Goal: Task Accomplishment & Management: Use online tool/utility

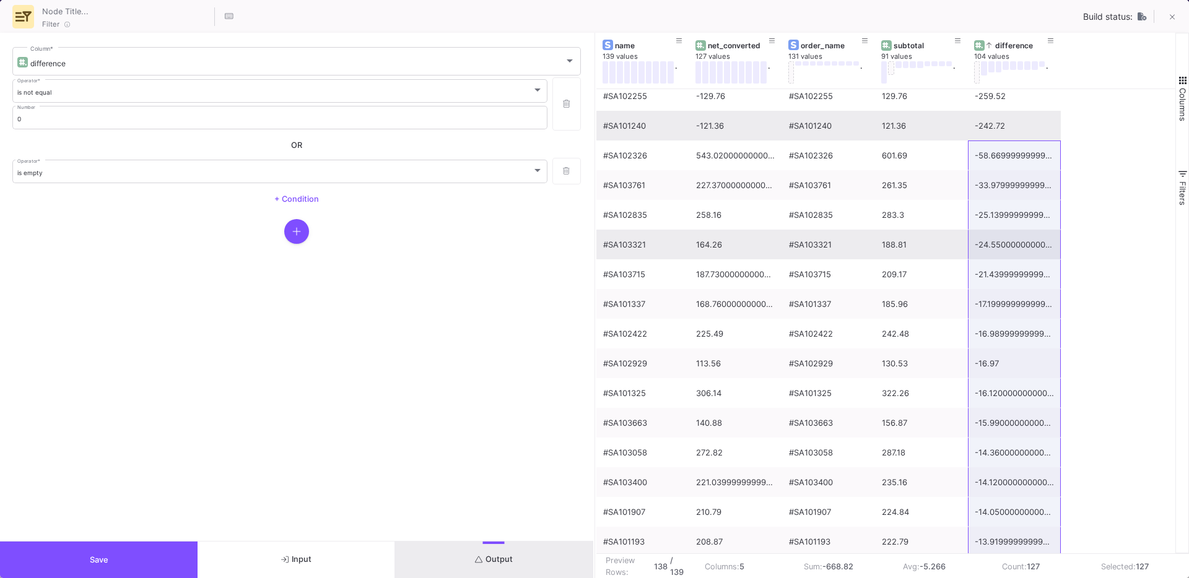
scroll to position [563, 0]
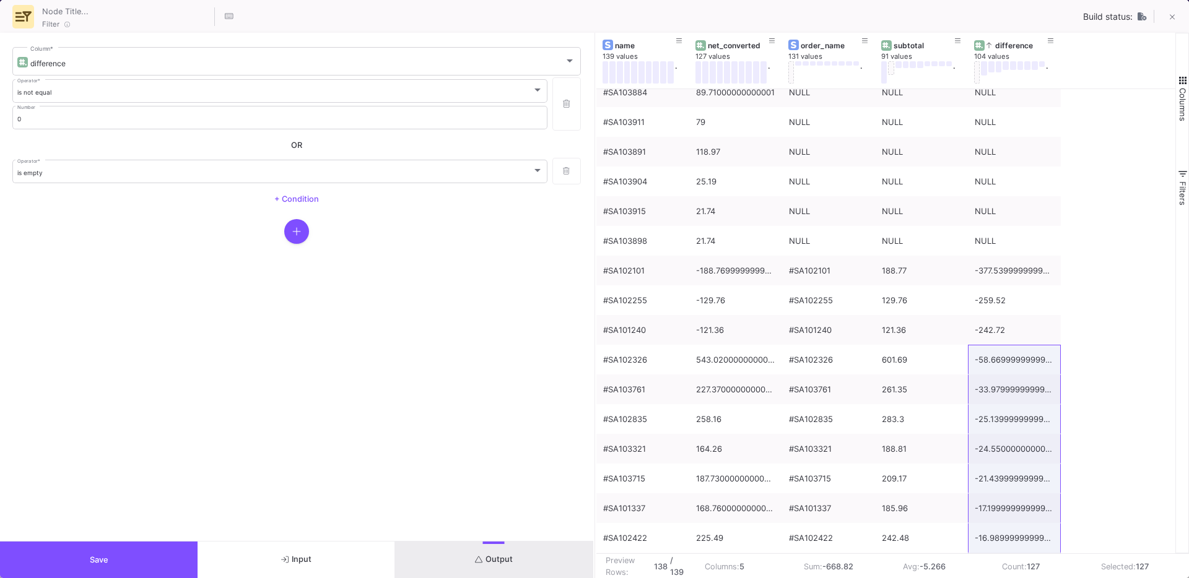
click at [122, 566] on button "Save" at bounding box center [99, 560] width 198 height 37
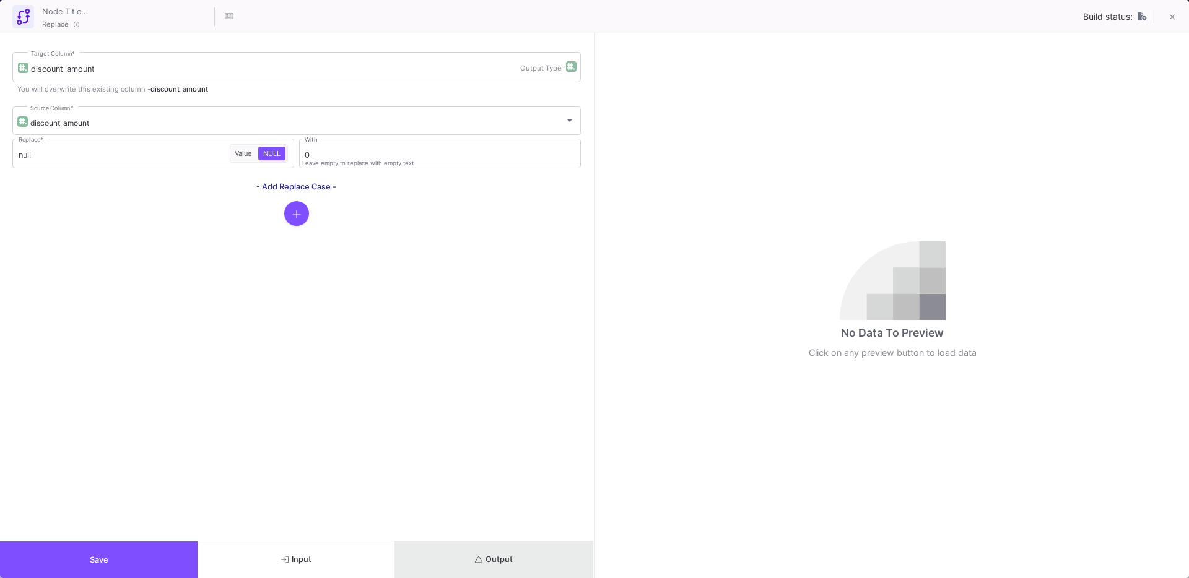
click at [467, 556] on button "Output" at bounding box center [494, 560] width 198 height 37
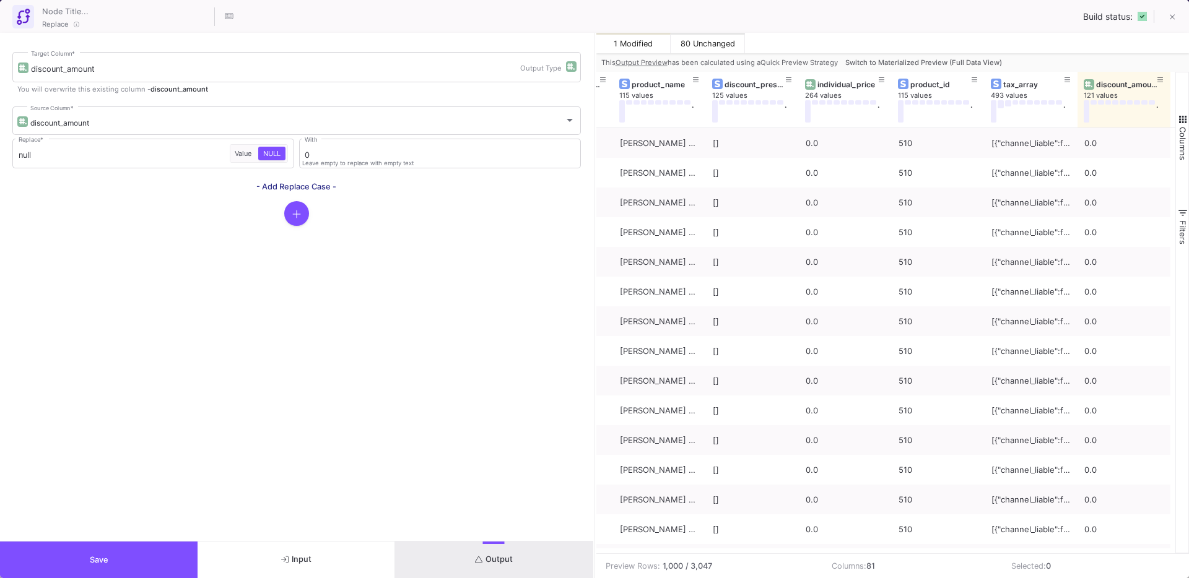
click at [939, 64] on span "Switch to Materialized Preview (Full Data View)" at bounding box center [923, 62] width 157 height 9
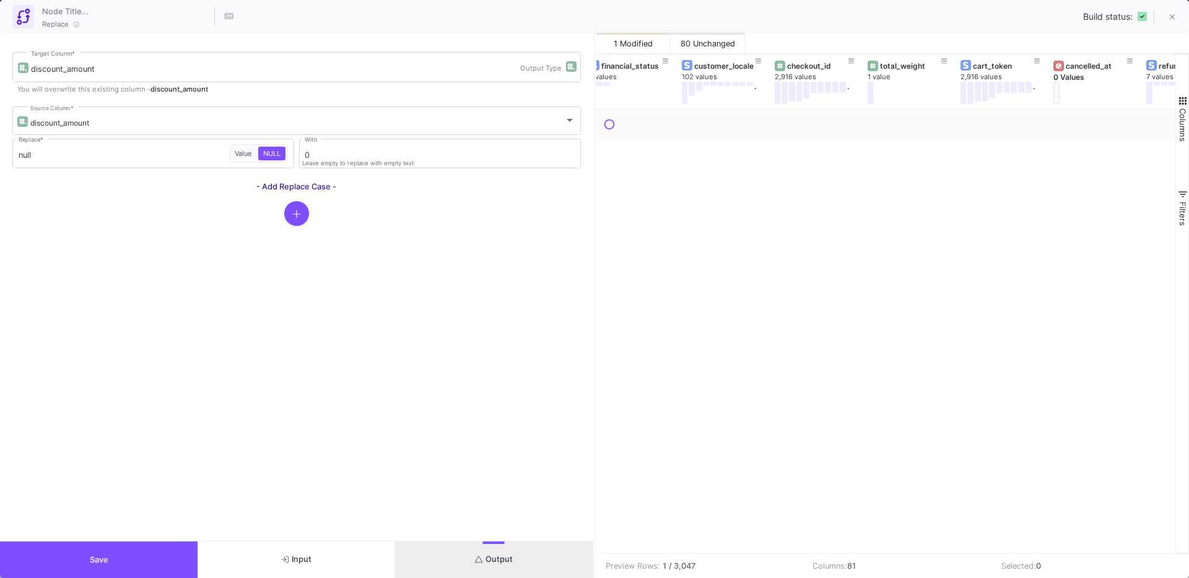
scroll to position [0, 5023]
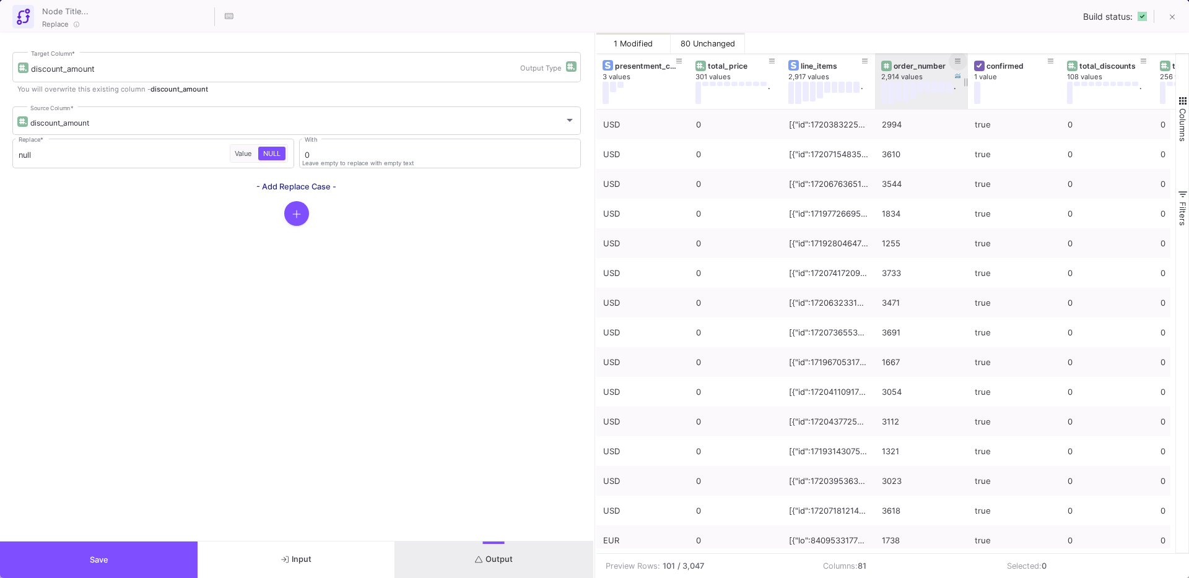
click at [961, 58] on button at bounding box center [958, 61] width 19 height 19
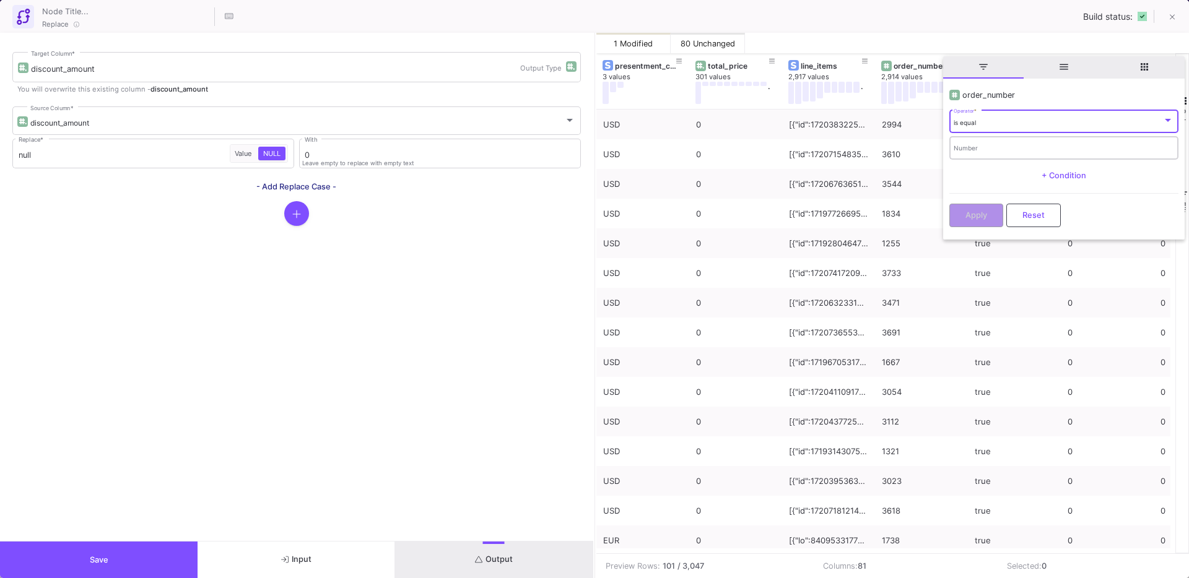
click at [970, 142] on div "Number" at bounding box center [1064, 146] width 220 height 25
type input "2326"
click at [968, 215] on span "Apply" at bounding box center [976, 213] width 22 height 9
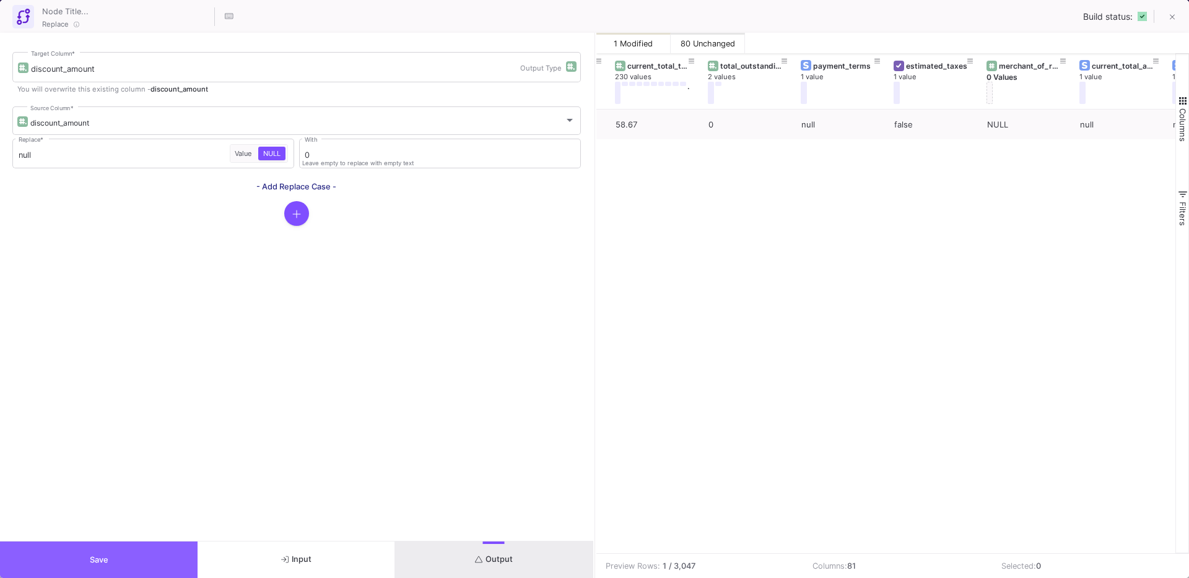
click at [121, 551] on button "Save" at bounding box center [99, 560] width 198 height 37
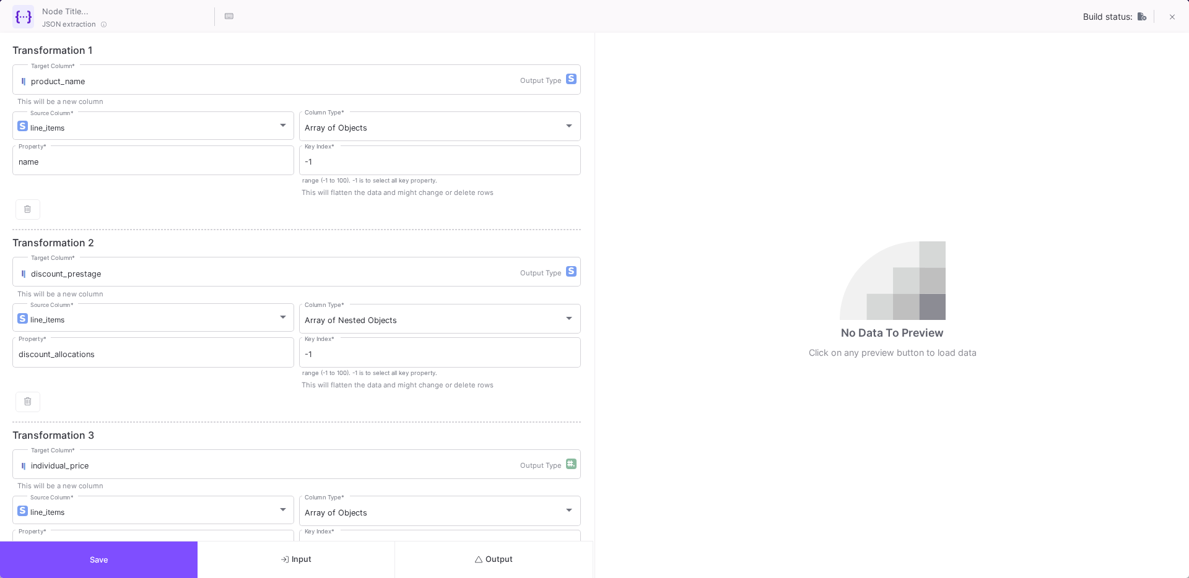
click at [525, 567] on button "Output" at bounding box center [494, 560] width 198 height 37
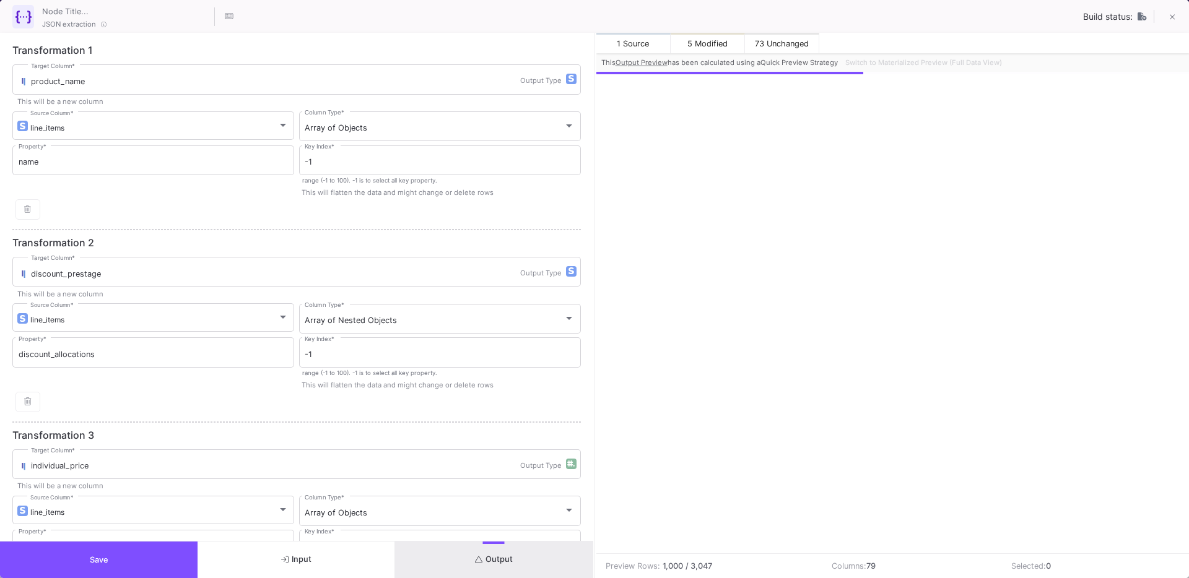
scroll to position [0, 6393]
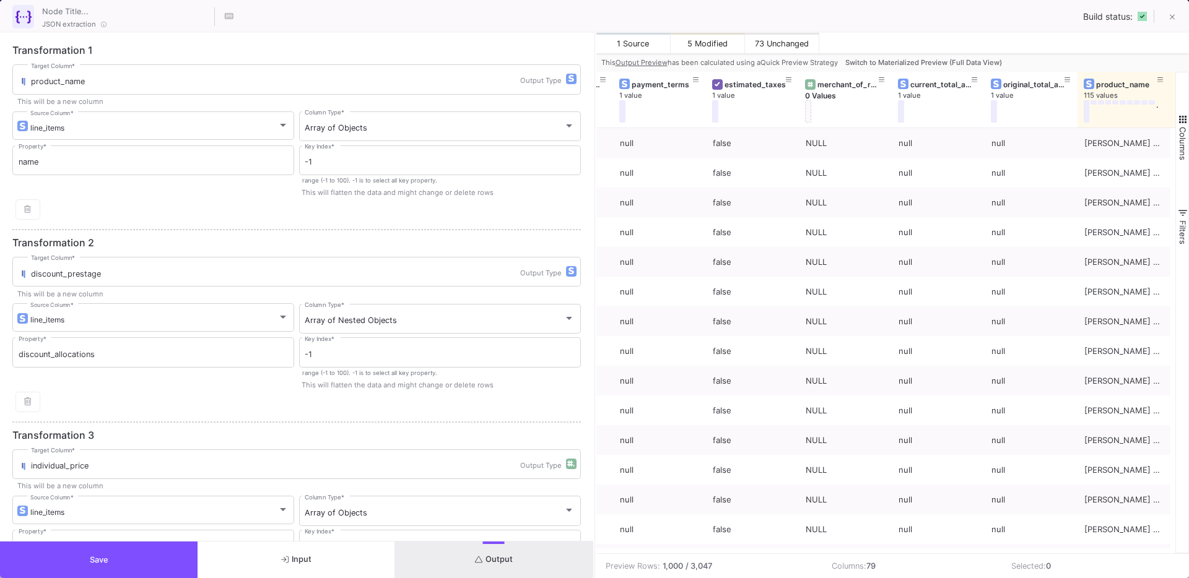
click at [925, 66] on span "Switch to Materialized Preview (Full Data View)" at bounding box center [923, 62] width 157 height 9
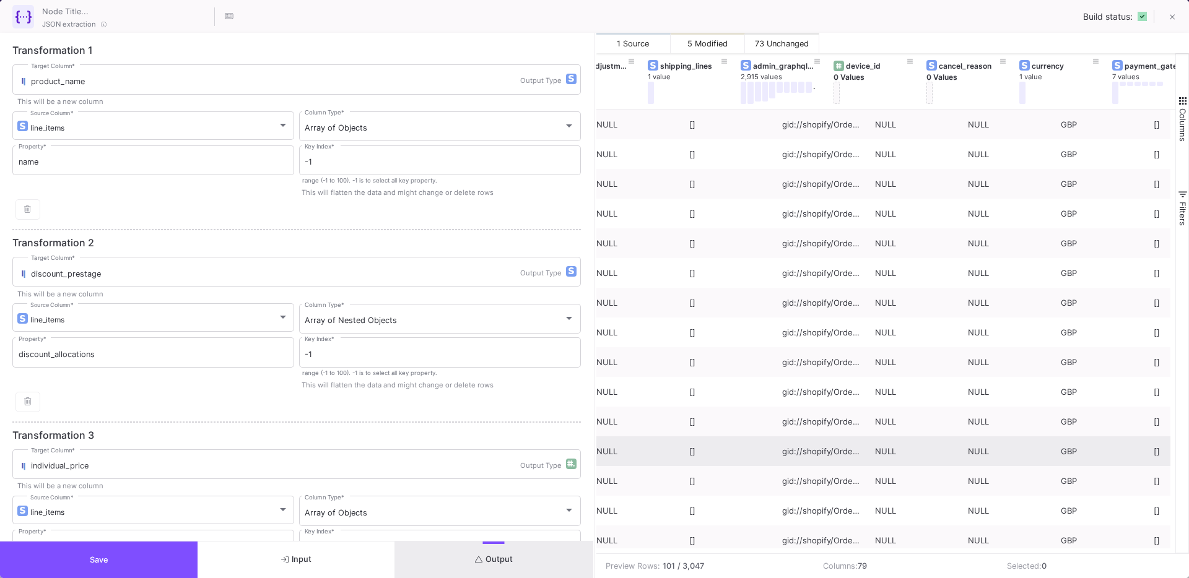
scroll to position [0, 643]
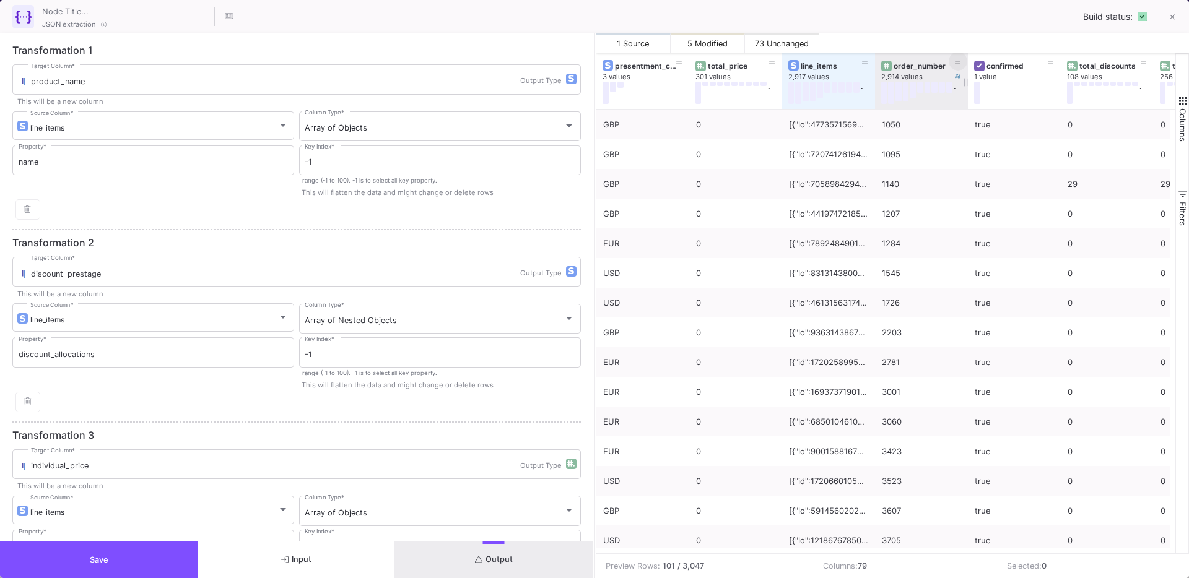
click at [957, 60] on icon at bounding box center [958, 61] width 6 height 7
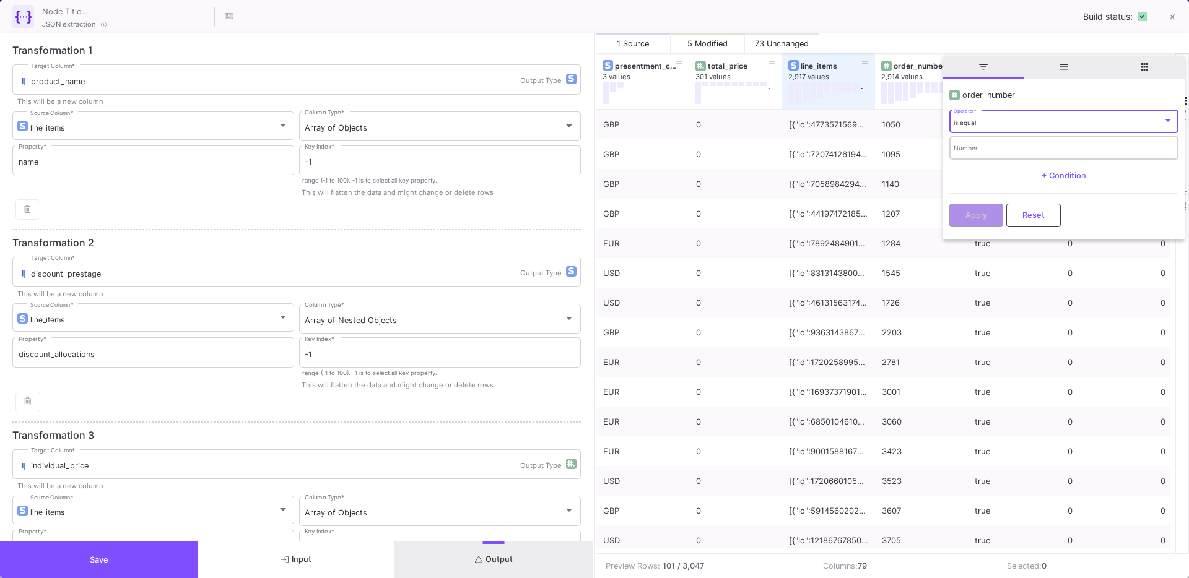
click at [972, 148] on input "Number" at bounding box center [1064, 150] width 220 height 8
type input "2326"
click at [967, 219] on button "Apply" at bounding box center [976, 215] width 54 height 24
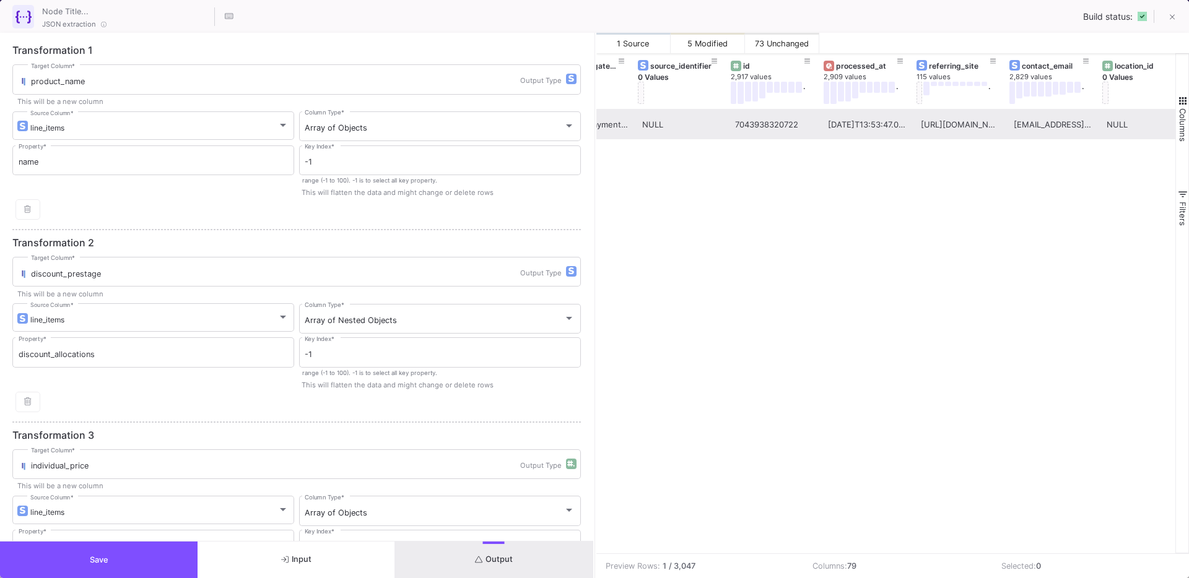
scroll to position [0, 1447]
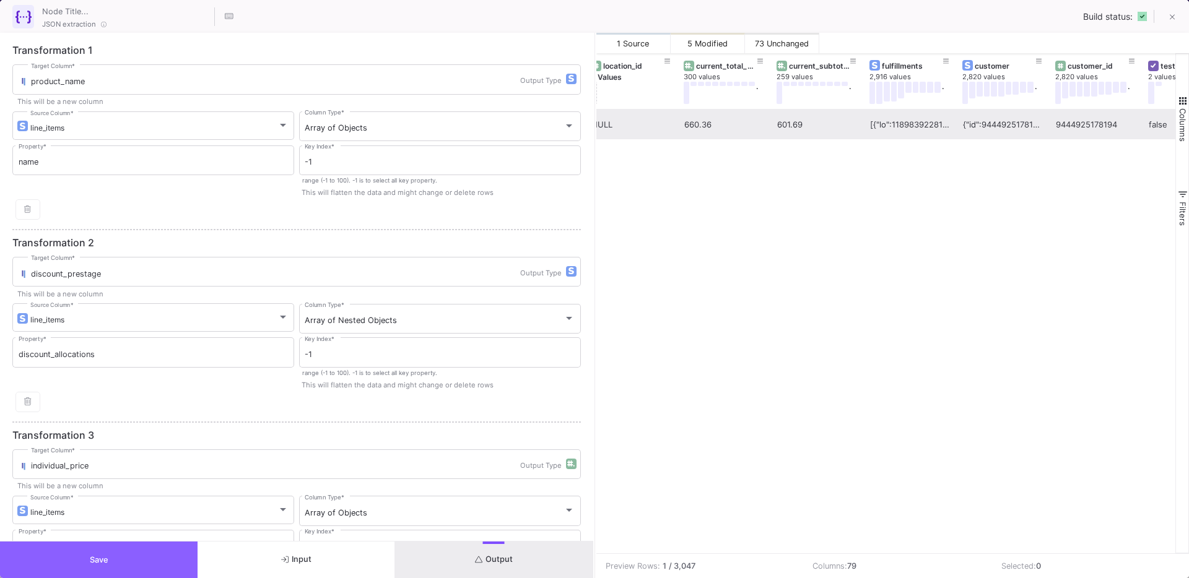
click at [142, 554] on button "Save" at bounding box center [99, 560] width 198 height 37
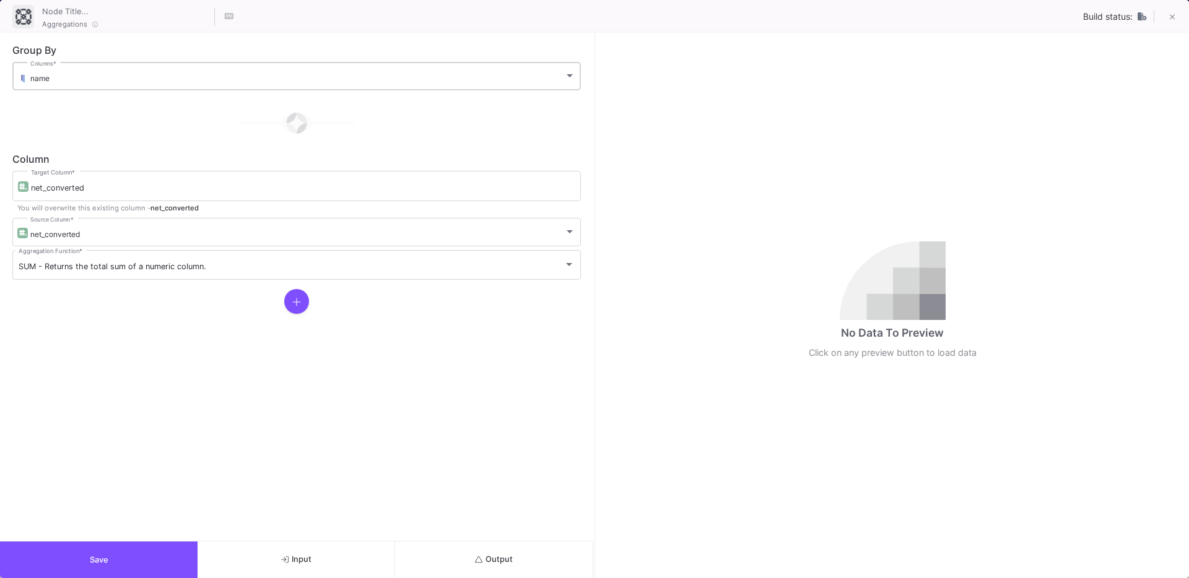
click at [78, 66] on div "name Columns *" at bounding box center [302, 75] width 545 height 30
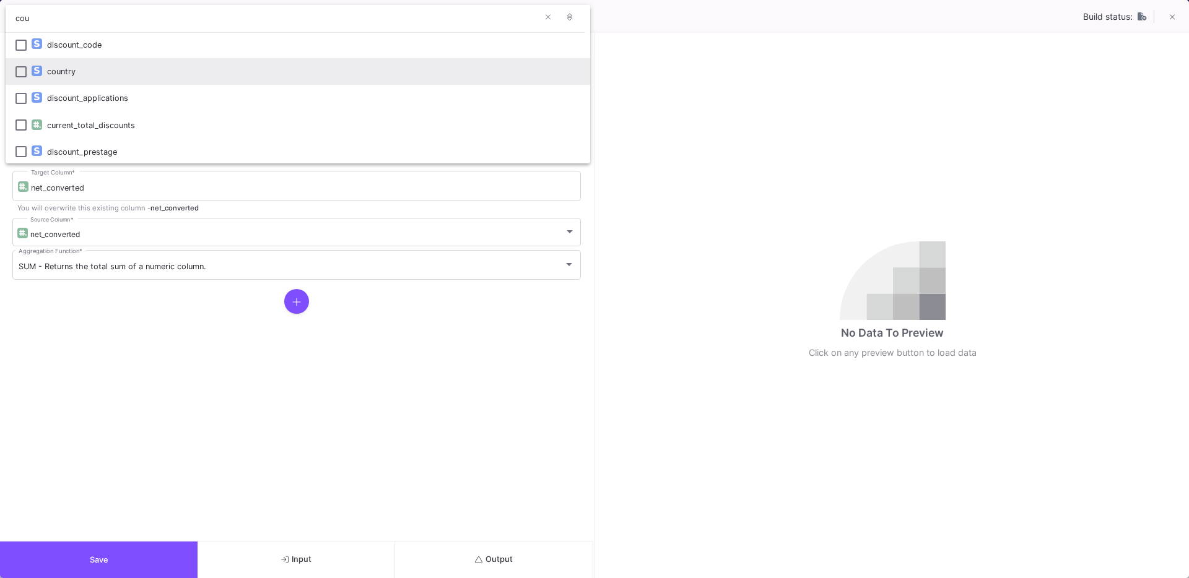
type input "cou"
click at [71, 61] on div "country" at bounding box center [313, 71] width 533 height 27
click at [105, 560] on div at bounding box center [594, 289] width 1189 height 578
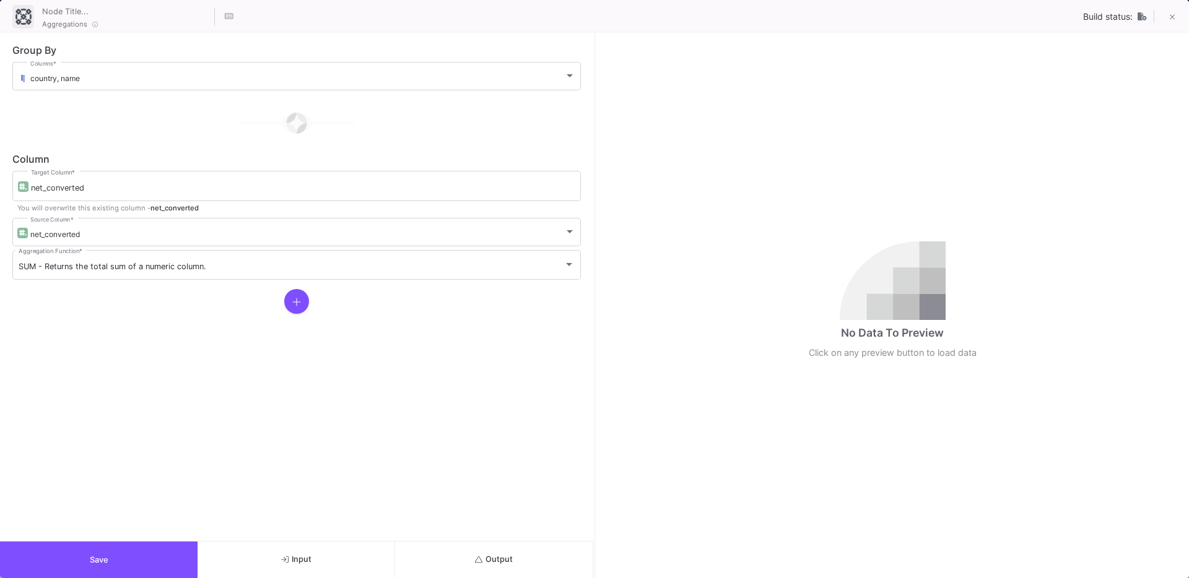
click at [92, 561] on span "Save" at bounding box center [99, 560] width 19 height 9
click at [110, 544] on button "Save" at bounding box center [99, 560] width 198 height 37
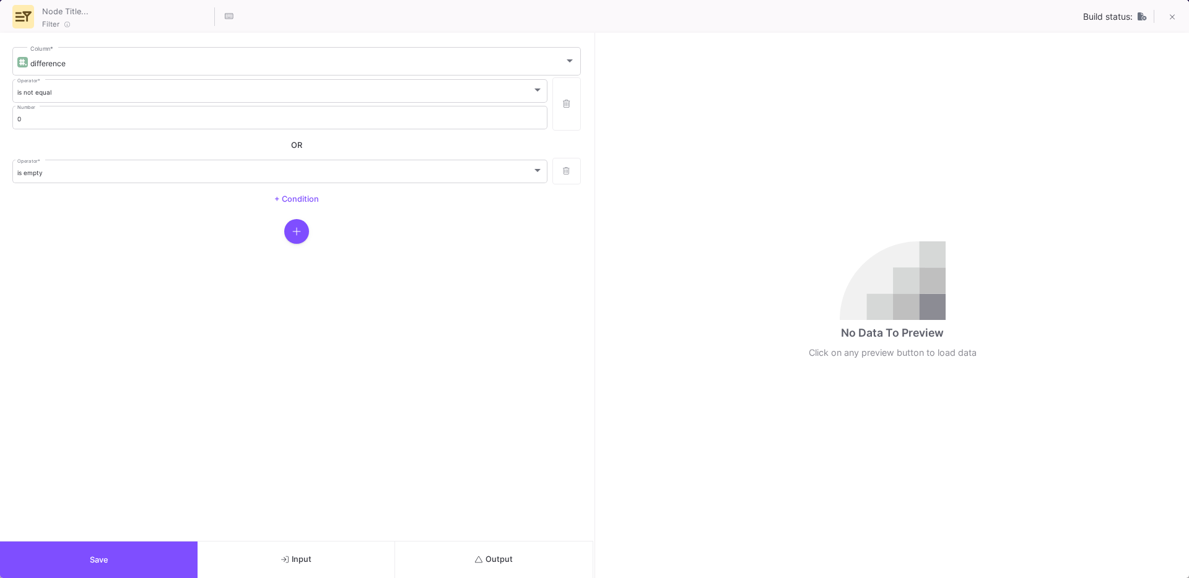
click at [511, 560] on span "Output" at bounding box center [494, 559] width 38 height 9
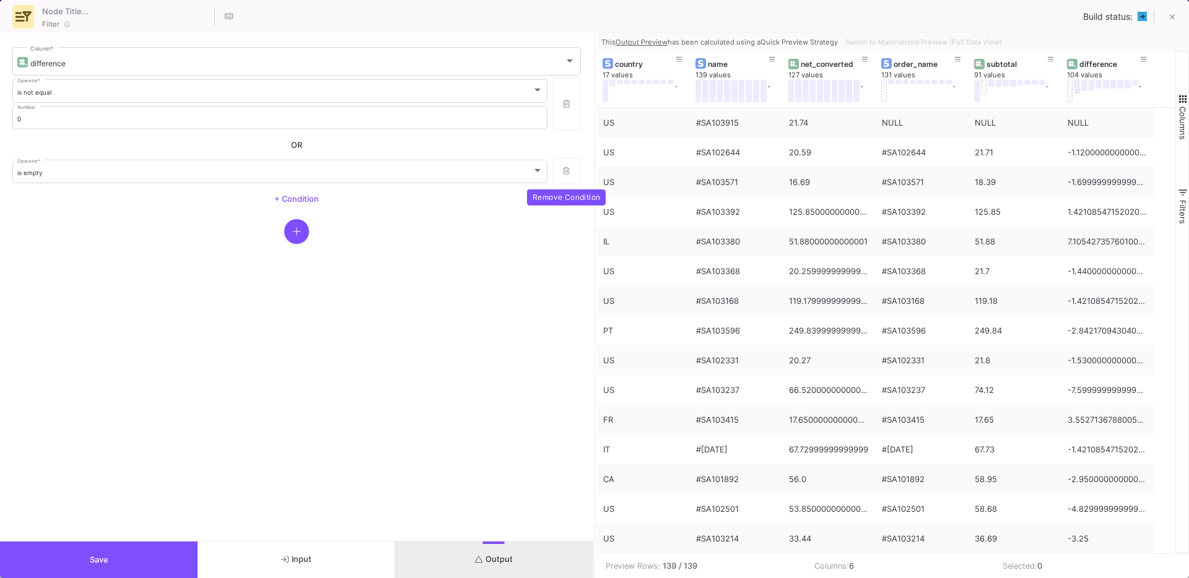
click at [564, 167] on icon "button" at bounding box center [566, 171] width 7 height 8
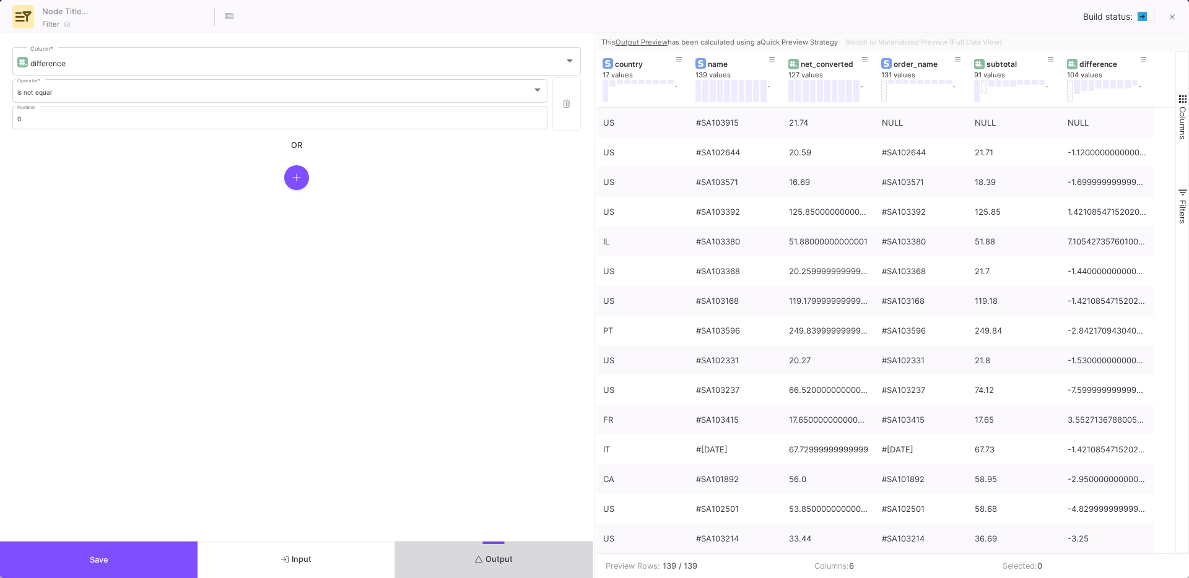
click at [472, 568] on button "Output" at bounding box center [494, 560] width 198 height 37
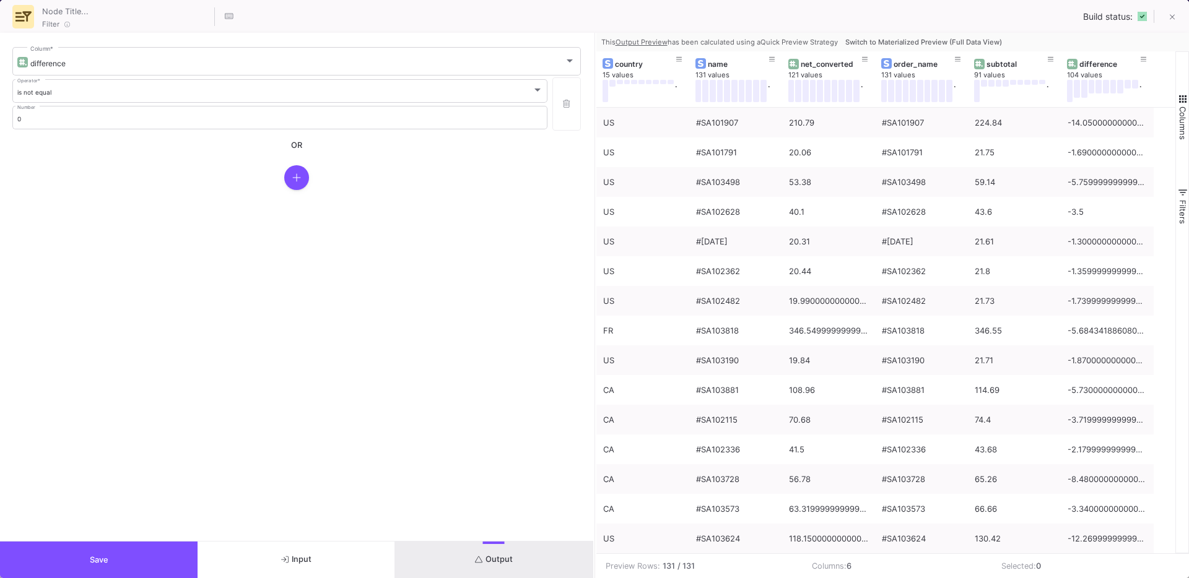
click at [900, 43] on span "Switch to Materialized Preview (Full Data View)" at bounding box center [923, 42] width 157 height 9
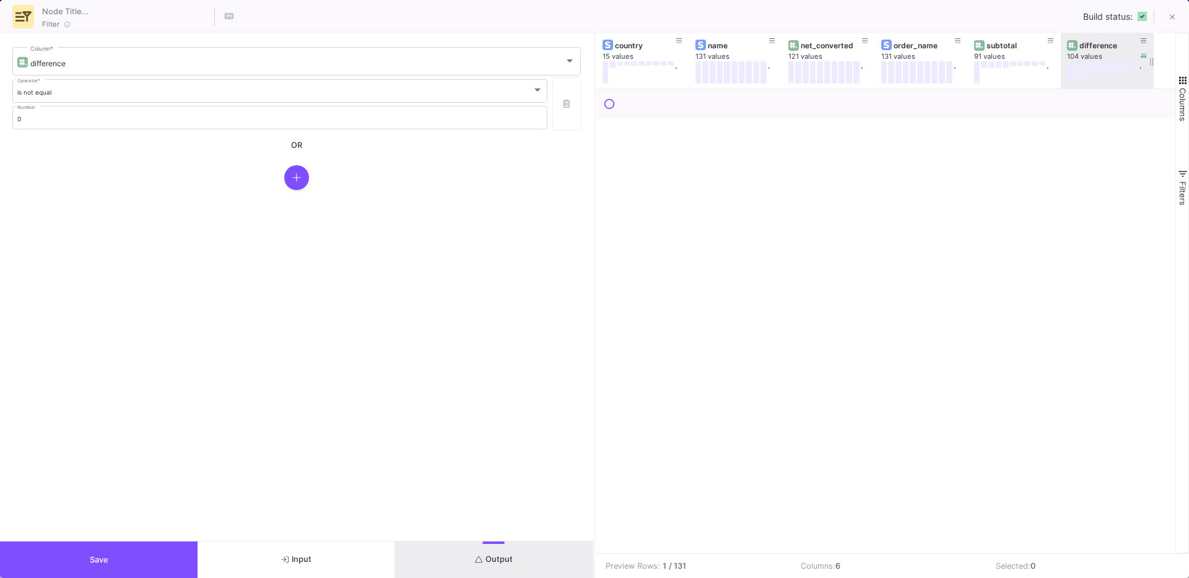
click at [1096, 46] on div "difference" at bounding box center [1109, 45] width 61 height 9
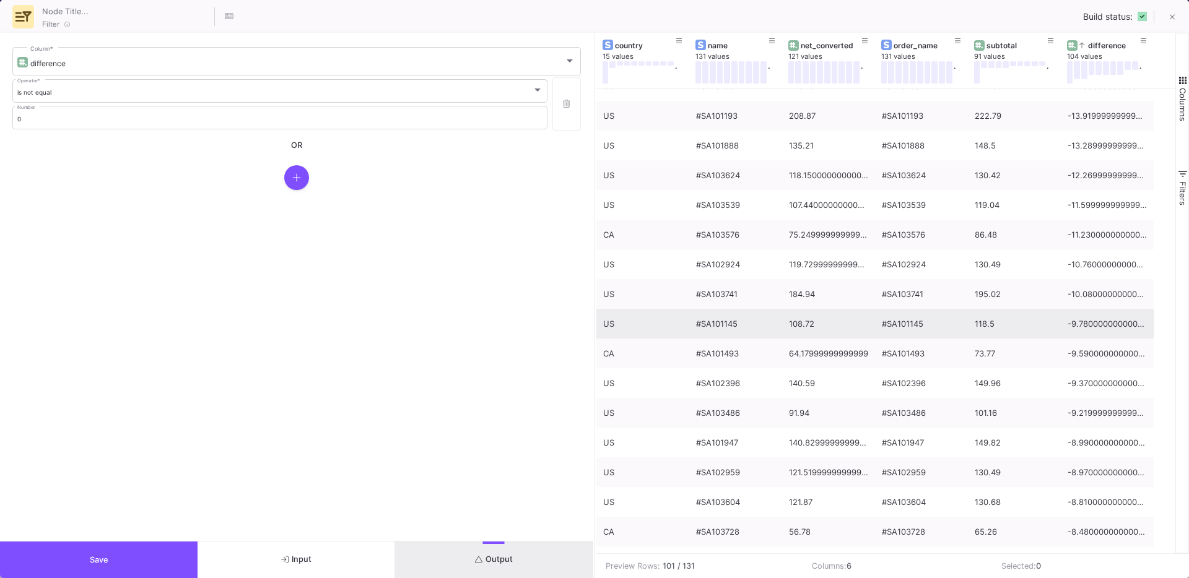
scroll to position [464, 0]
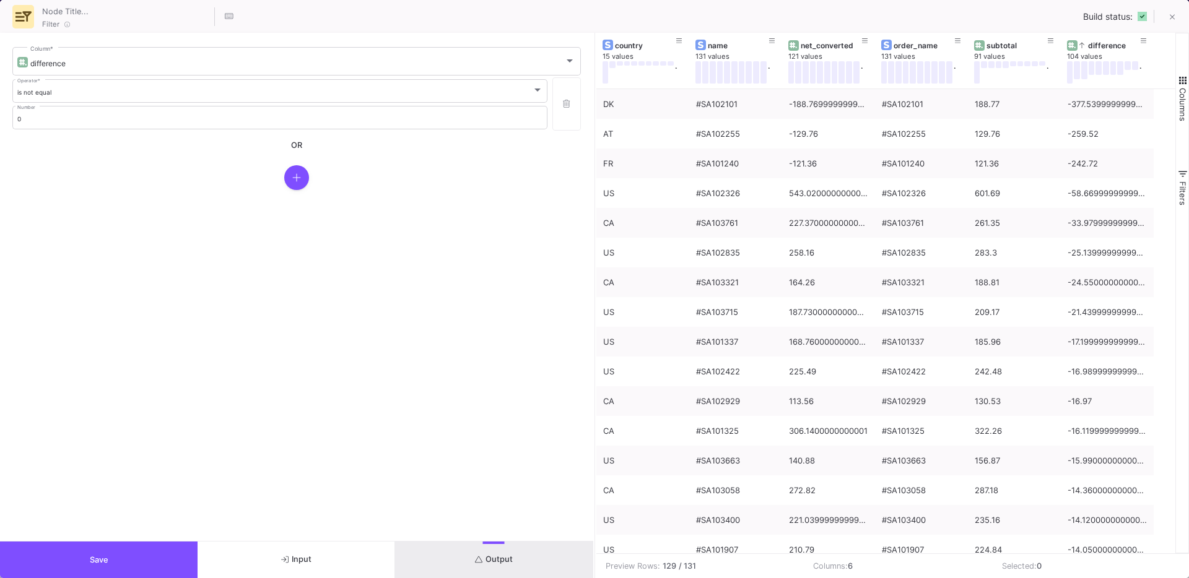
click at [293, 173] on icon "button" at bounding box center [296, 178] width 9 height 10
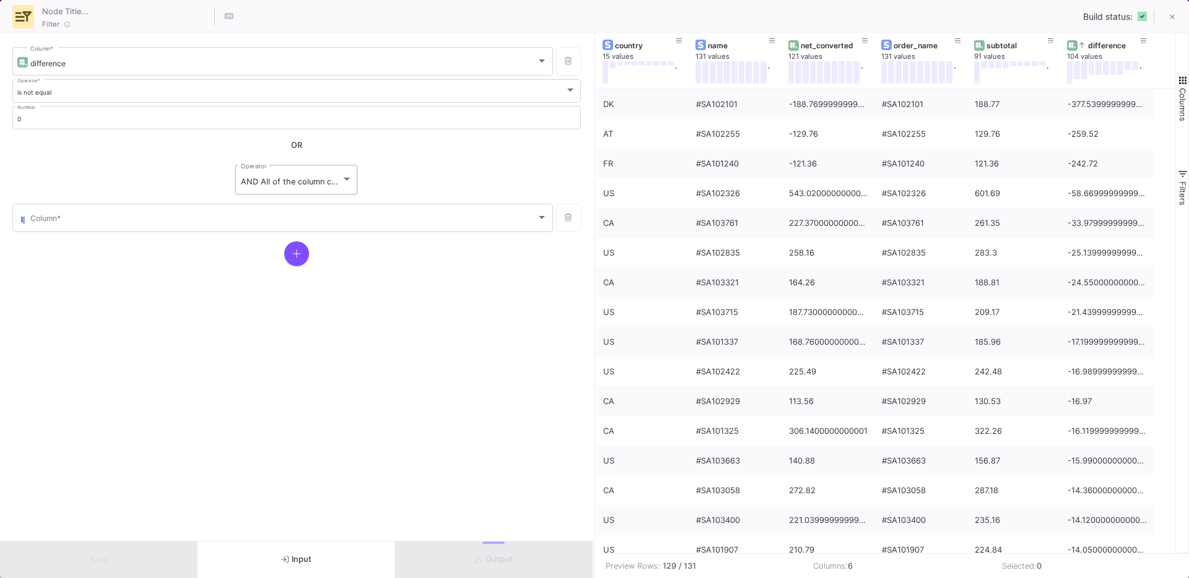
click at [294, 188] on div "AND All of the column conditions (see left bars) have to match Operator" at bounding box center [296, 179] width 111 height 32
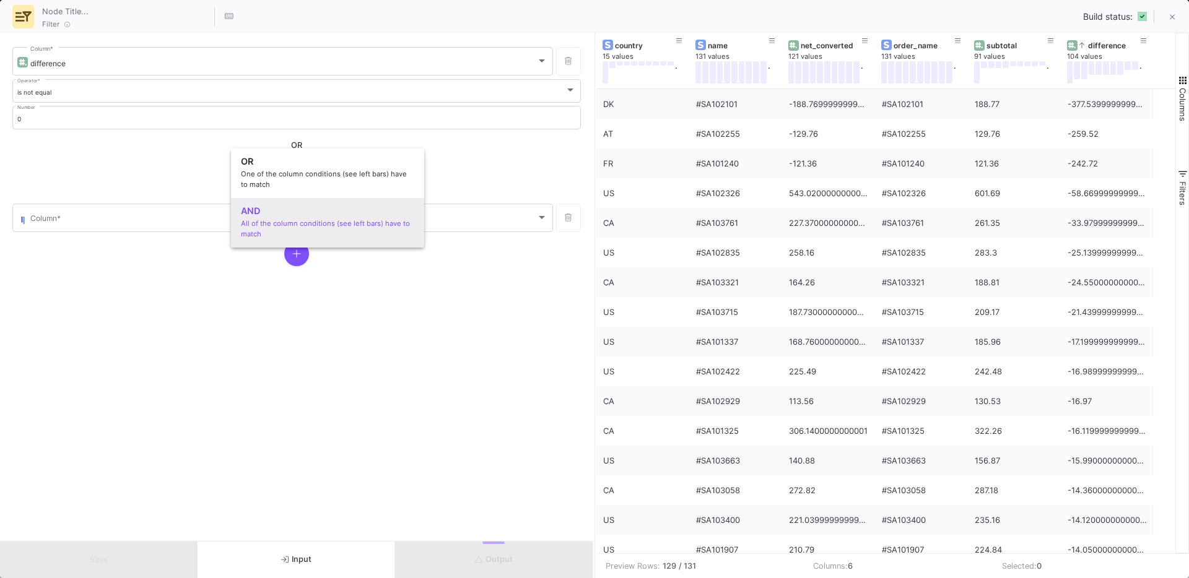
click at [422, 348] on div at bounding box center [594, 289] width 1189 height 578
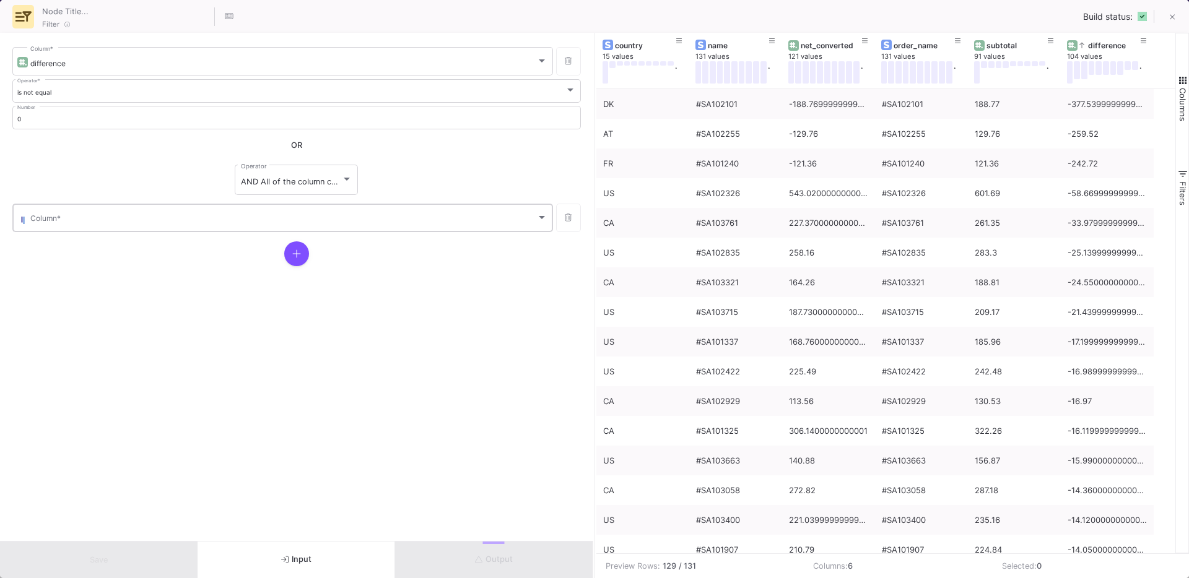
click at [342, 224] on span at bounding box center [283, 220] width 506 height 9
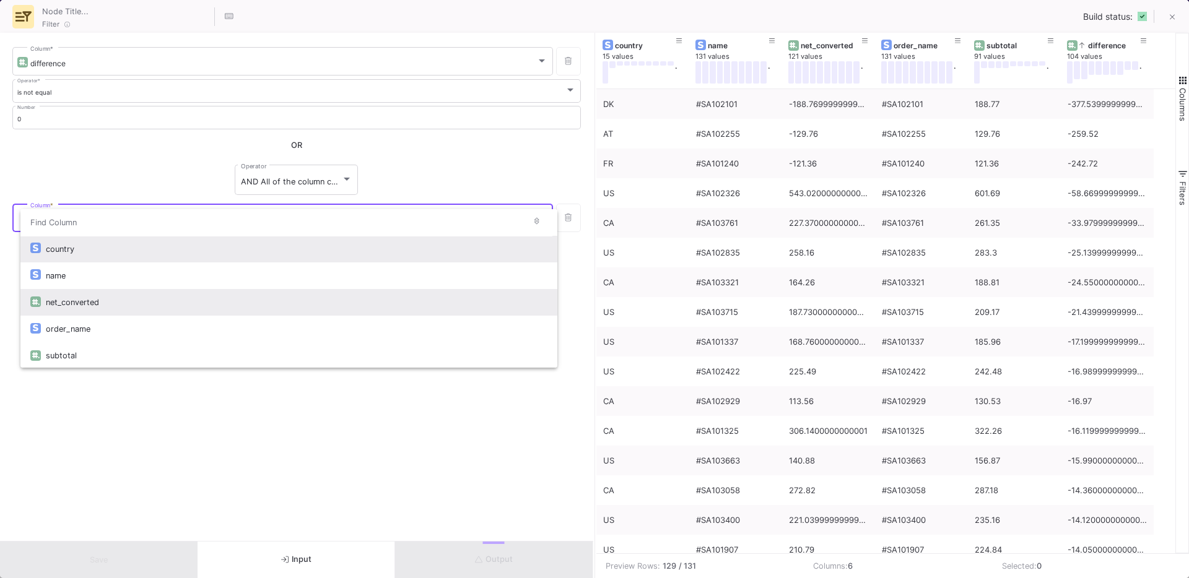
click at [133, 301] on div "net_converted" at bounding box center [297, 302] width 502 height 27
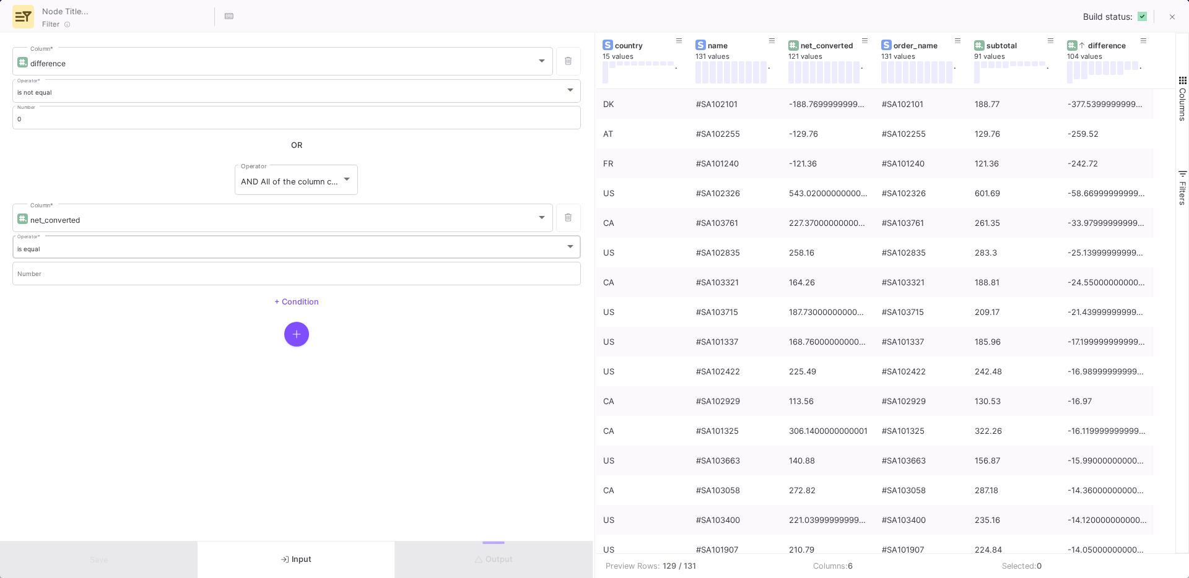
click at [70, 250] on div "is equal" at bounding box center [291, 249] width 548 height 8
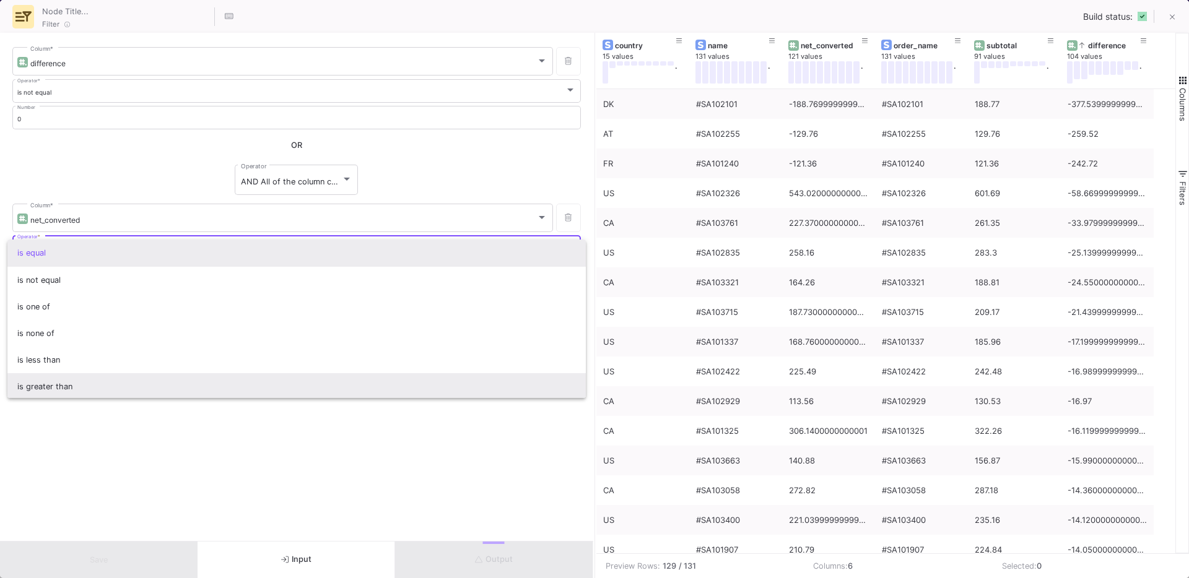
click at [50, 389] on span "is greater than" at bounding box center [296, 386] width 559 height 27
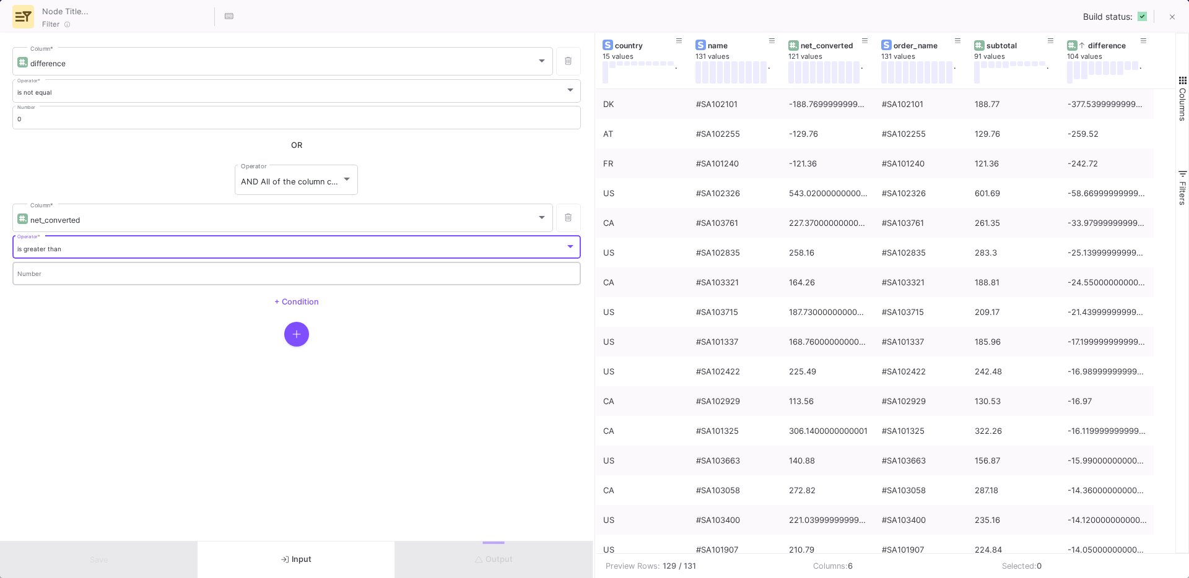
click at [31, 276] on input "Number" at bounding box center [296, 276] width 559 height 8
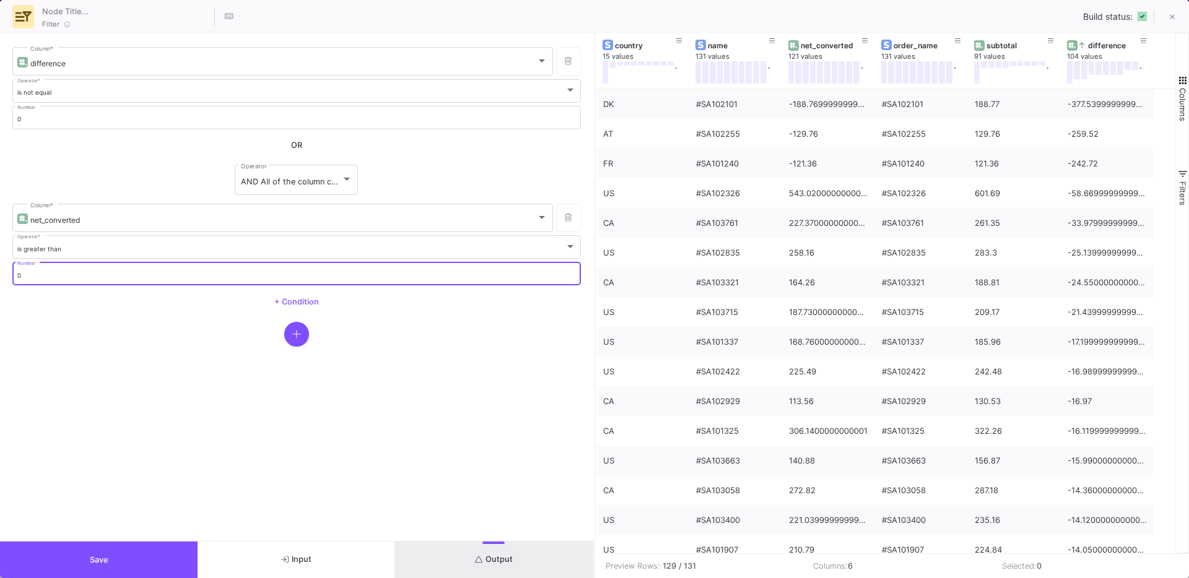
type input "0"
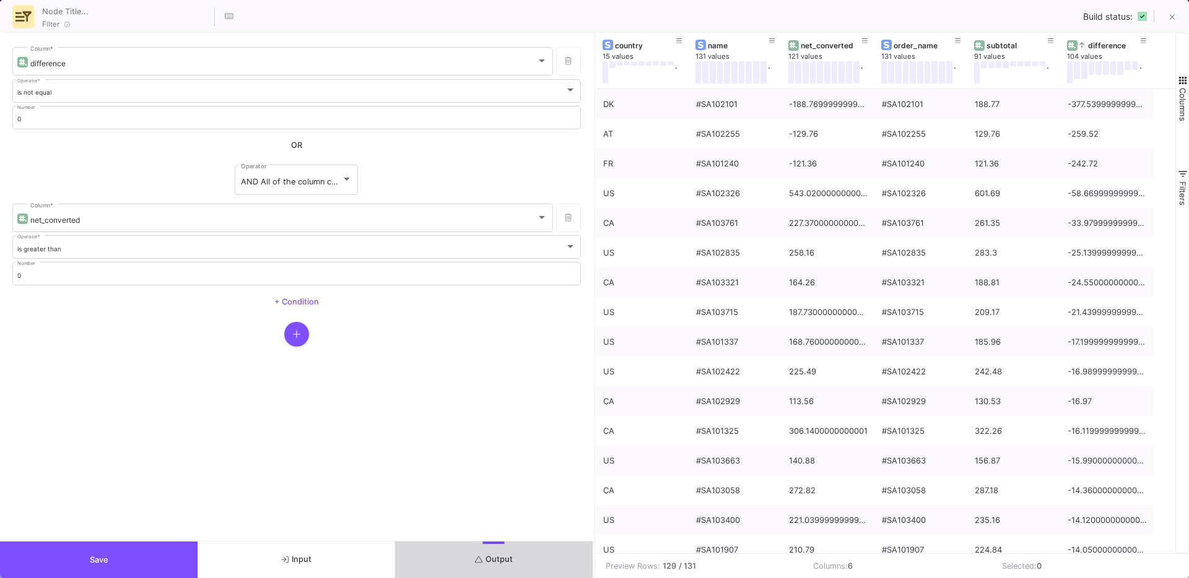
click at [478, 560] on icon "submit" at bounding box center [479, 560] width 8 height 8
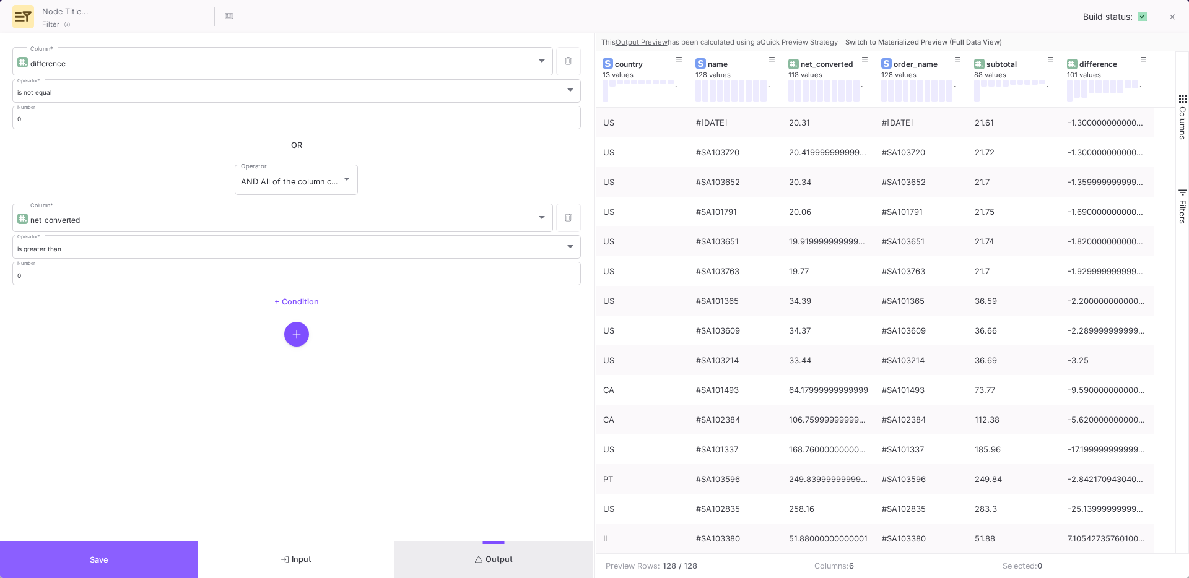
click at [146, 568] on button "Save" at bounding box center [99, 560] width 198 height 37
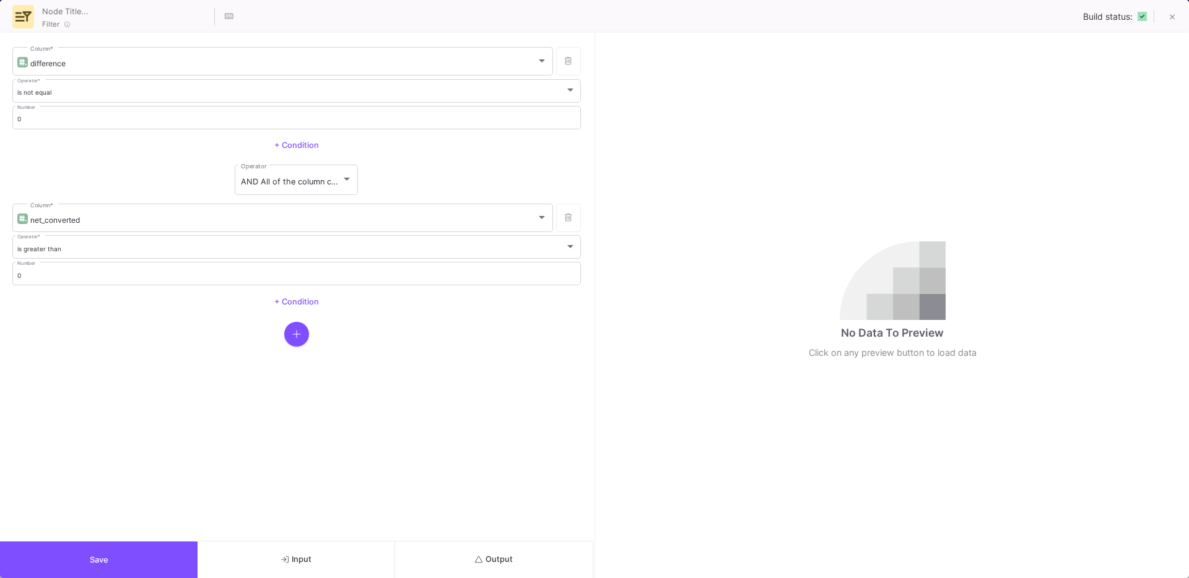
click at [500, 549] on button "Output" at bounding box center [494, 560] width 198 height 37
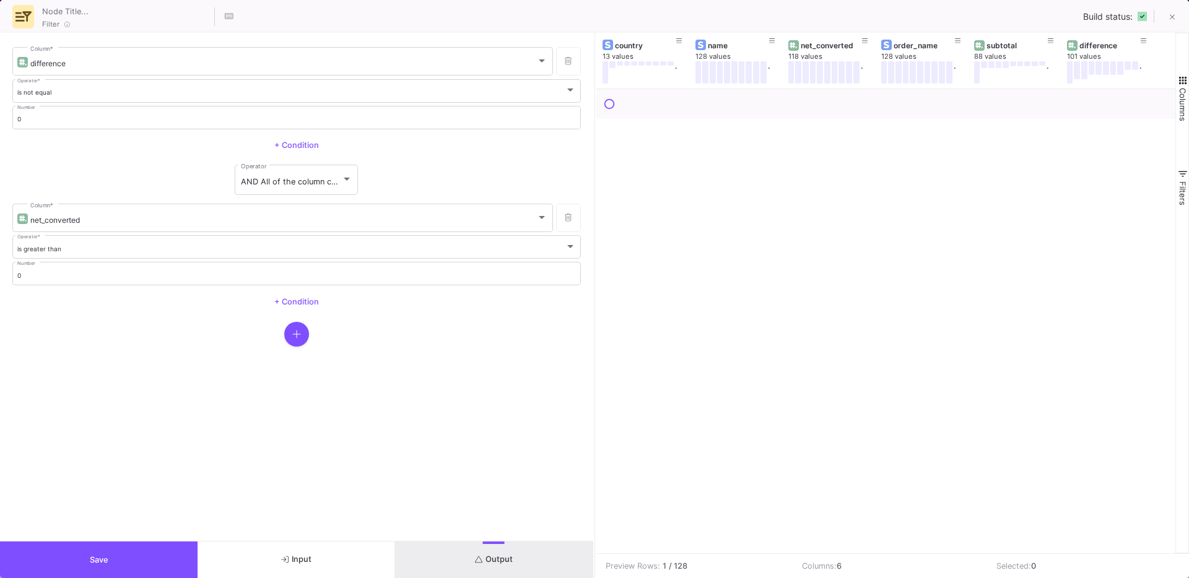
click at [37, 568] on button "Save" at bounding box center [99, 560] width 198 height 37
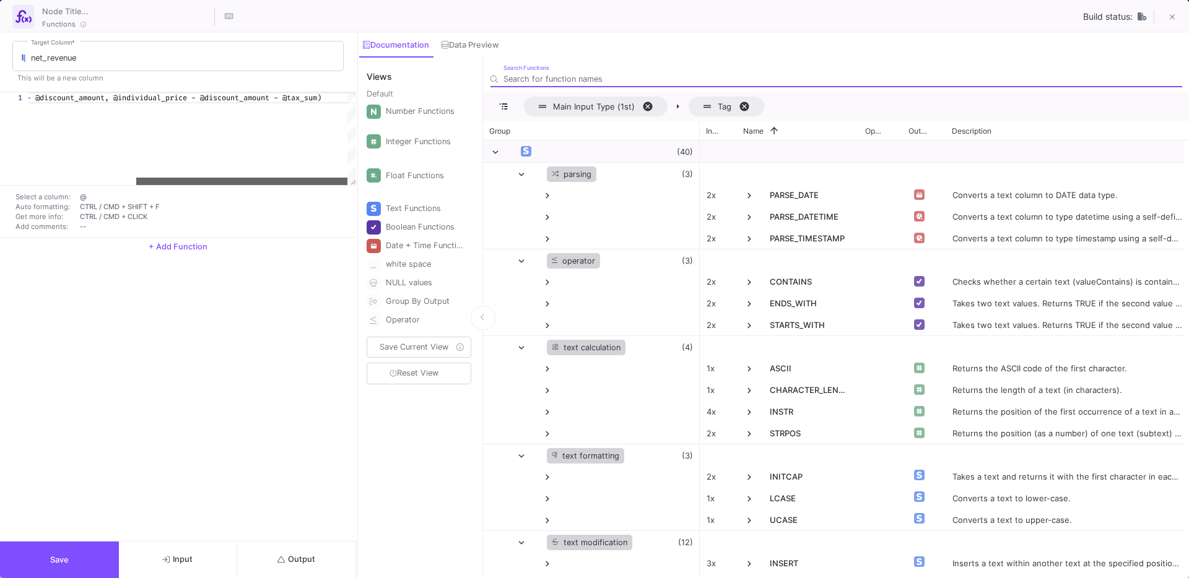
drag, startPoint x: 146, startPoint y: 181, endPoint x: 290, endPoint y: 172, distance: 144.0
click at [290, 172] on div "IF (@taxes_included, @individual_price - @discount_am ount, @individual_price -…" at bounding box center [192, 138] width 328 height 93
click at [331, 102] on div "1 IF (@taxes_included, @individual_price - @discount_am ount, @individual_price…" at bounding box center [178, 138] width 356 height 93
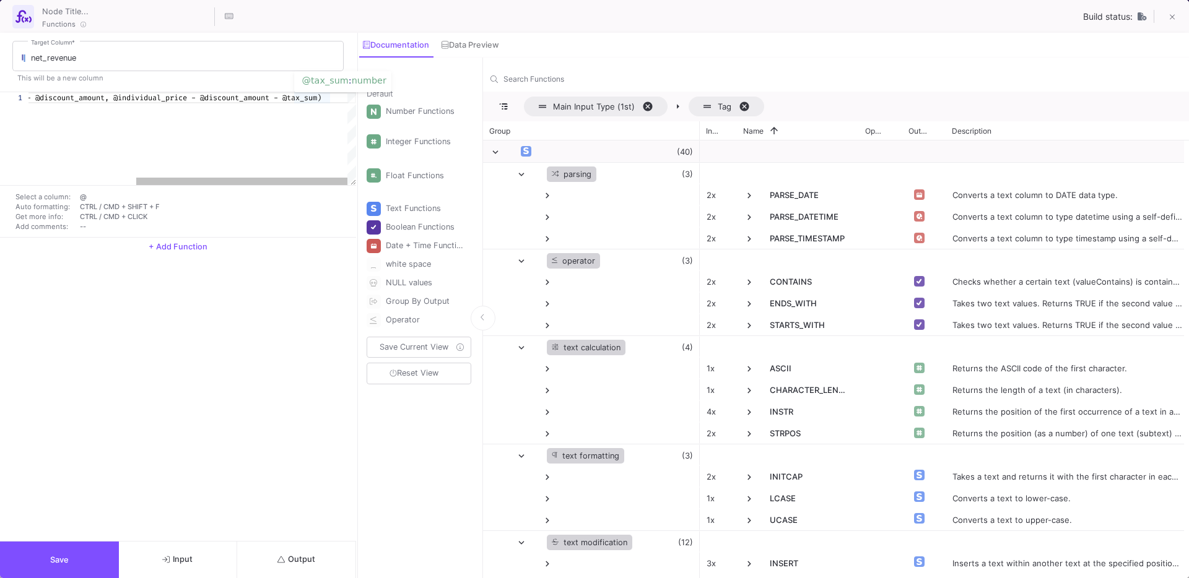
click at [321, 102] on span "sum)" at bounding box center [312, 98] width 17 height 10
type textarea "IF(@taxes_included, @individual_price - @discount_amount, @individual_price - @…"
click at [41, 566] on button "Save" at bounding box center [59, 560] width 119 height 37
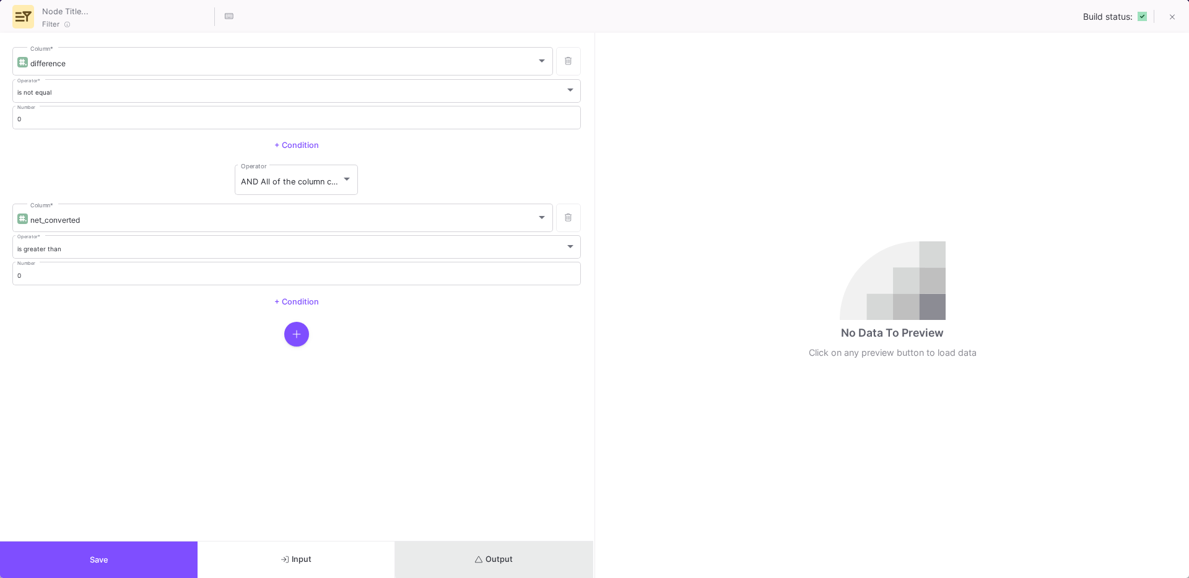
click at [516, 559] on button "Output" at bounding box center [494, 560] width 198 height 37
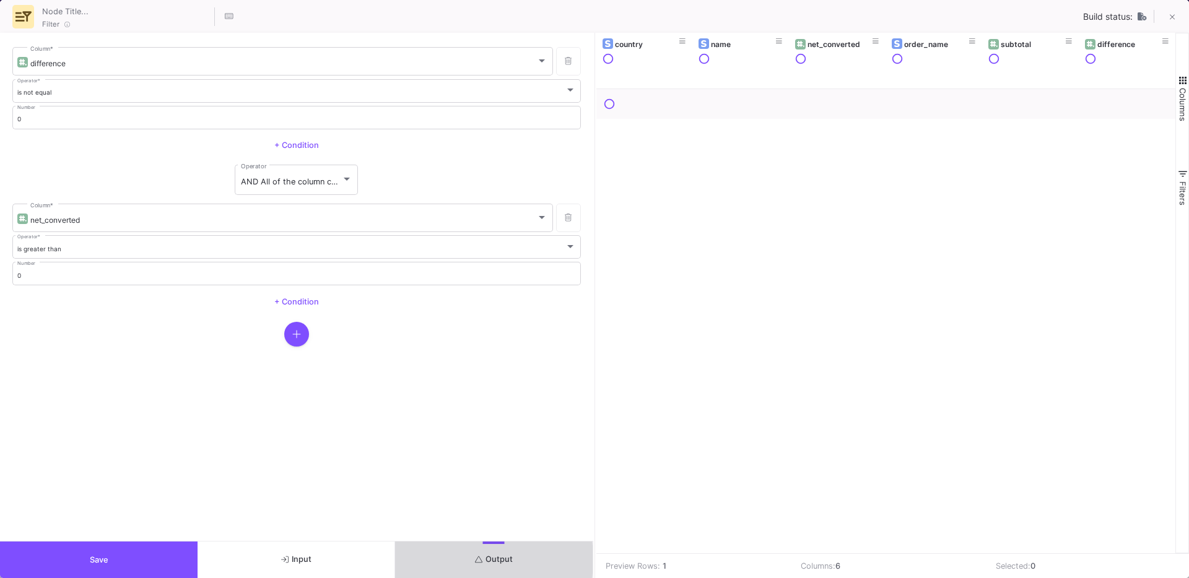
click at [448, 560] on button "Output" at bounding box center [494, 560] width 198 height 37
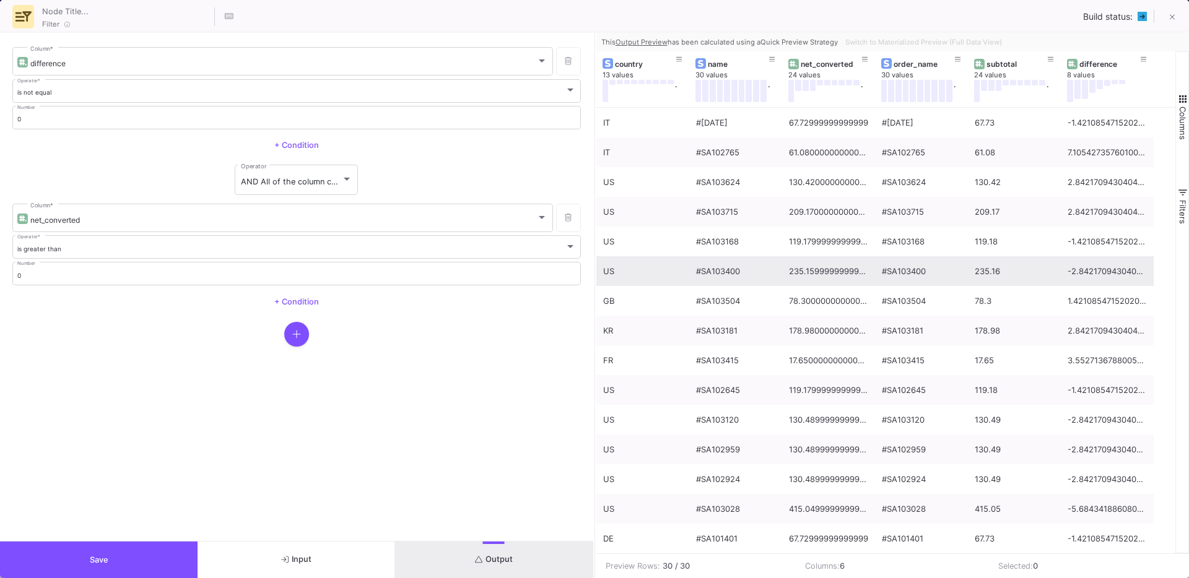
scroll to position [0, 0]
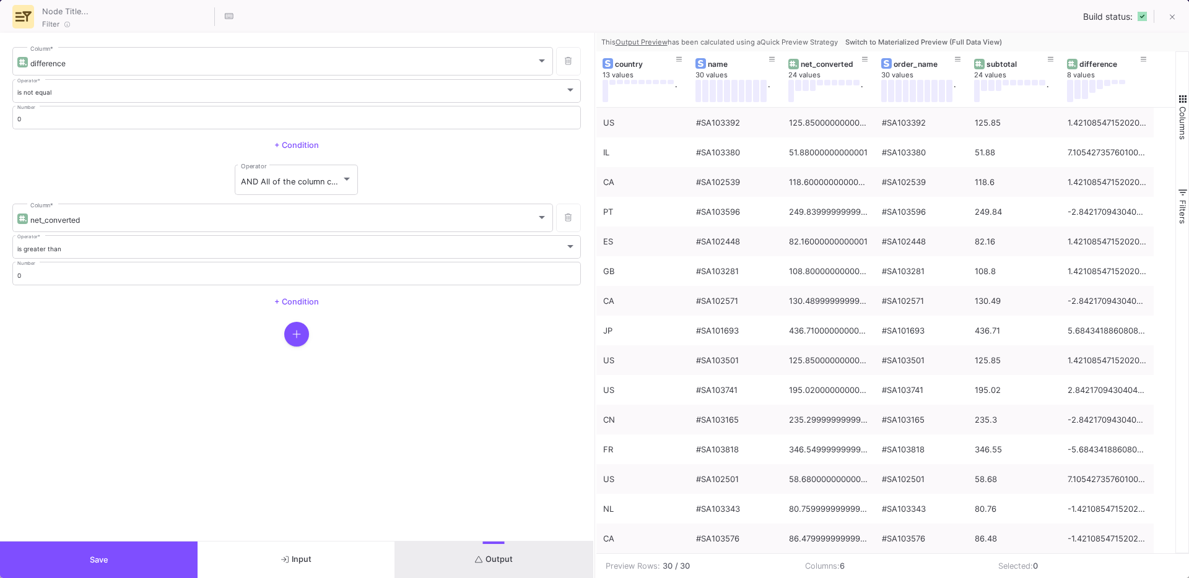
click at [886, 38] on span "Switch to Materialized Preview (Full Data View)" at bounding box center [923, 42] width 157 height 9
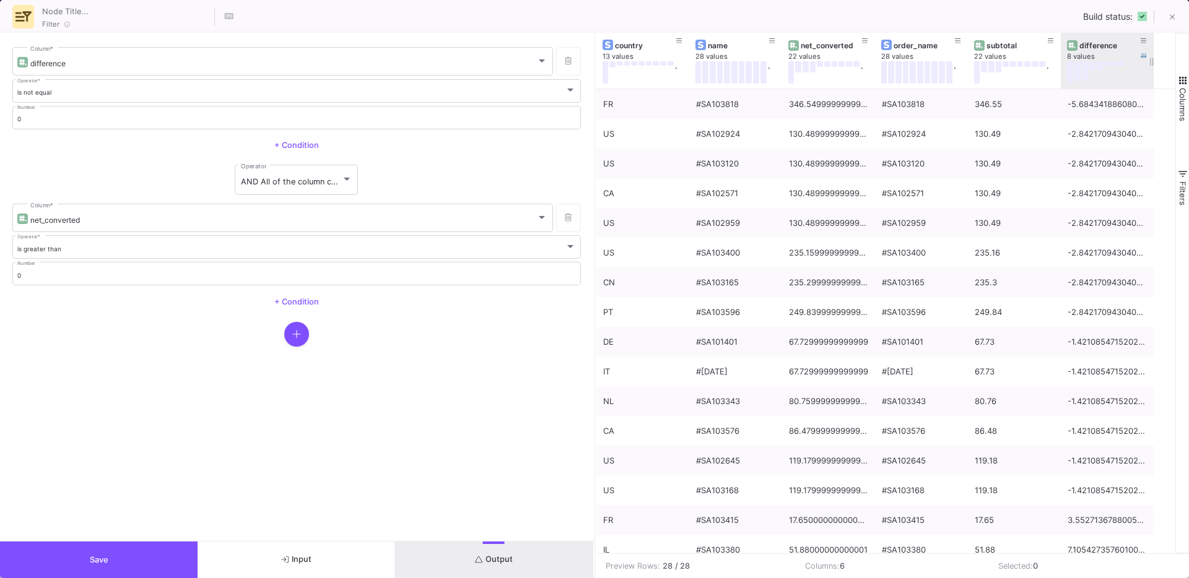
click at [1099, 48] on div "difference" at bounding box center [1109, 45] width 61 height 9
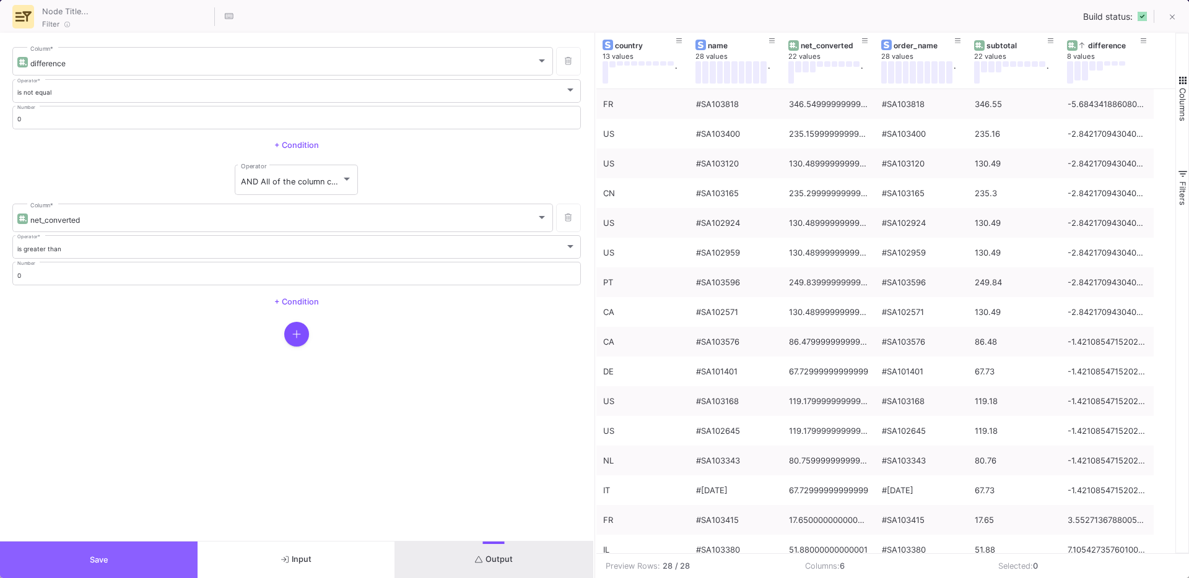
click at [117, 559] on button "Save" at bounding box center [99, 560] width 198 height 37
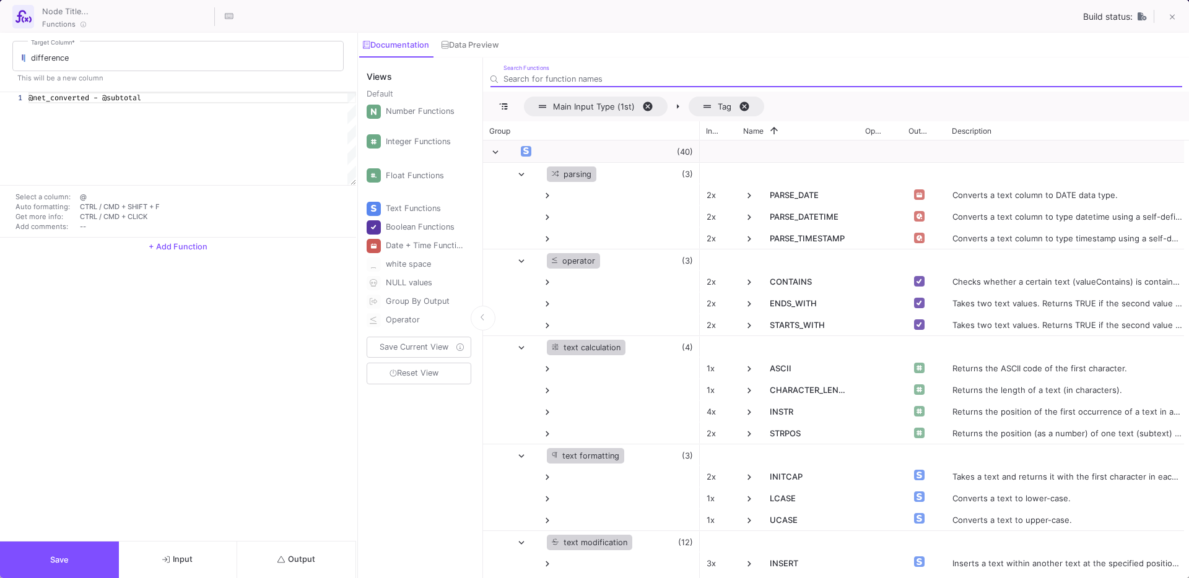
click at [28, 98] on textarea "@net_converted - @subtotal" at bounding box center [28, 97] width 1 height 11
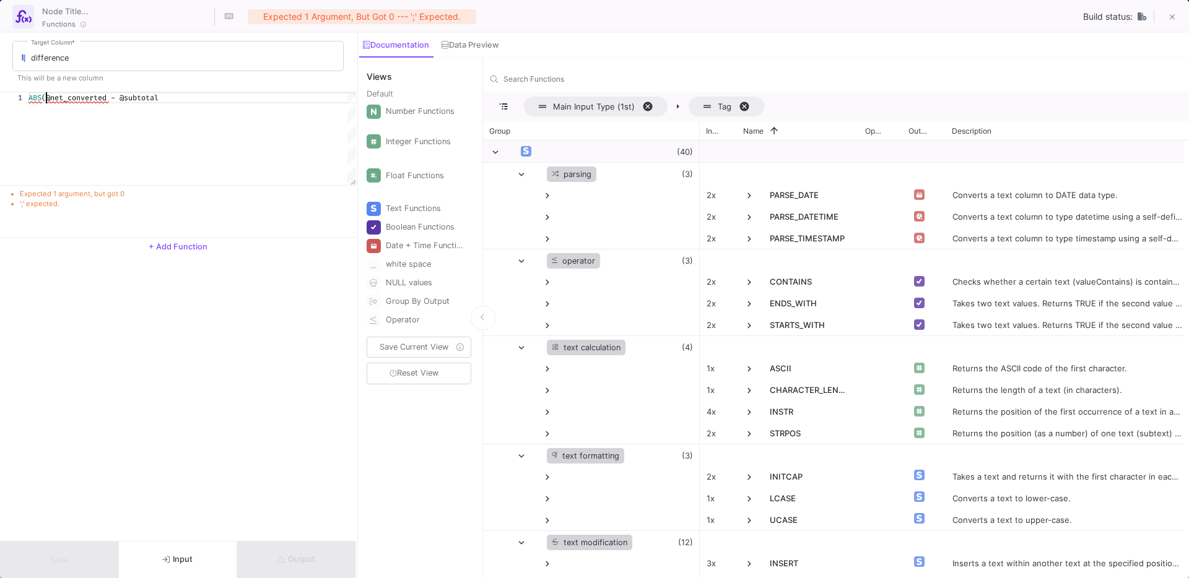
scroll to position [0, 17]
click at [225, 107] on div "ABS (@net_converted - @subtotal" at bounding box center [192, 138] width 328 height 93
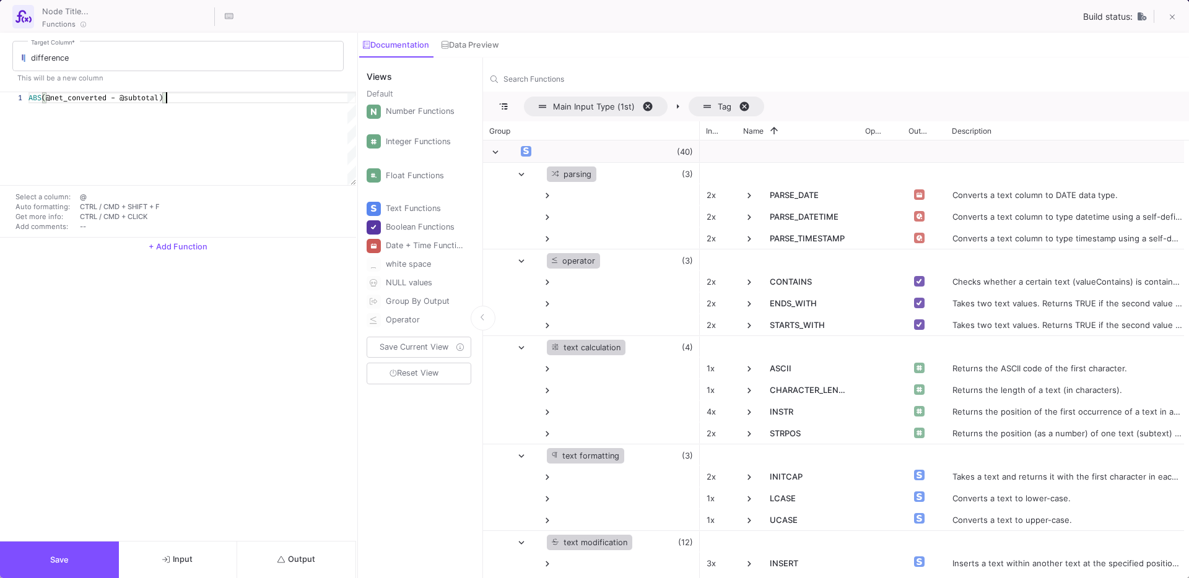
type textarea "ABS(@net_converted - @subtotal)"
click at [84, 568] on button "Save" at bounding box center [59, 560] width 119 height 37
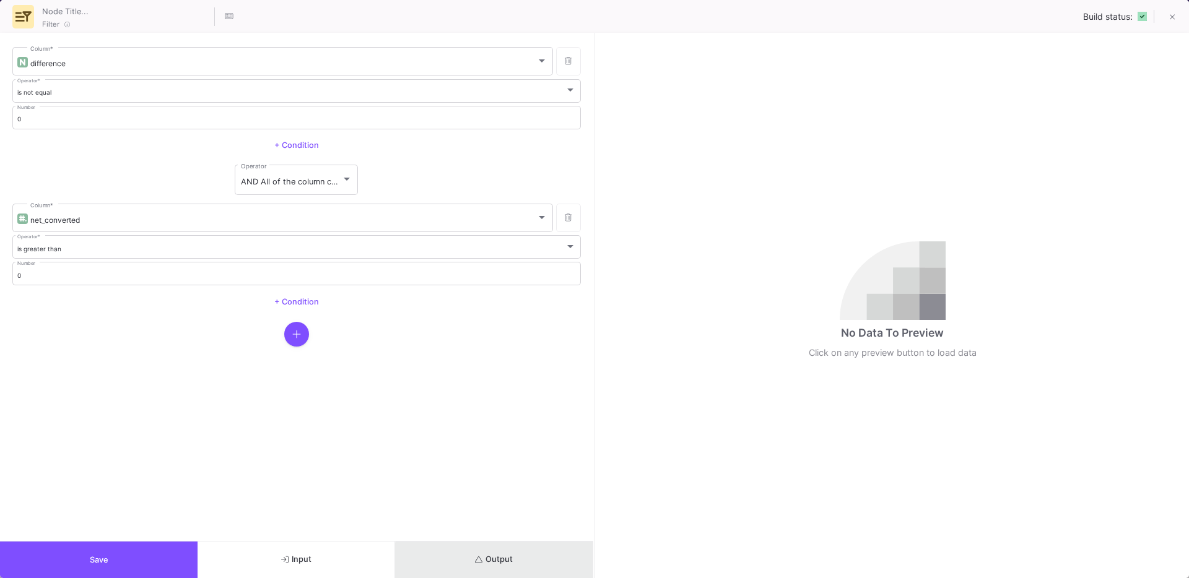
click at [518, 565] on button "Output" at bounding box center [494, 560] width 198 height 37
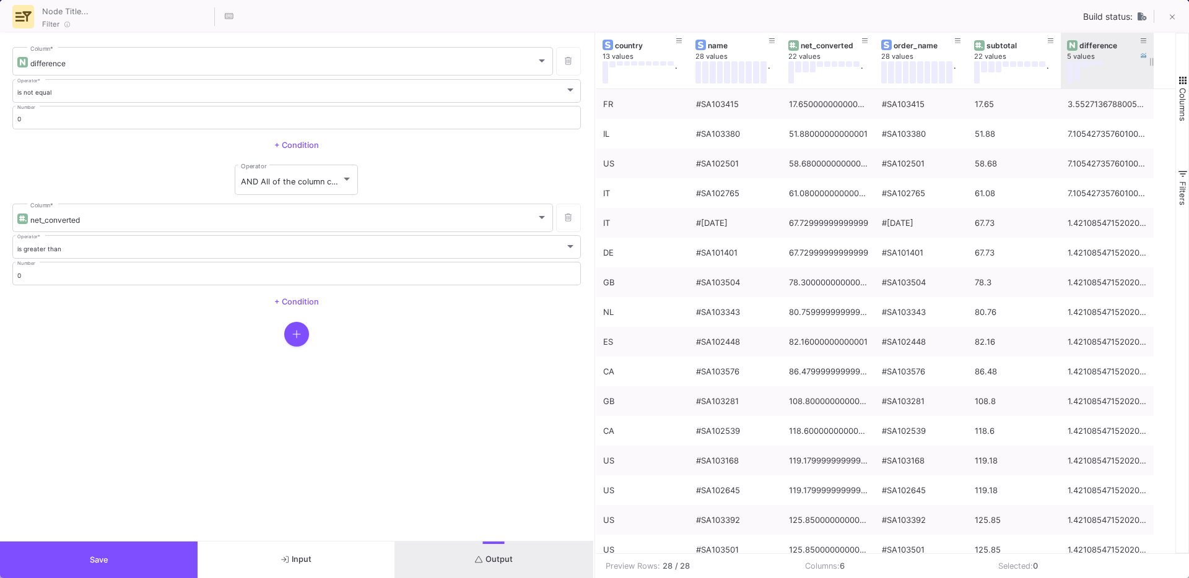
click at [1099, 45] on div "difference" at bounding box center [1109, 45] width 61 height 9
click at [1114, 44] on div "difference" at bounding box center [1109, 45] width 61 height 9
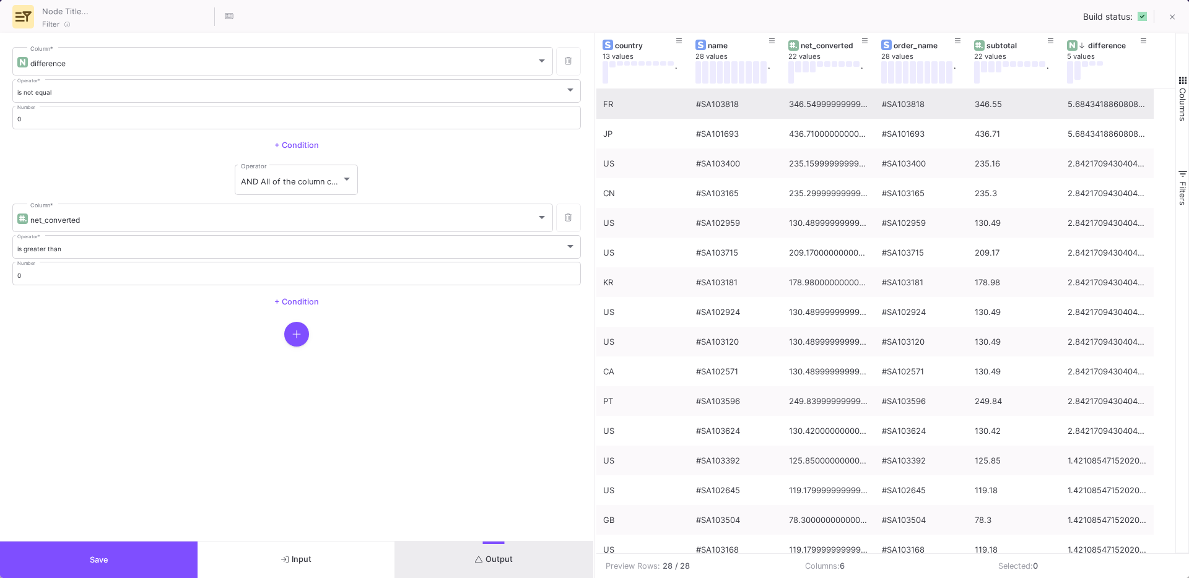
click at [1098, 112] on div "5.684341886080802e-14" at bounding box center [1107, 104] width 79 height 29
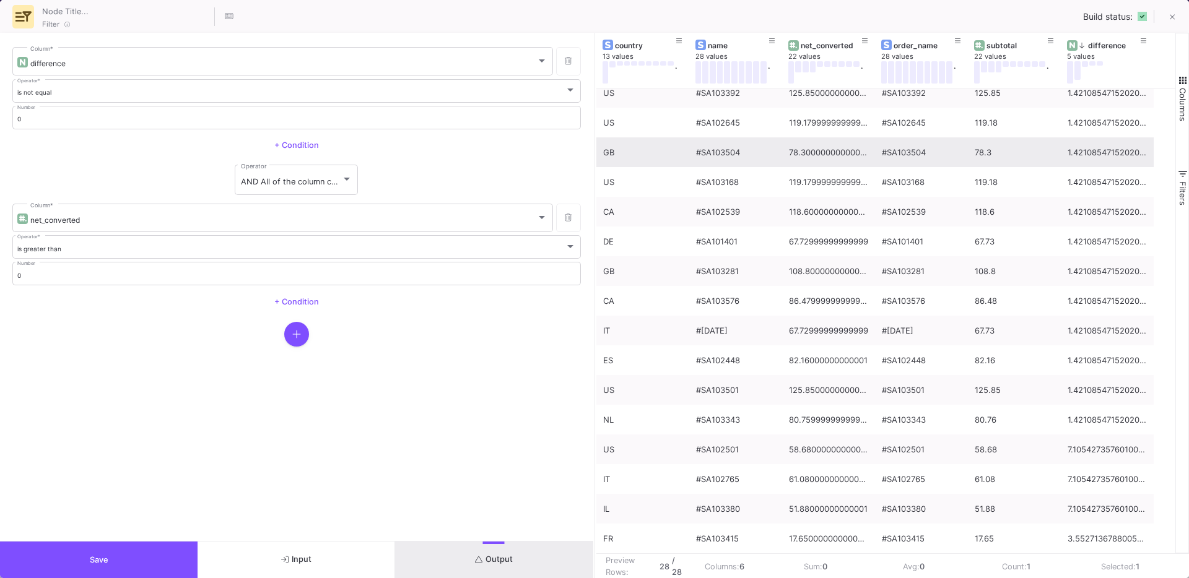
scroll to position [0, 0]
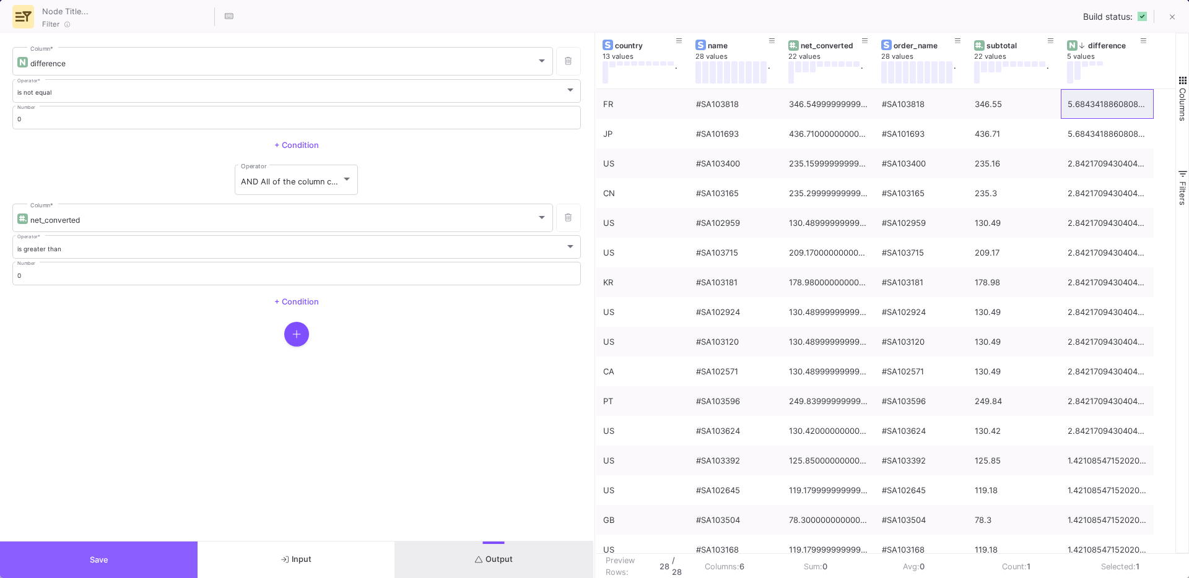
click at [106, 551] on button "Save" at bounding box center [99, 560] width 198 height 37
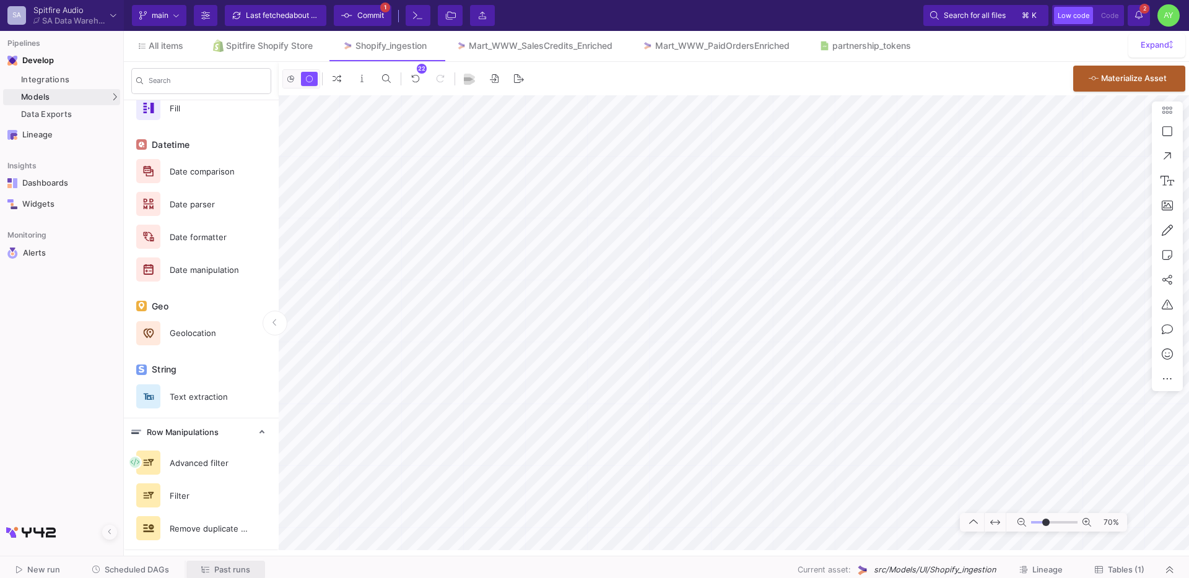
click at [230, 572] on span "Past runs" at bounding box center [232, 569] width 36 height 9
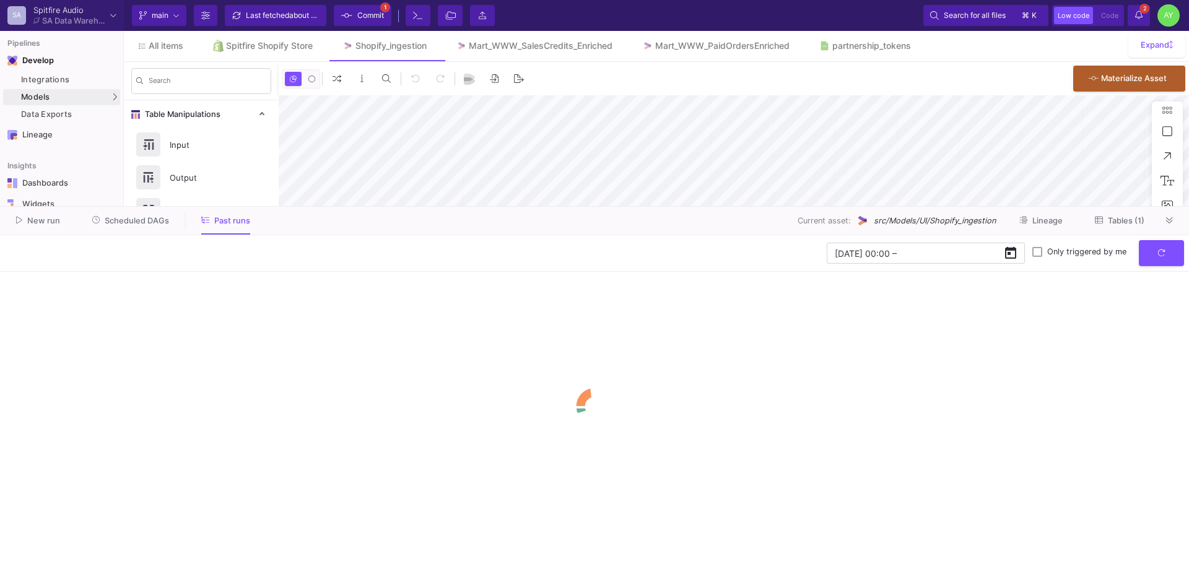
type input "-33"
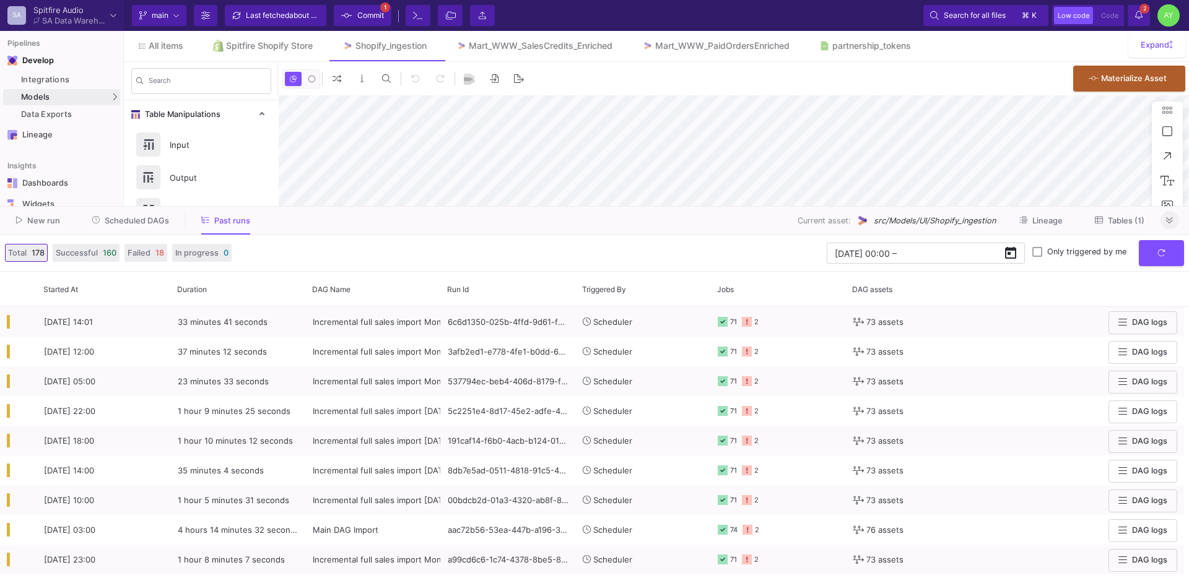
click at [1169, 225] on button at bounding box center [1170, 220] width 19 height 19
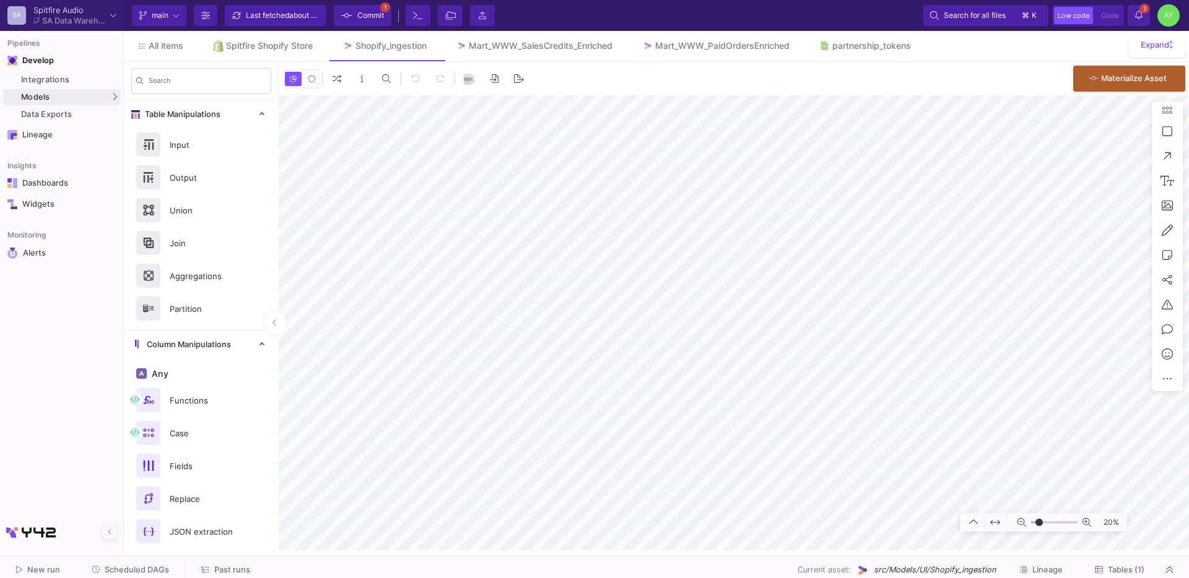
click at [1109, 561] on button "Tables (1)" at bounding box center [1119, 570] width 79 height 19
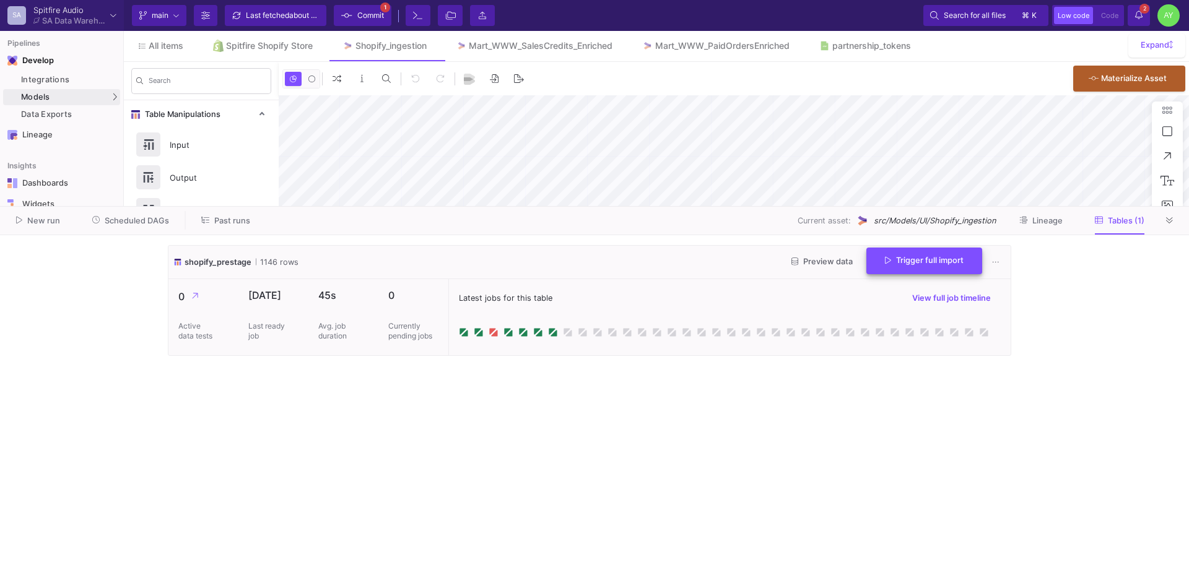
click at [911, 269] on button "Trigger full import" at bounding box center [924, 261] width 116 height 27
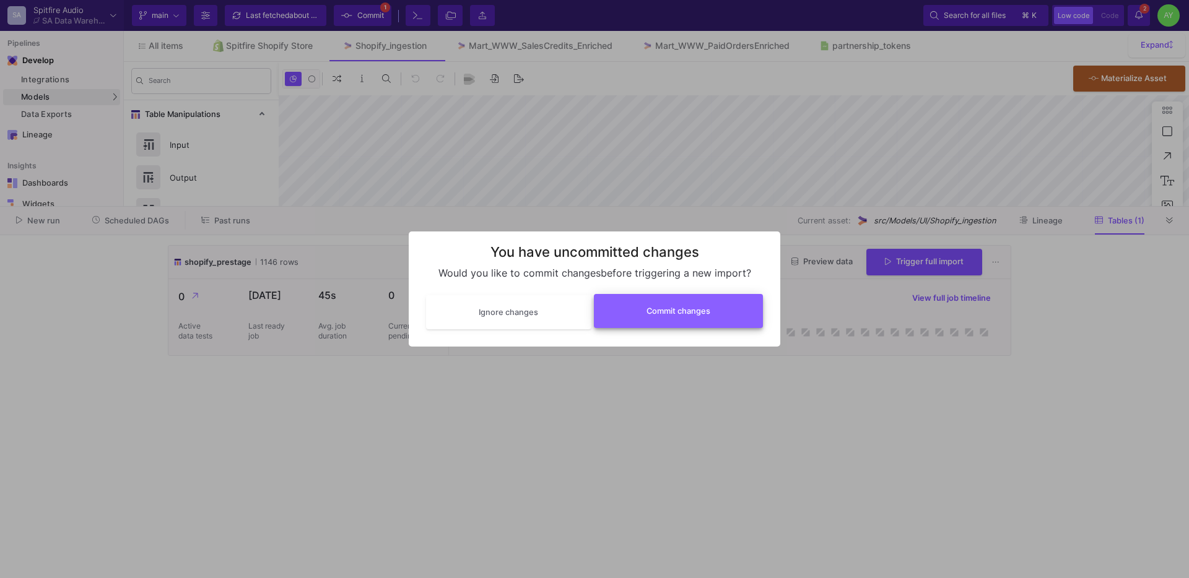
click at [671, 308] on span "Commit changes" at bounding box center [679, 311] width 64 height 9
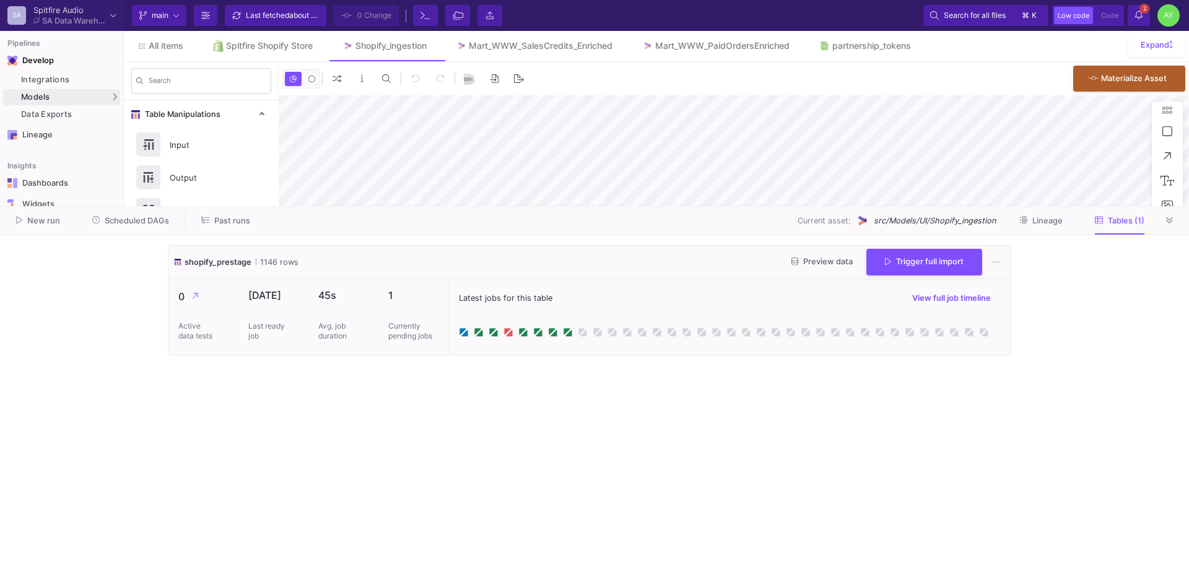
click at [1141, 22] on y42-notifications-label "2 2 Notifications" at bounding box center [1138, 15] width 7 height 19
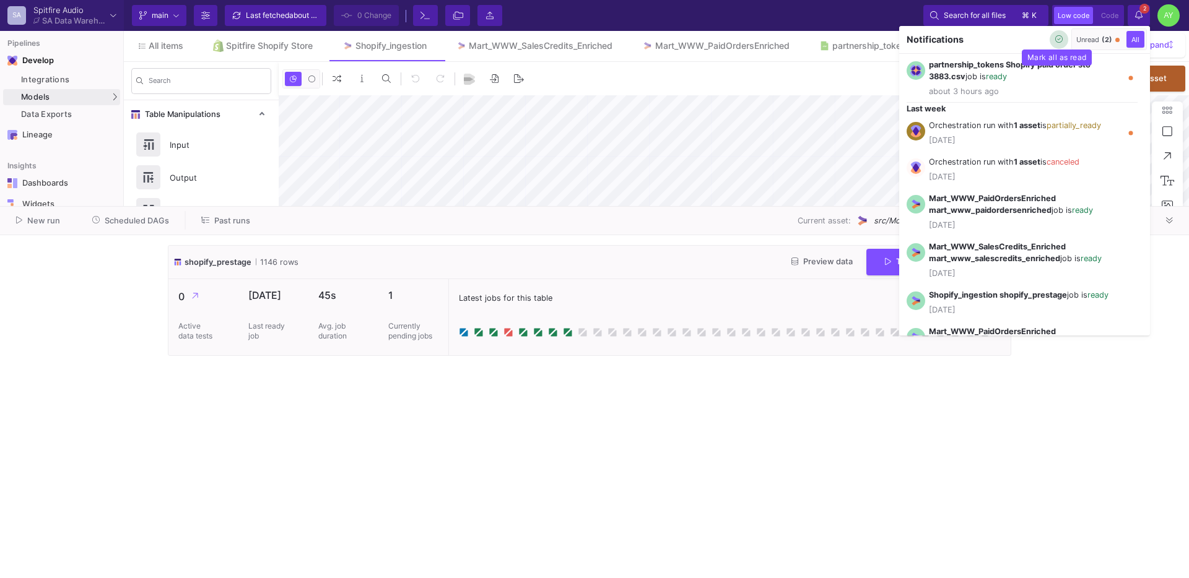
click at [1059, 40] on icon "button" at bounding box center [1059, 39] width 8 height 8
click at [1136, 16] on div at bounding box center [594, 289] width 1189 height 578
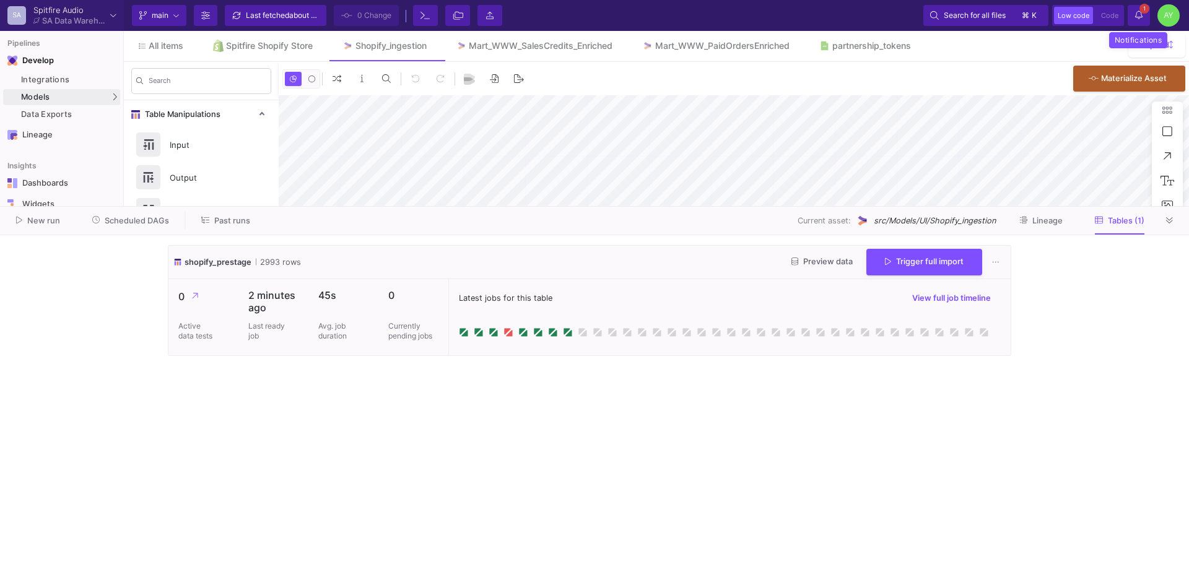
click at [1136, 16] on icon at bounding box center [1138, 15] width 7 height 9
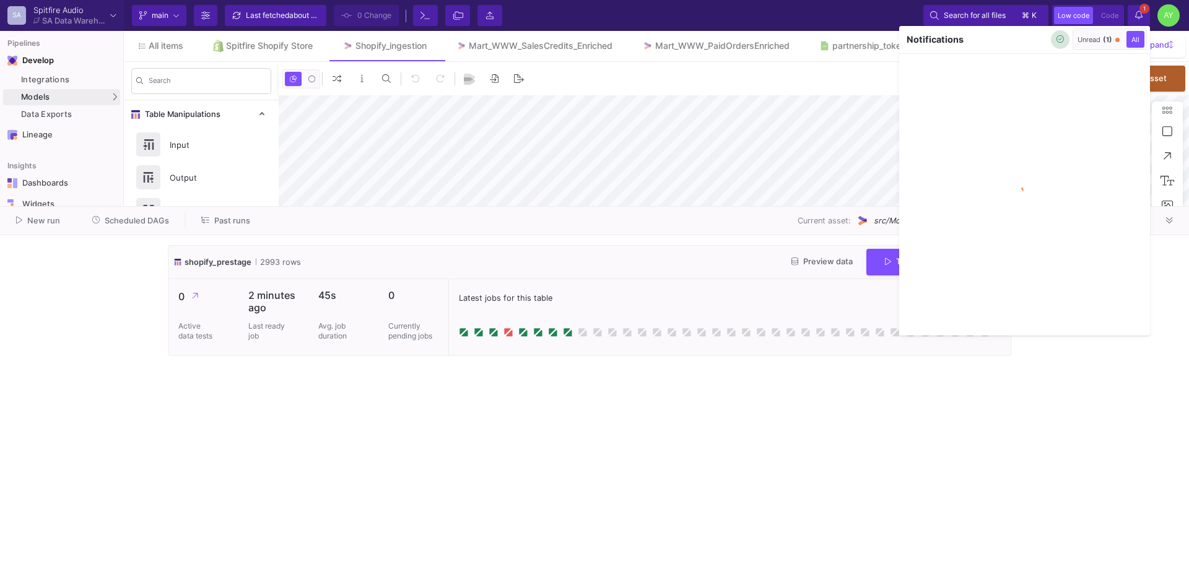
click at [1065, 41] on button "button" at bounding box center [1060, 39] width 19 height 19
click at [1141, 18] on div at bounding box center [594, 289] width 1189 height 578
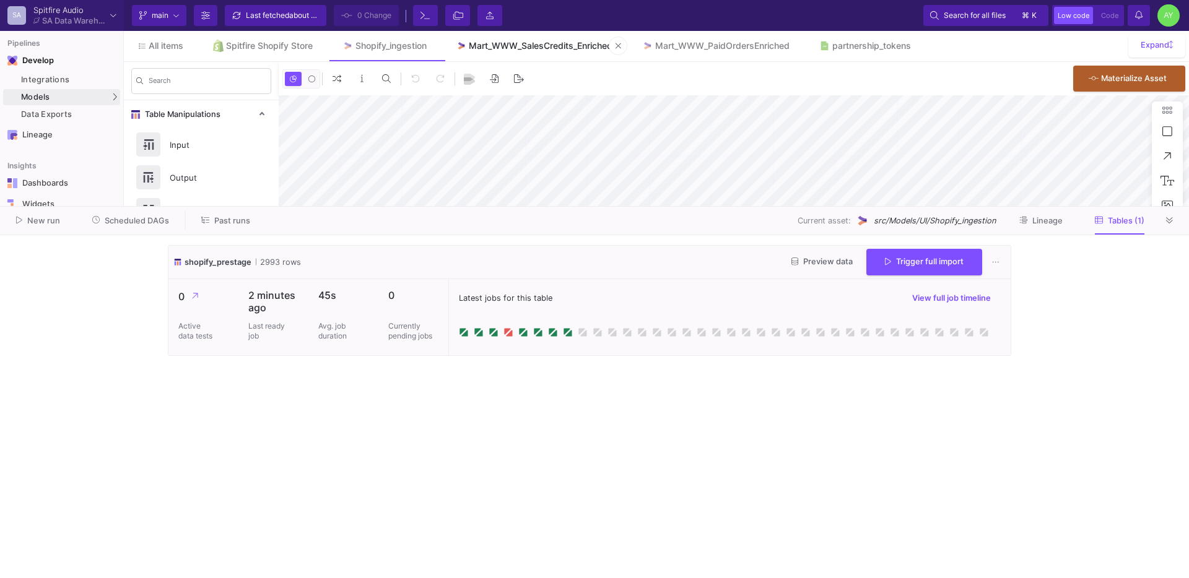
click at [558, 46] on div "Mart_WWW_SalesCredits_Enriched" at bounding box center [541, 46] width 144 height 10
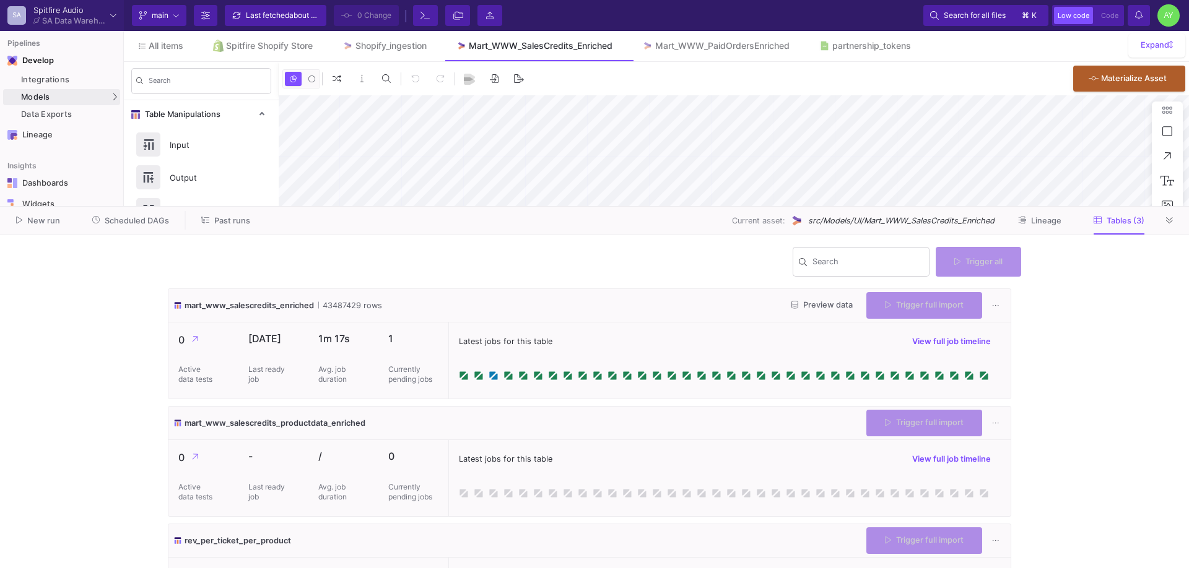
type input "-50"
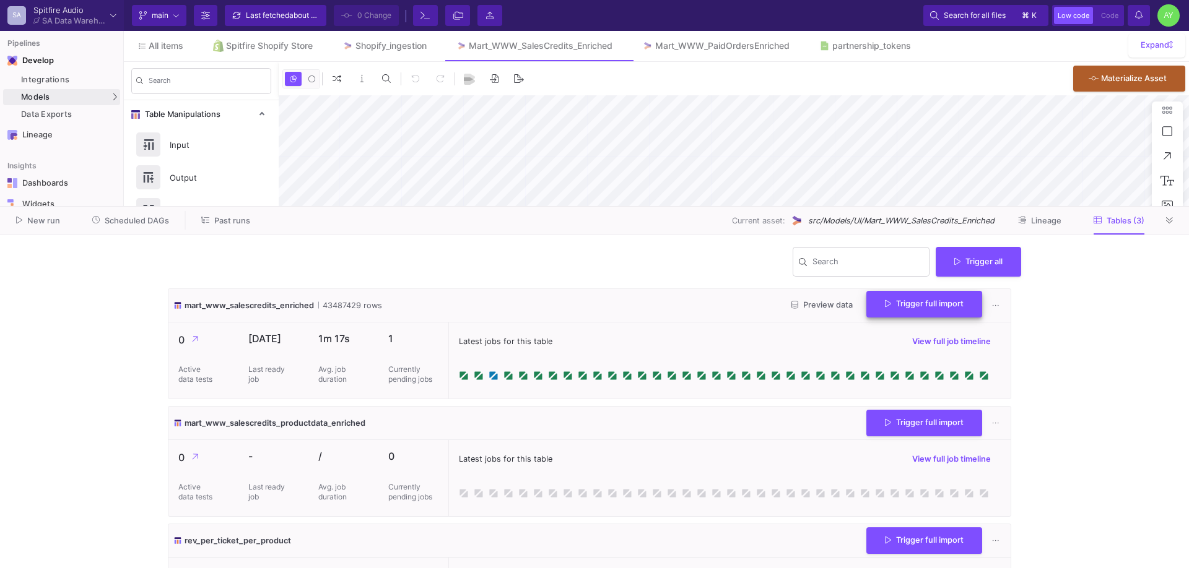
click at [889, 306] on span "Trigger full import" at bounding box center [924, 303] width 79 height 9
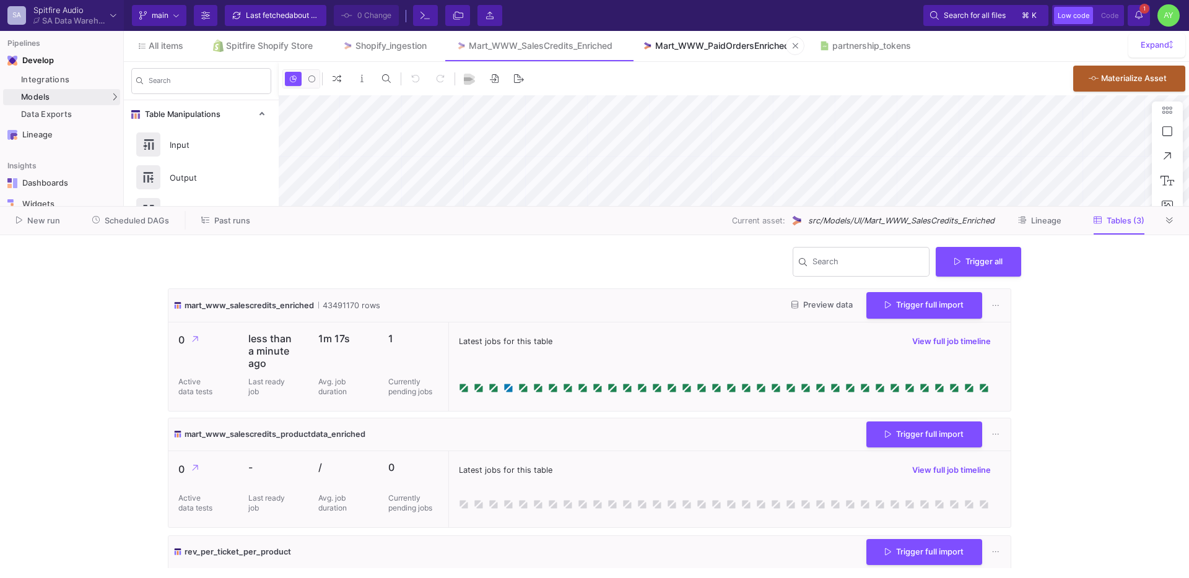
click at [707, 46] on div "Mart_WWW_PaidOrdersEnriched" at bounding box center [722, 46] width 134 height 10
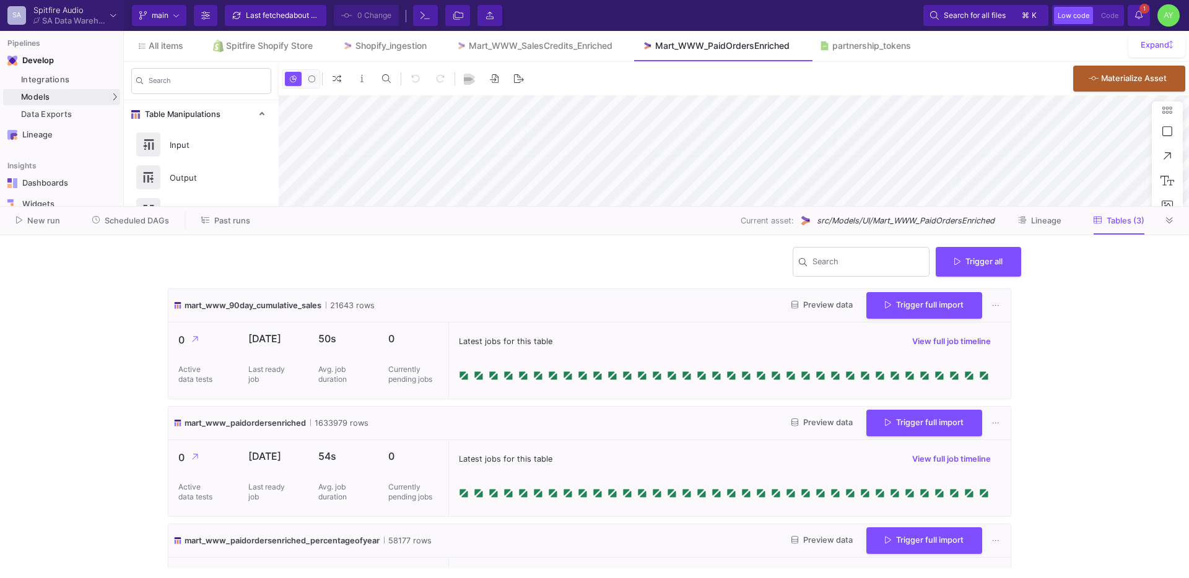
type input "-41"
click at [911, 419] on span "Trigger full import" at bounding box center [924, 421] width 79 height 9
click at [1138, 18] on icon at bounding box center [1138, 15] width 7 height 9
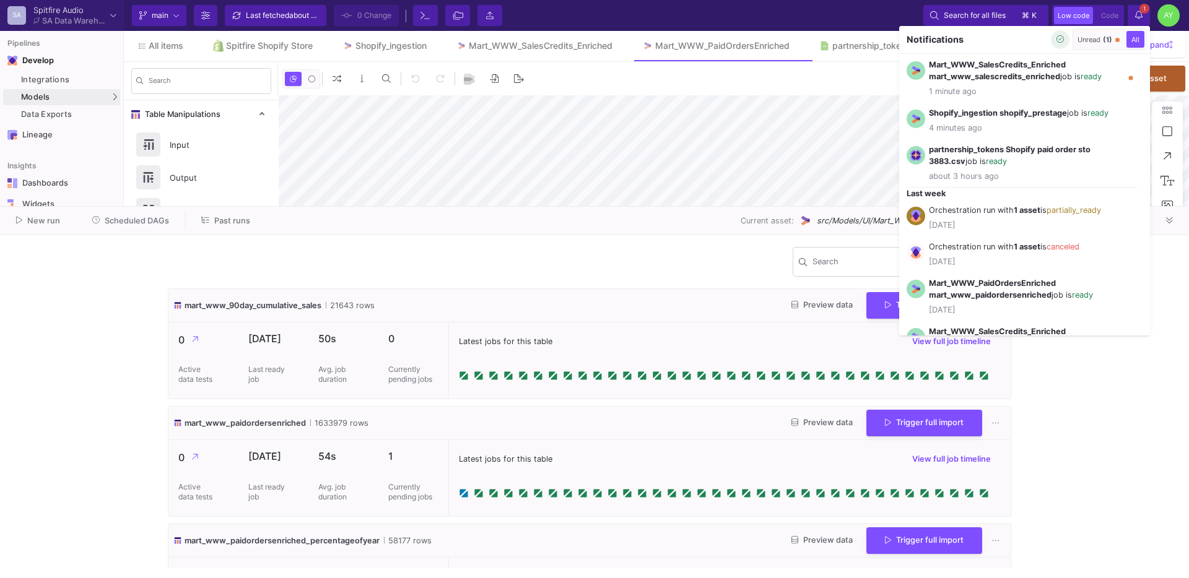
click at [1053, 40] on button "button" at bounding box center [1060, 39] width 19 height 19
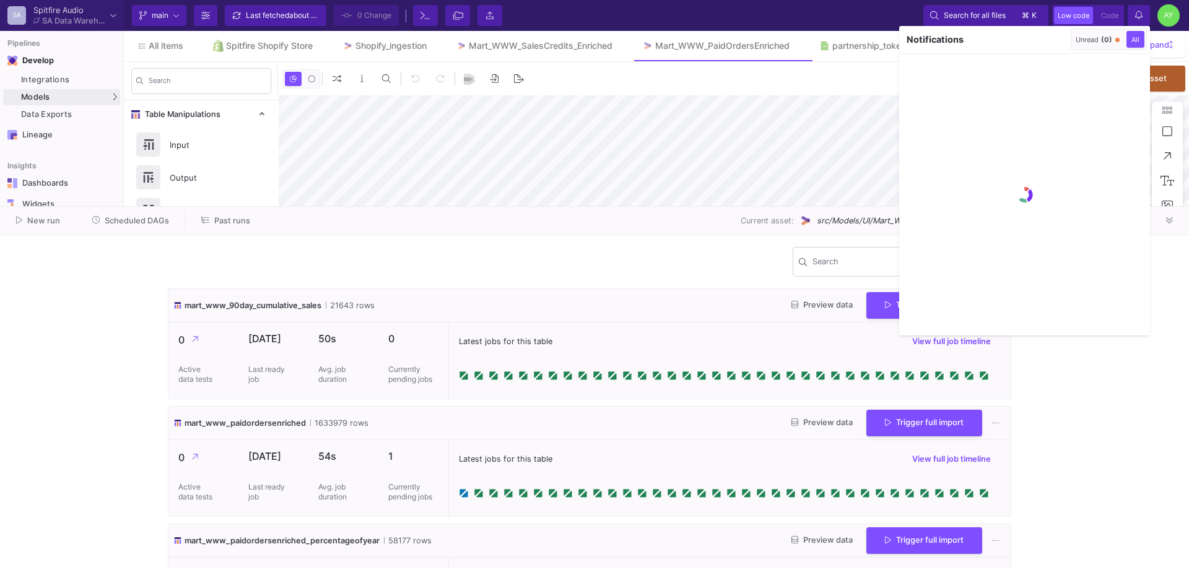
click at [1068, 430] on div at bounding box center [594, 289] width 1189 height 578
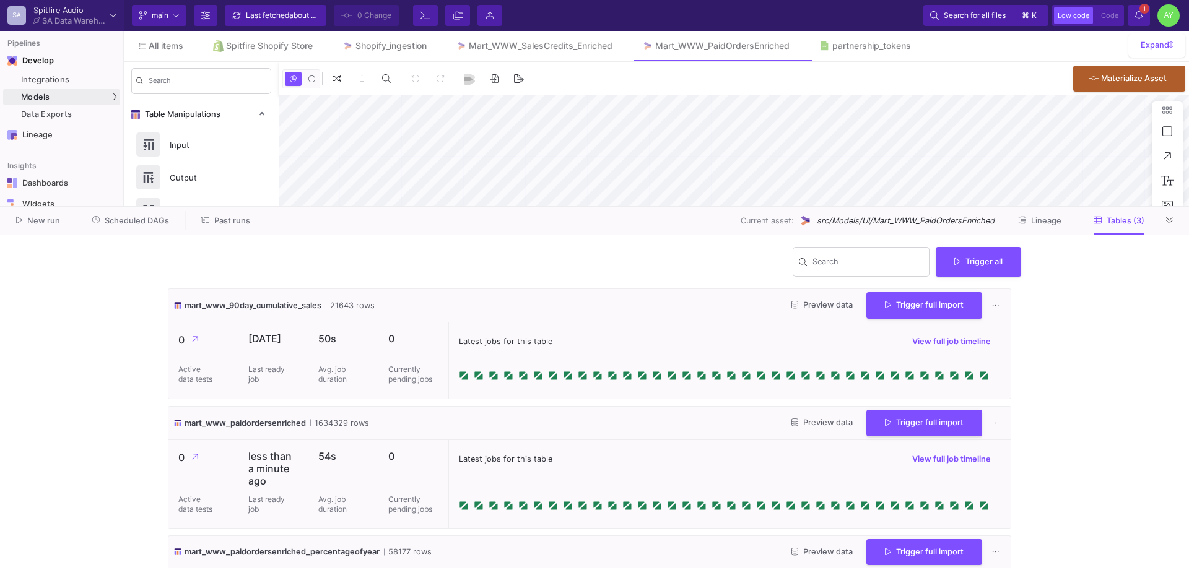
click at [1141, 9] on span "1" at bounding box center [1145, 9] width 10 height 10
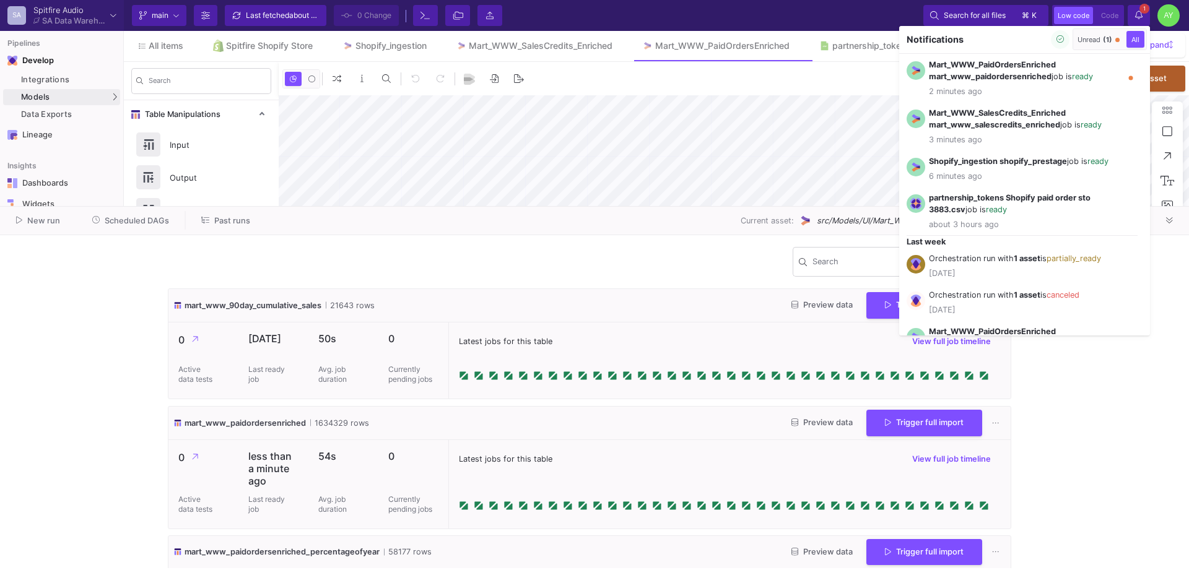
click at [1061, 45] on button "button" at bounding box center [1060, 39] width 19 height 19
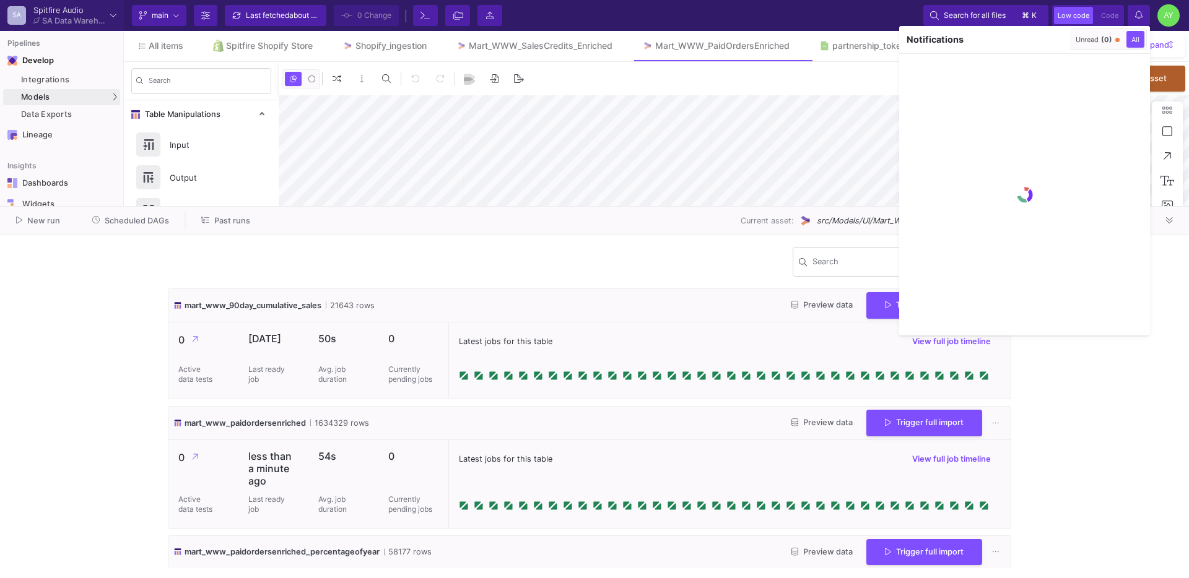
click at [1075, 418] on div at bounding box center [594, 289] width 1189 height 578
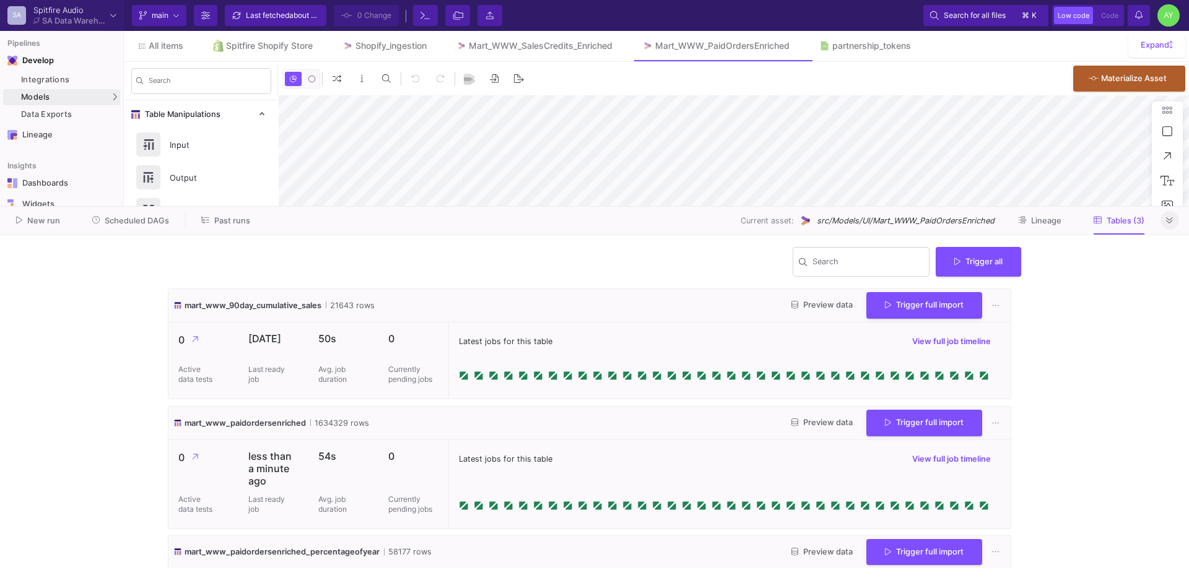
click at [1164, 219] on button at bounding box center [1170, 220] width 19 height 19
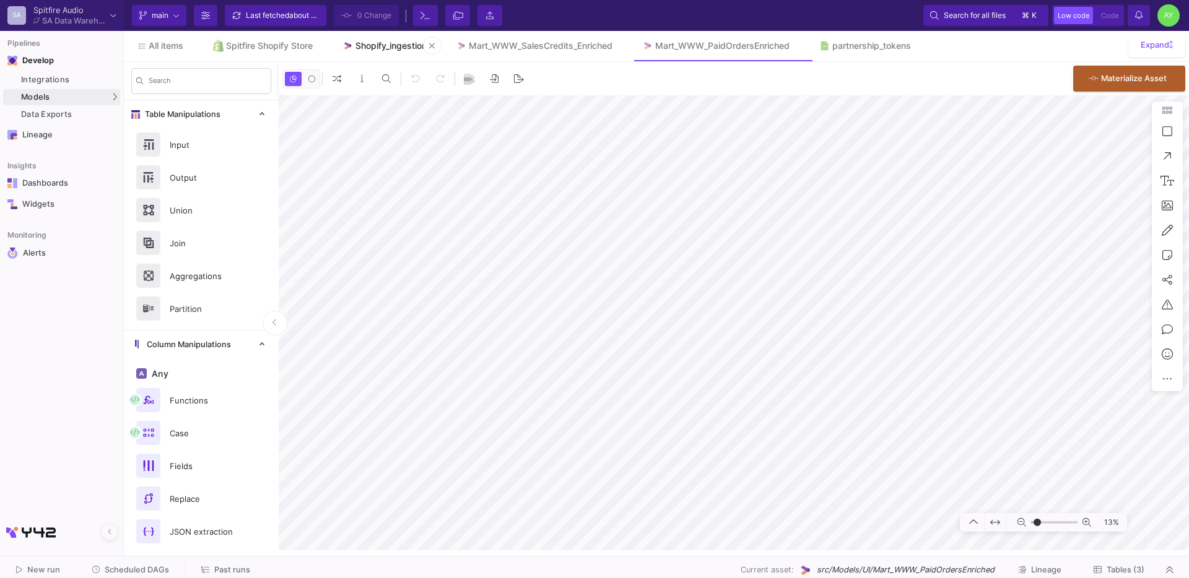
click at [365, 44] on div "Shopify_ingestion" at bounding box center [390, 46] width 71 height 10
type input "-10"
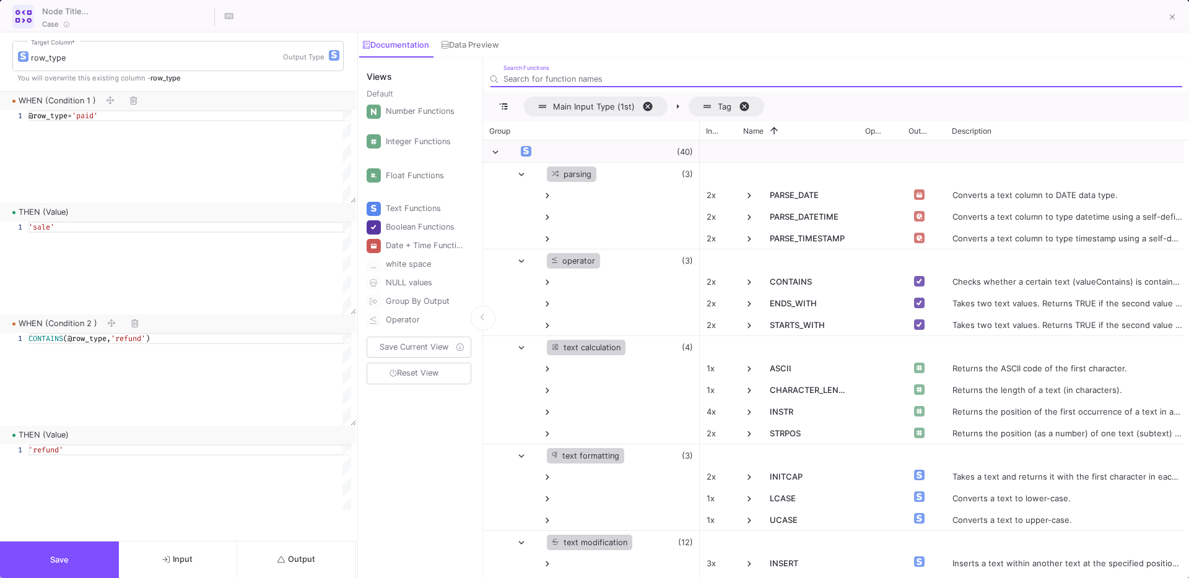
click at [61, 557] on span "Save" at bounding box center [59, 560] width 19 height 9
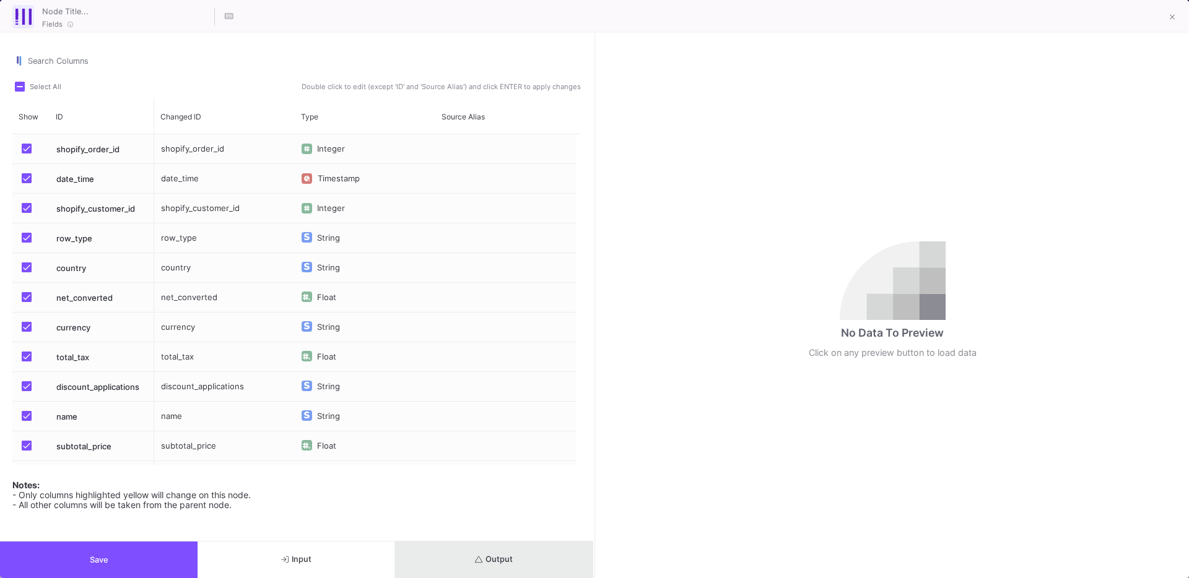
click at [484, 557] on span "Output" at bounding box center [494, 559] width 38 height 9
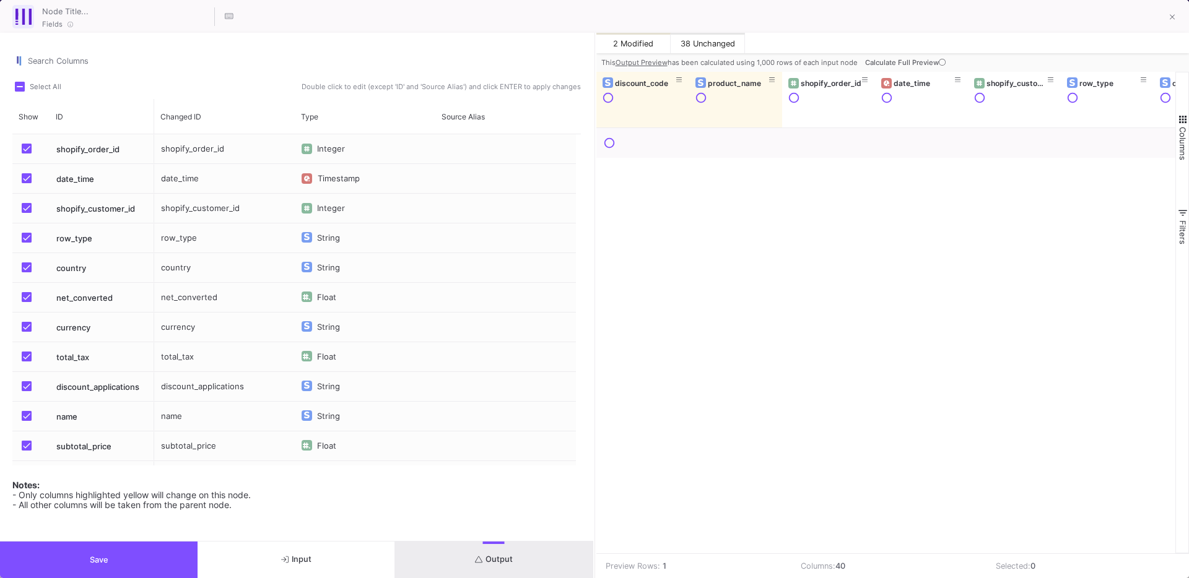
click at [921, 61] on span "Calculate Full Preview" at bounding box center [906, 62] width 83 height 9
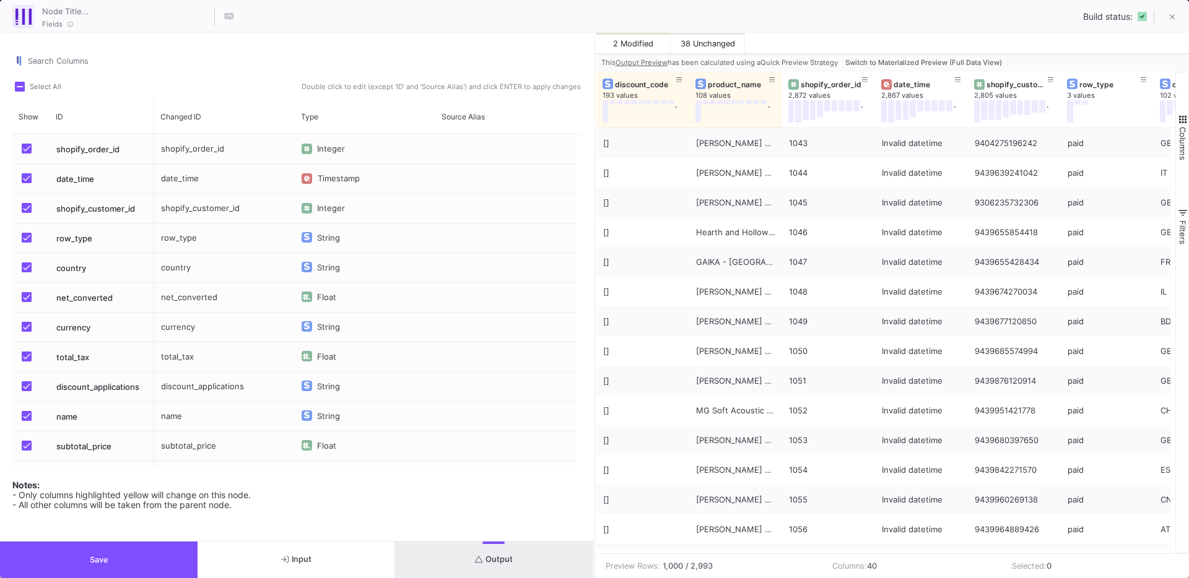
click at [879, 63] on span "Switch to Materialized Preview (Full Data View)" at bounding box center [923, 62] width 157 height 9
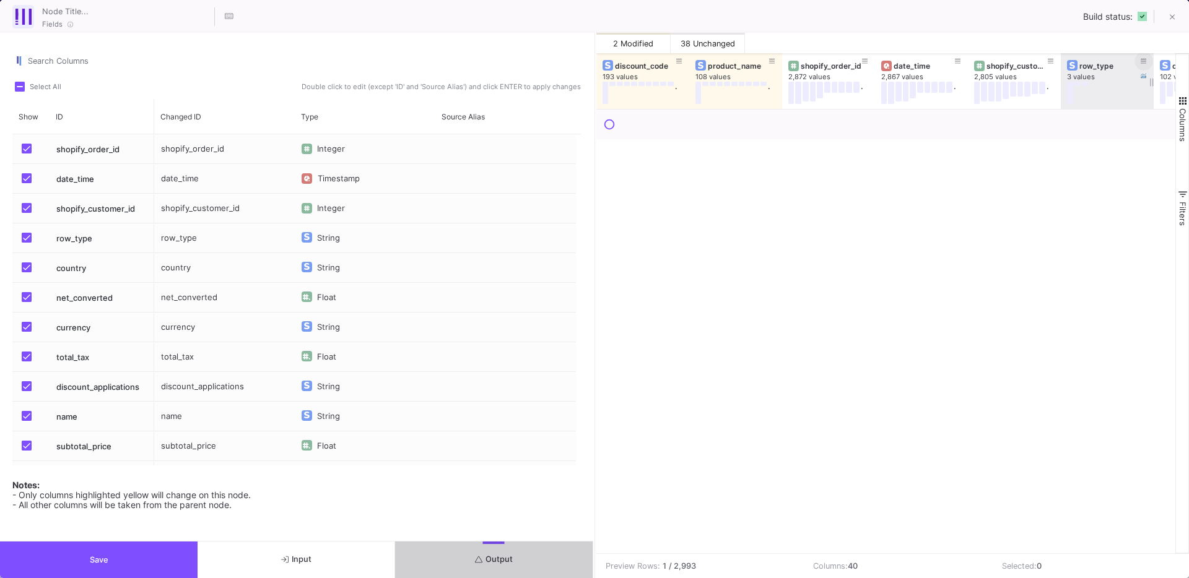
click at [1147, 62] on button at bounding box center [1144, 61] width 19 height 19
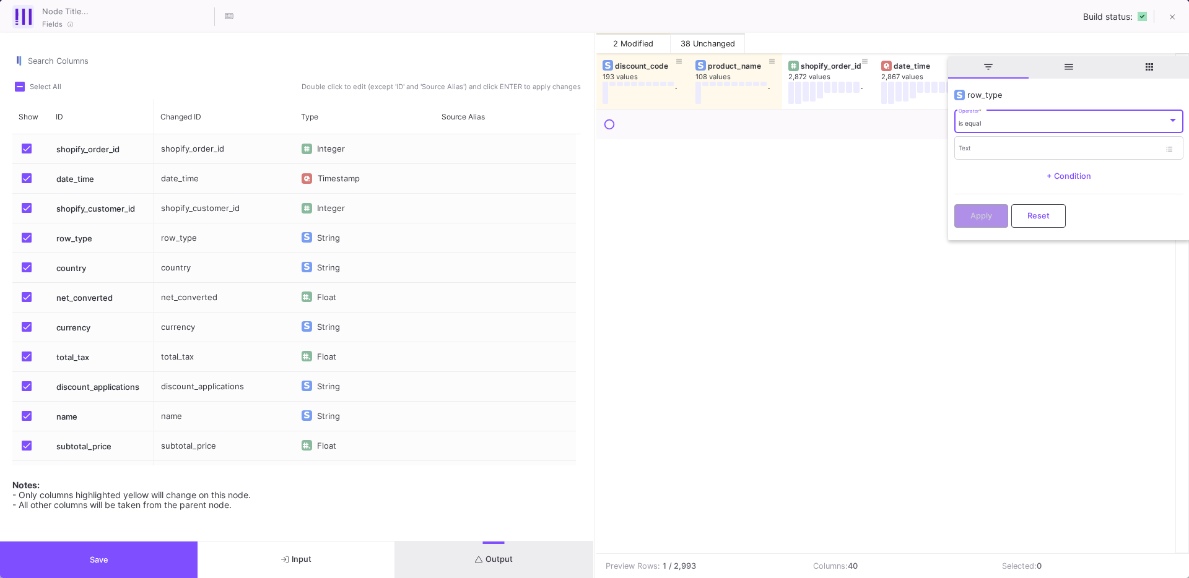
click at [1013, 126] on div "is equal" at bounding box center [1063, 124] width 209 height 8
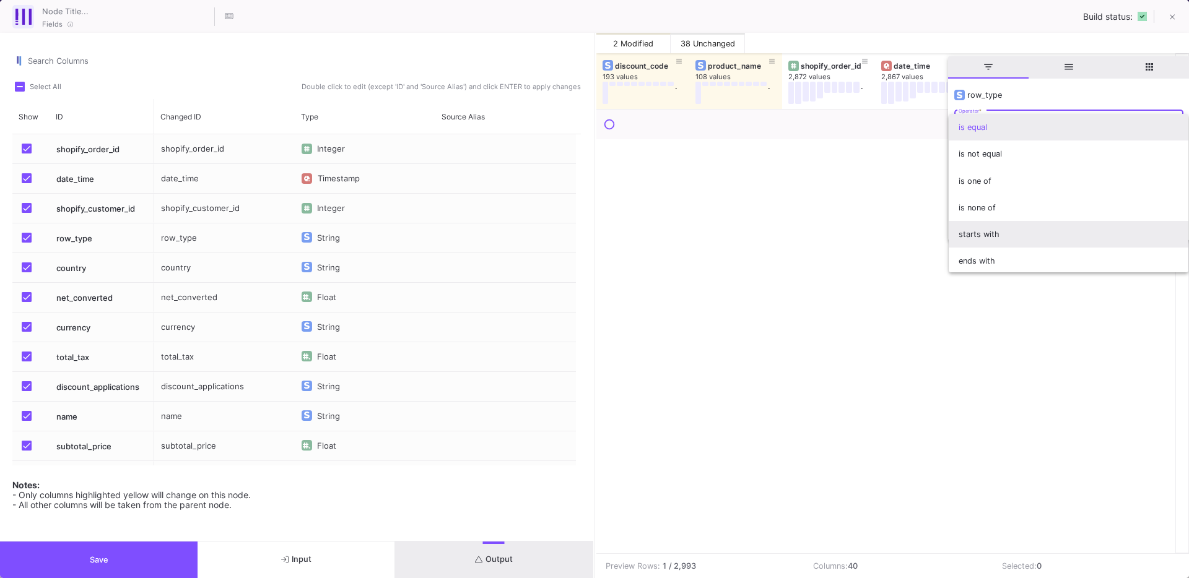
scroll to position [109, 0]
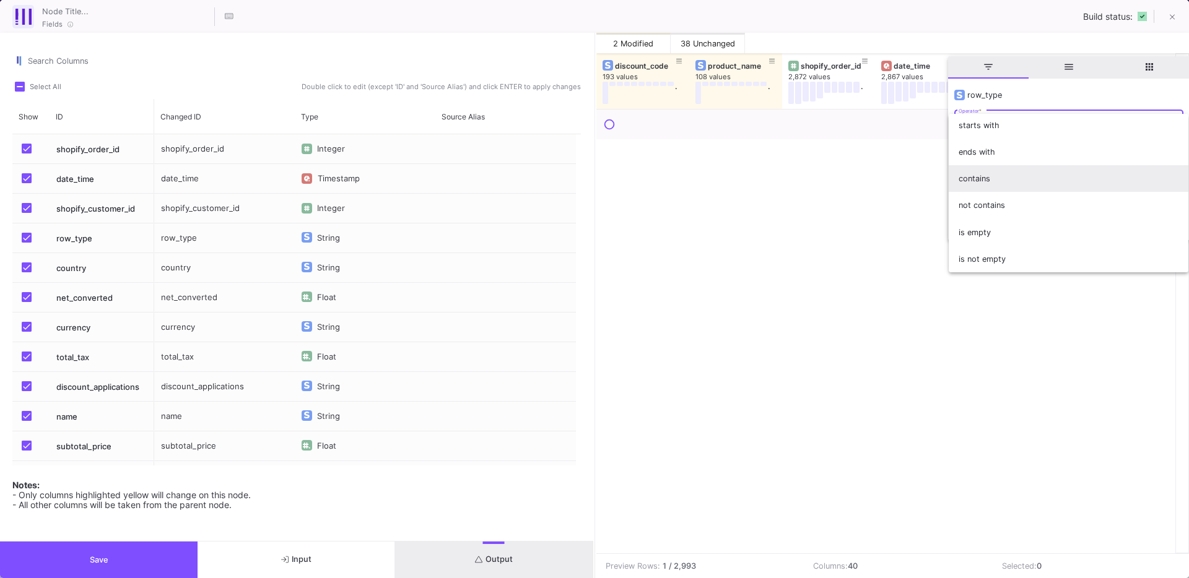
click at [990, 186] on span "contains" at bounding box center [1069, 178] width 220 height 27
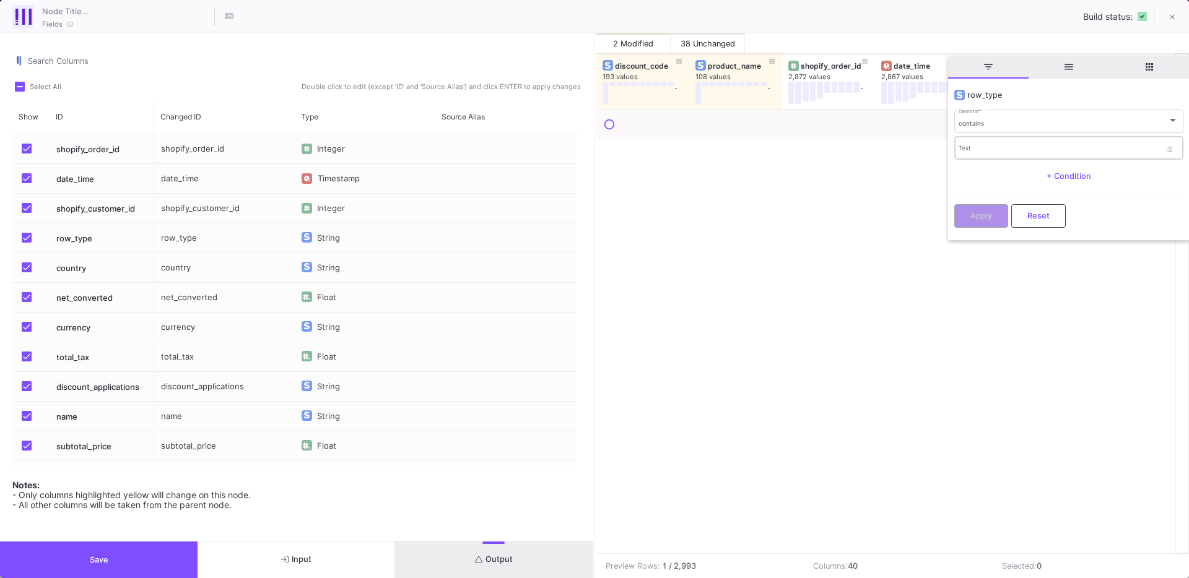
click at [1001, 155] on div "Text" at bounding box center [1059, 147] width 201 height 25
type input "refund"
click at [986, 214] on span "Apply" at bounding box center [981, 214] width 22 height 9
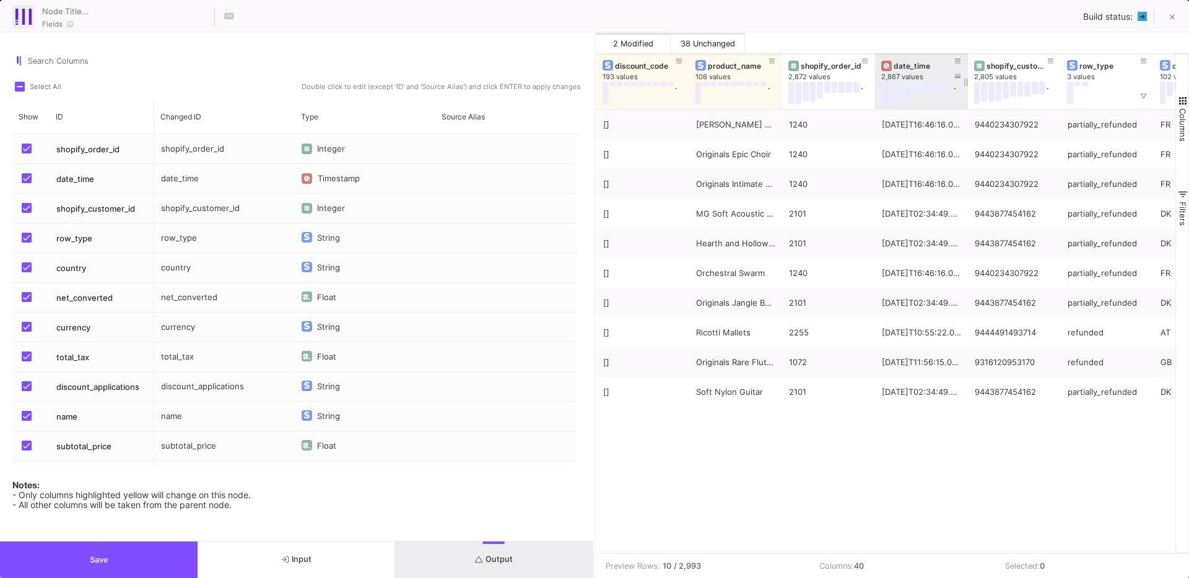
click at [910, 69] on div "date_time" at bounding box center [924, 65] width 61 height 9
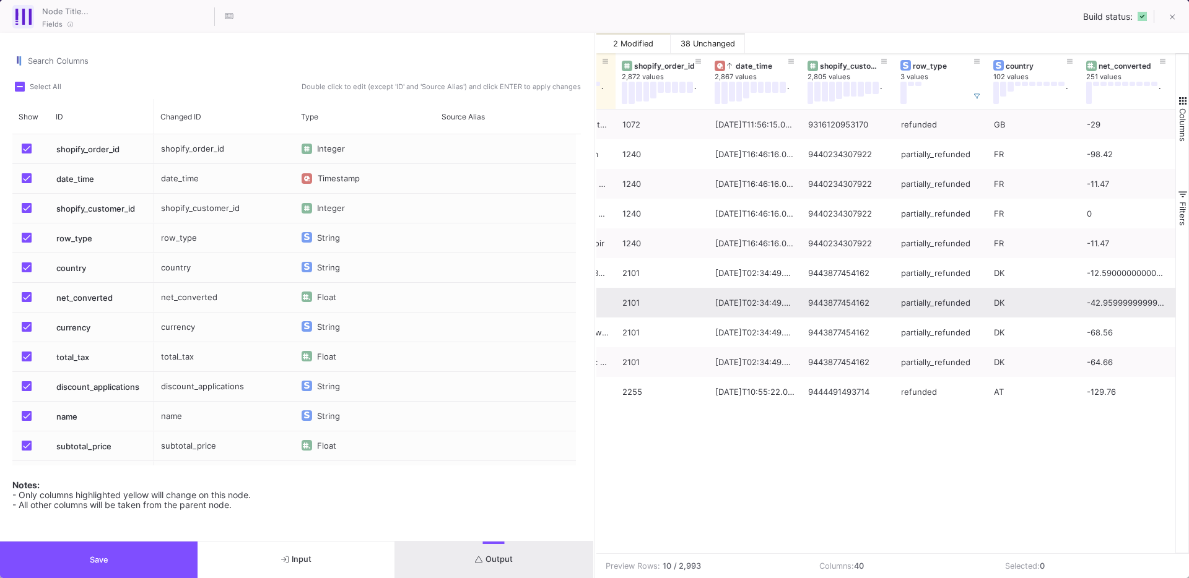
scroll to position [0, 0]
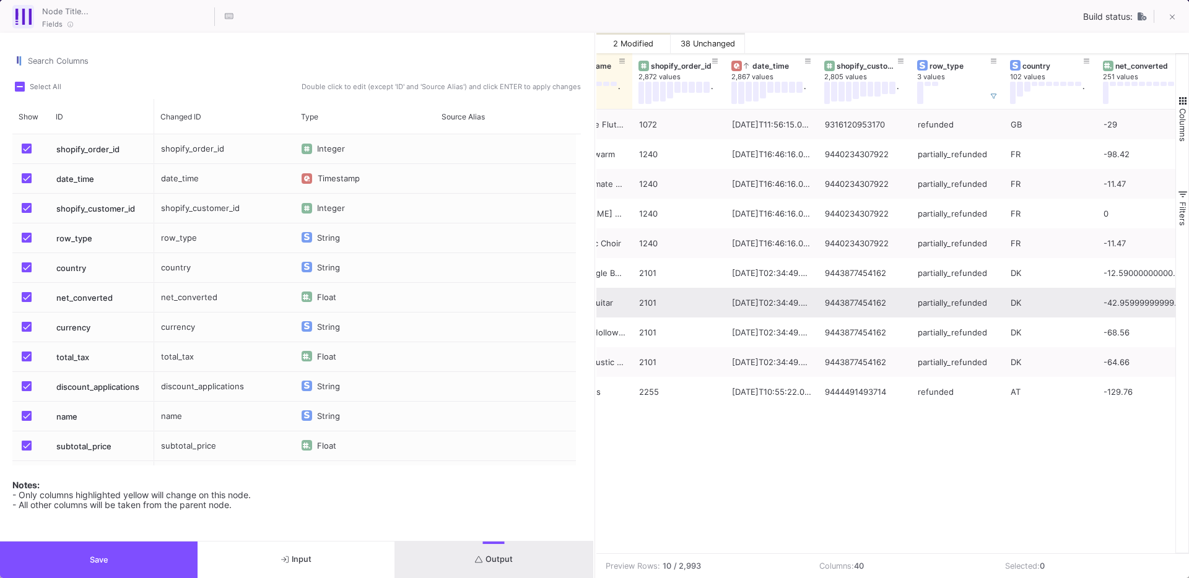
click at [168, 565] on button "Save" at bounding box center [99, 560] width 198 height 37
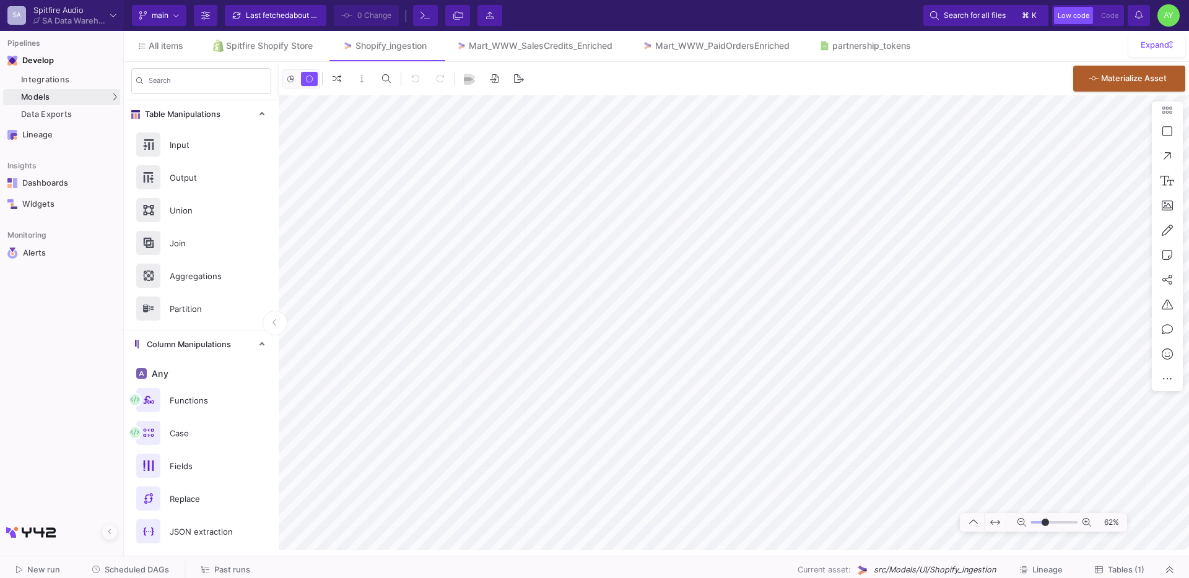
type input "-17"
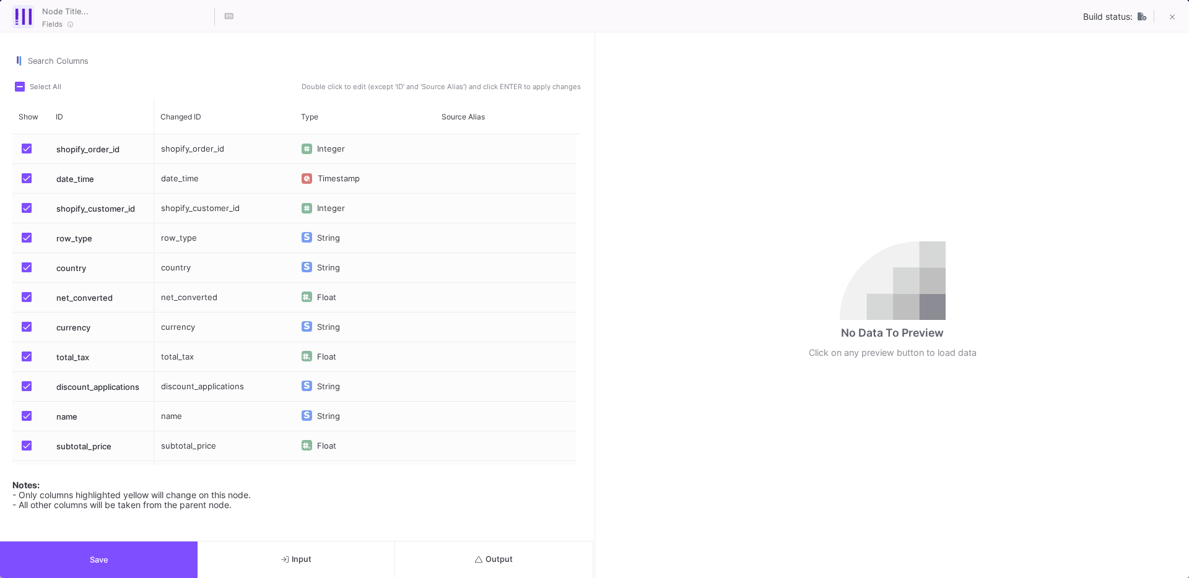
click at [473, 570] on button "Output" at bounding box center [494, 560] width 198 height 37
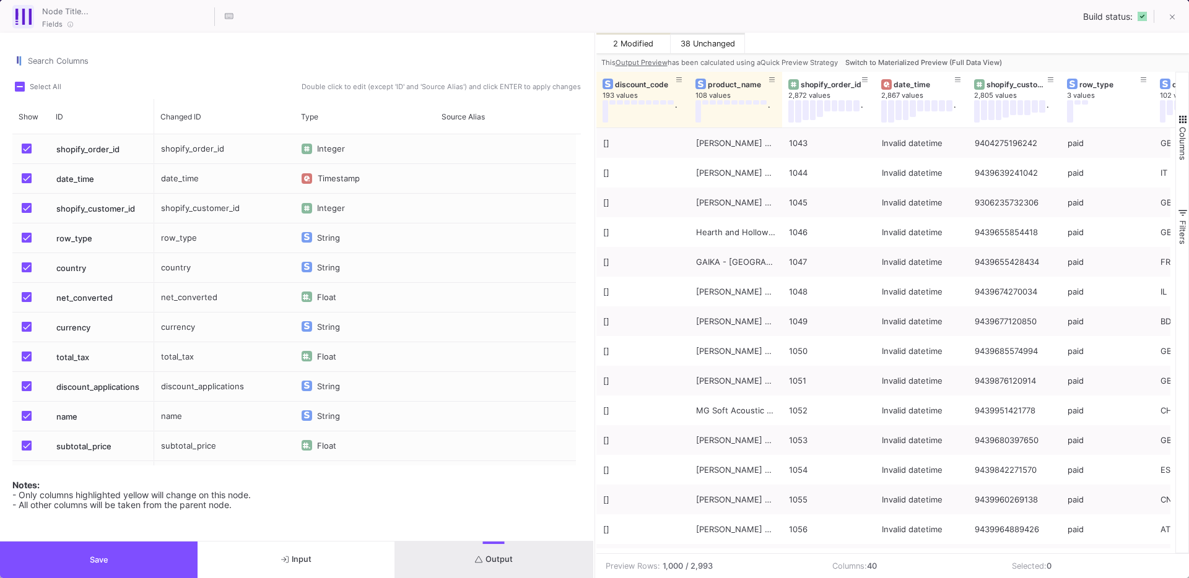
click at [965, 67] on button "Switch to Materialized Preview (Full Data View)" at bounding box center [924, 62] width 162 height 19
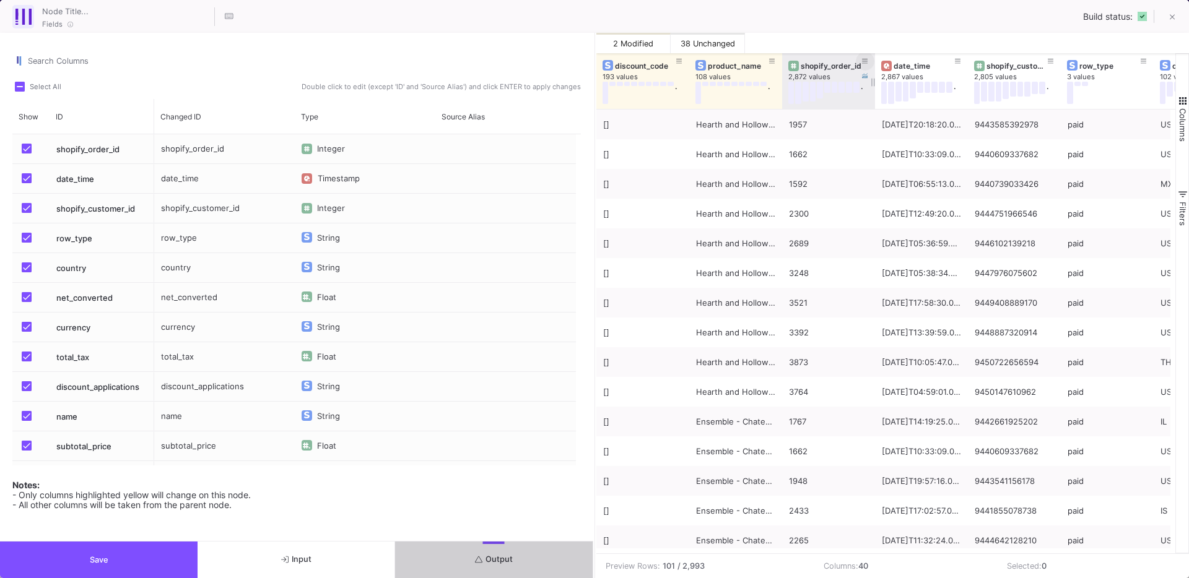
click at [868, 60] on button at bounding box center [865, 61] width 19 height 19
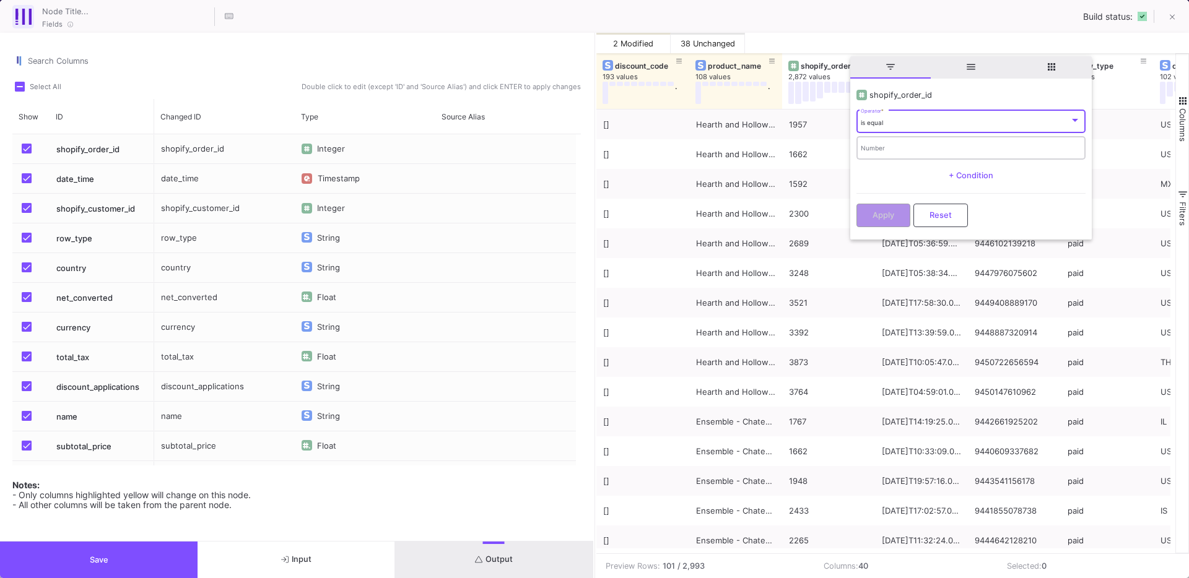
click at [887, 147] on input "Number" at bounding box center [971, 150] width 220 height 8
type input "2101"
click at [873, 209] on span "Apply" at bounding box center [884, 213] width 22 height 9
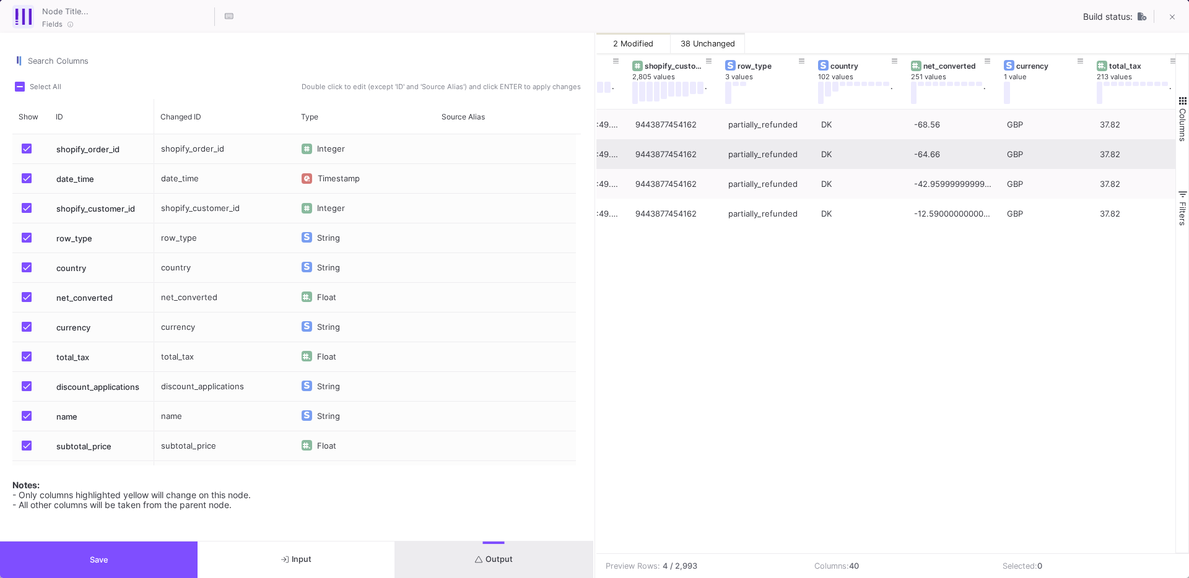
scroll to position [0, 440]
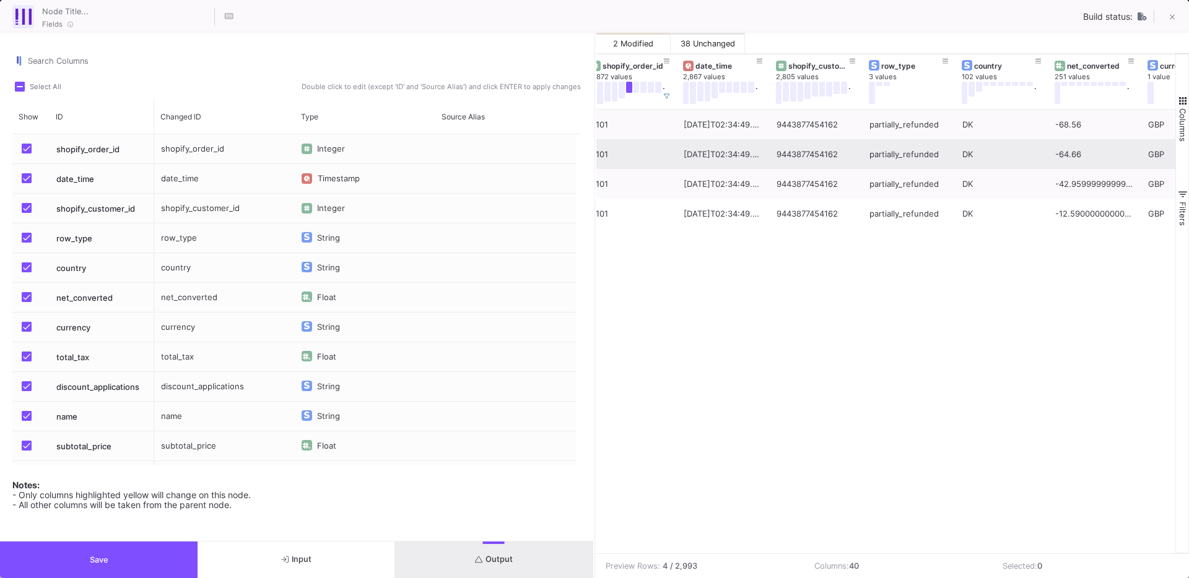
click at [87, 549] on button "Save" at bounding box center [99, 560] width 198 height 37
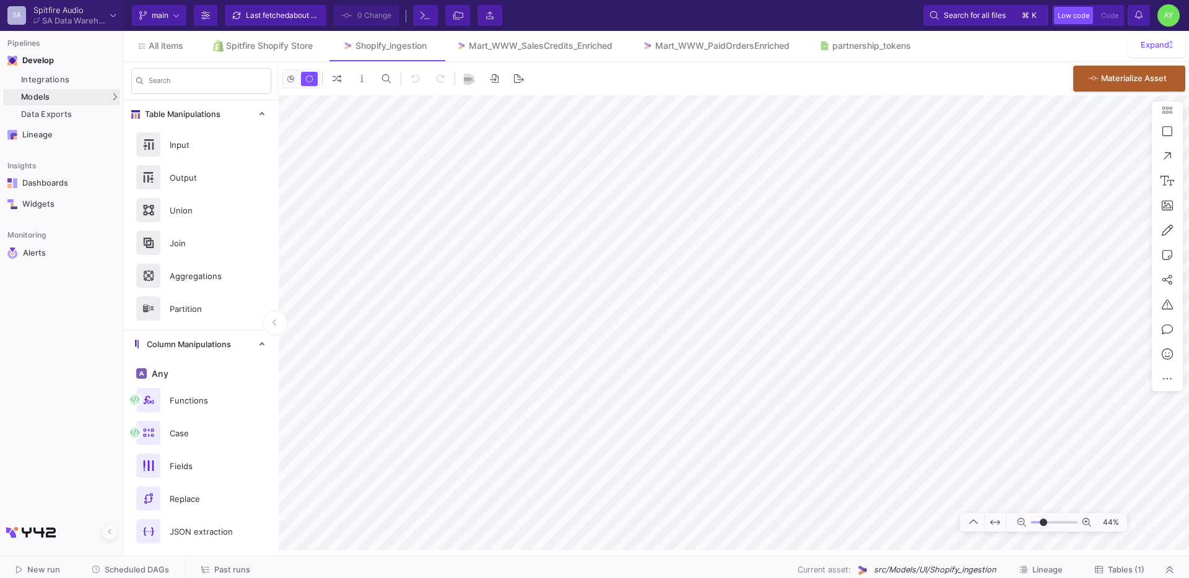
type input "-3"
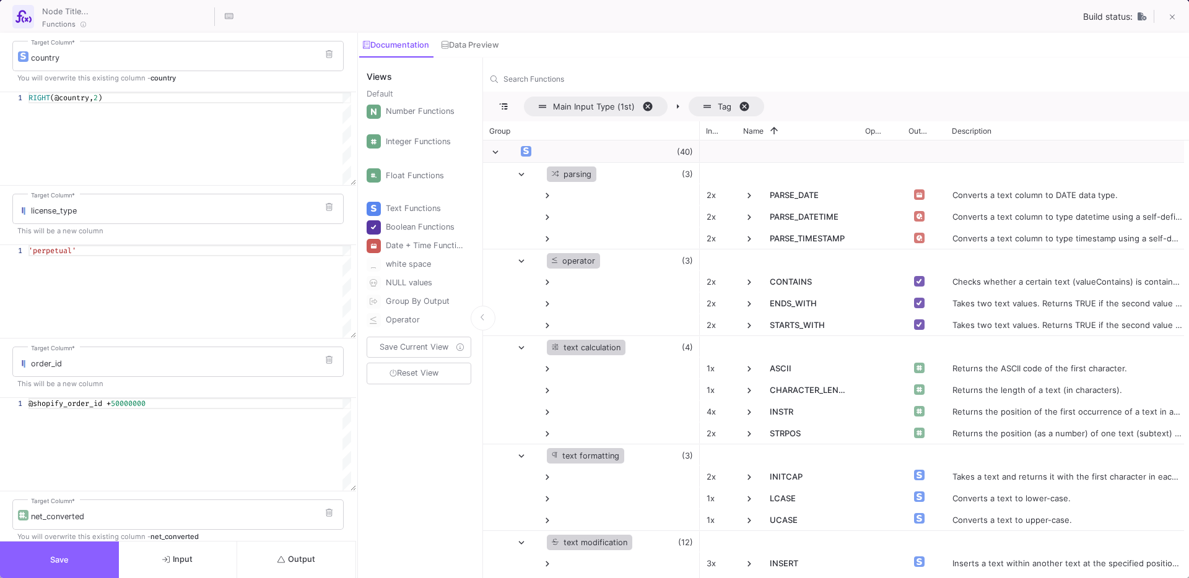
click at [64, 561] on span "Save" at bounding box center [59, 560] width 19 height 9
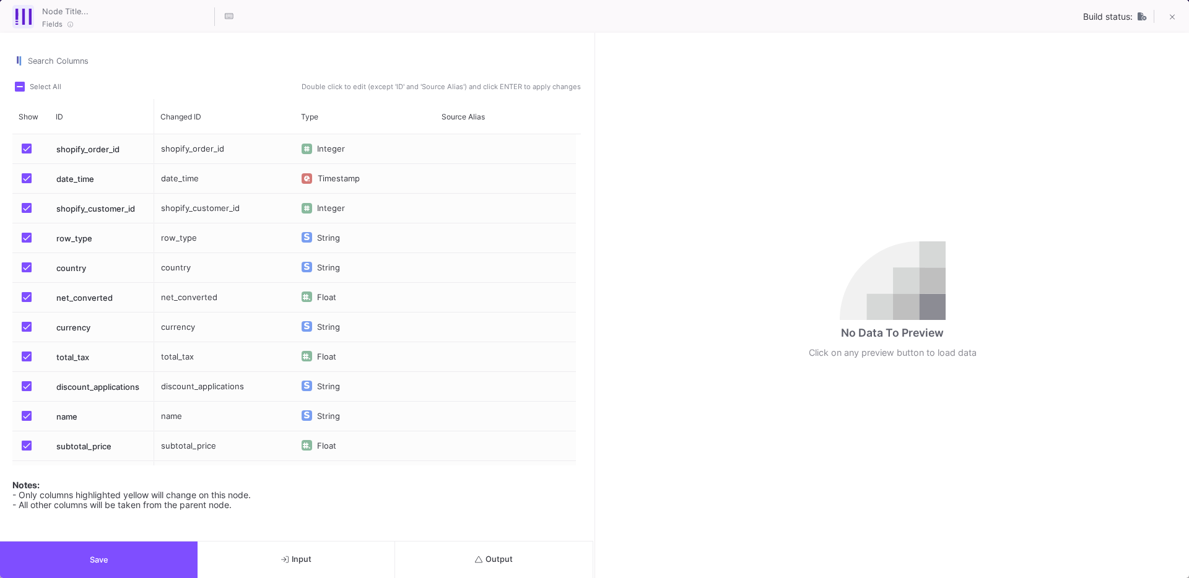
click at [458, 552] on button "Output" at bounding box center [494, 560] width 198 height 37
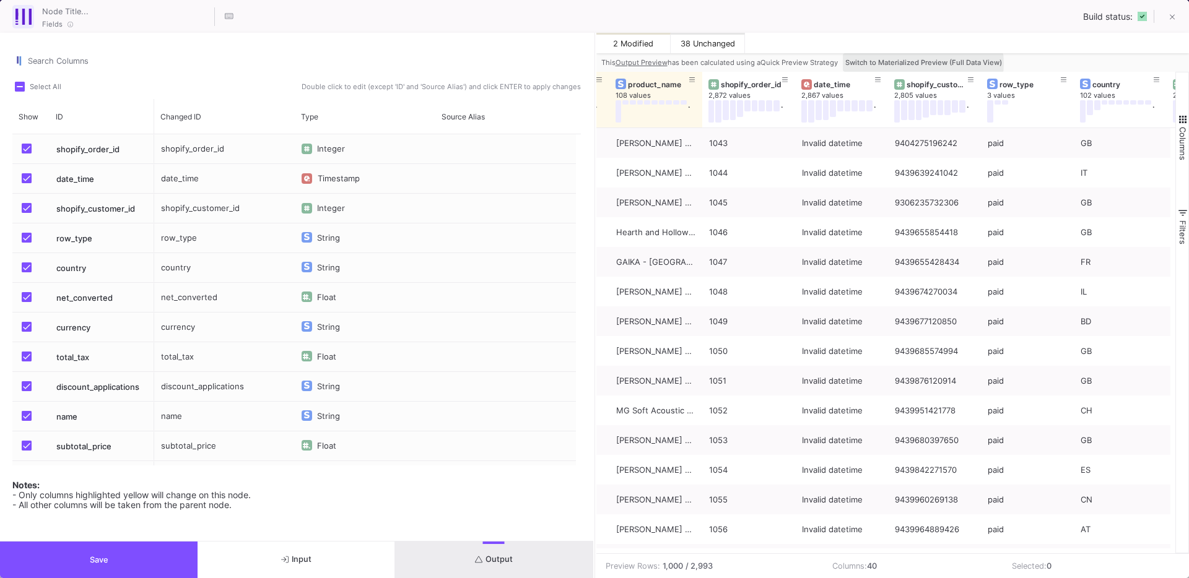
click at [922, 64] on span "Switch to Materialized Preview (Full Data View)" at bounding box center [923, 62] width 157 height 9
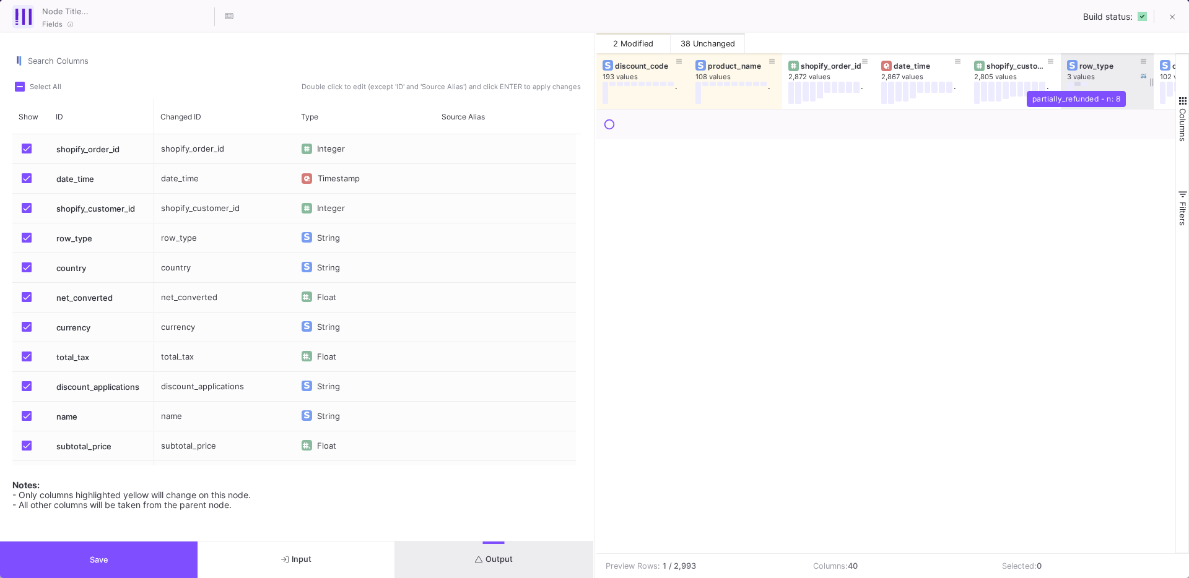
click at [1078, 85] on button at bounding box center [1077, 84] width 6 height 4
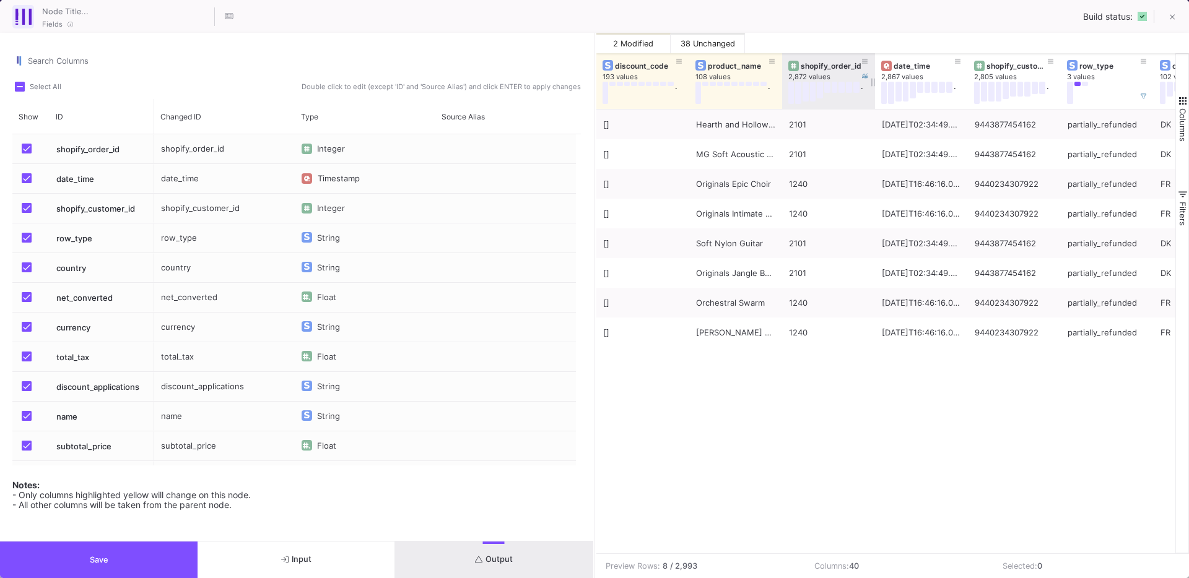
click at [831, 61] on div "shopify_order_id" at bounding box center [831, 65] width 61 height 9
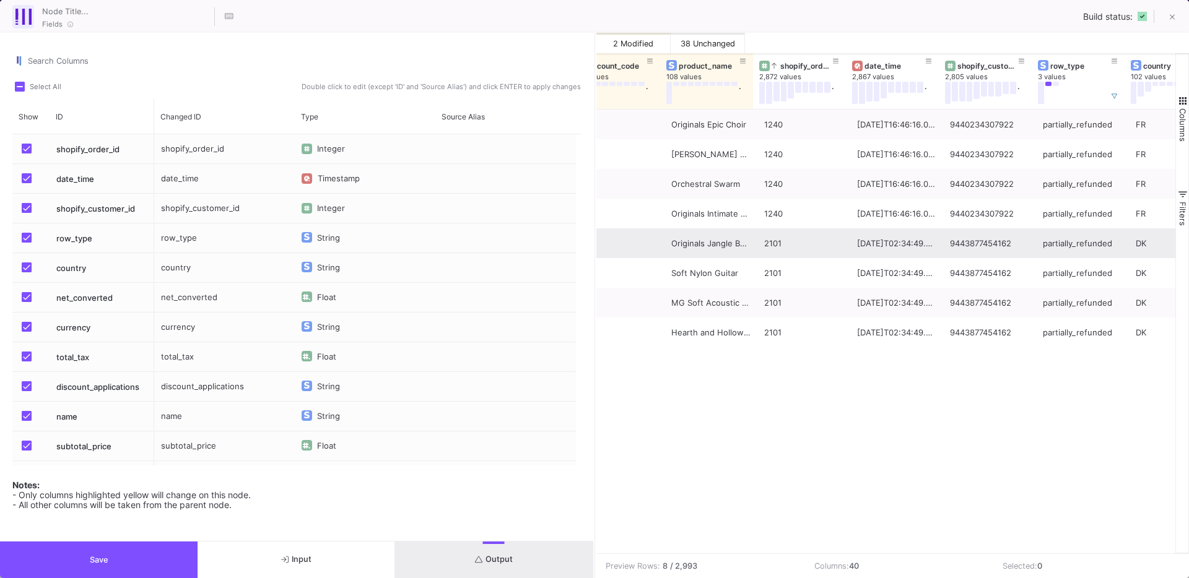
scroll to position [0, 29]
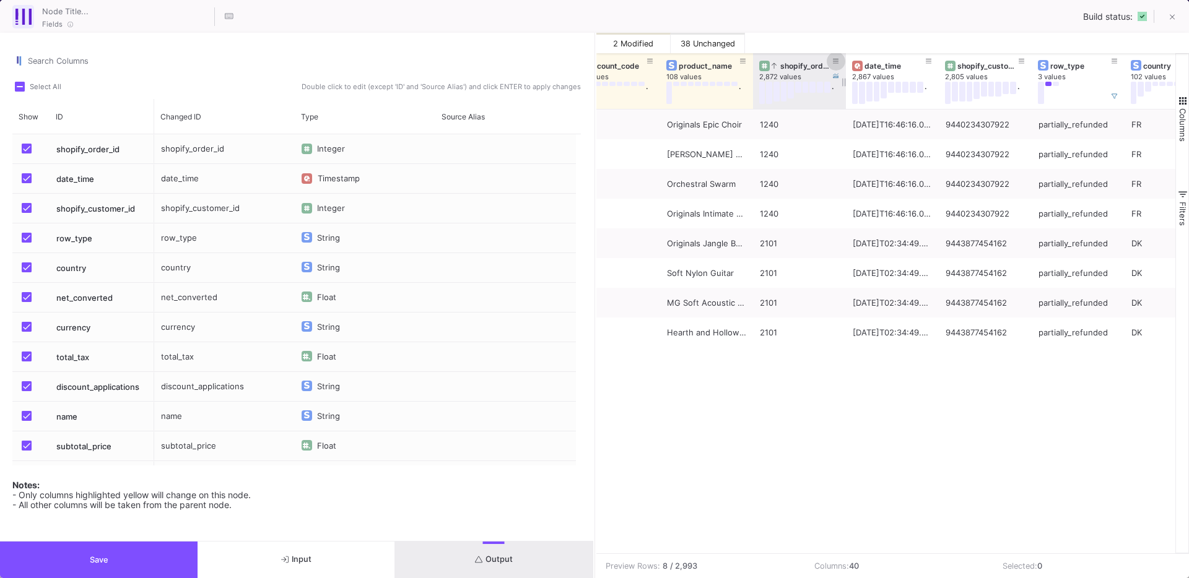
click at [835, 63] on icon at bounding box center [836, 61] width 6 height 5
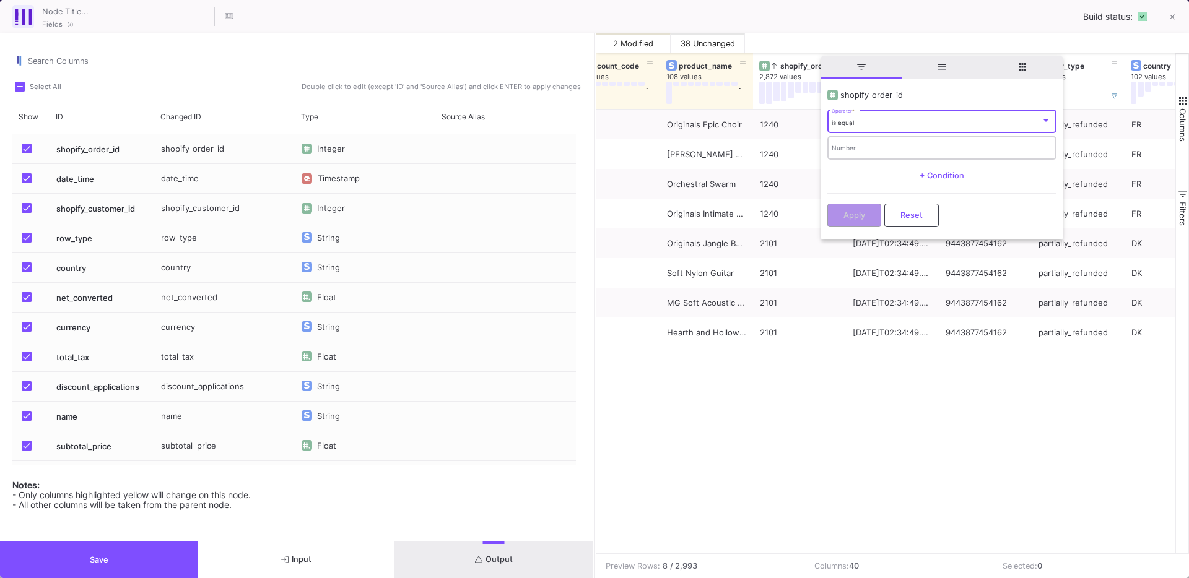
click at [867, 147] on input "Number" at bounding box center [942, 150] width 220 height 8
type input "1240"
click at [842, 219] on button "Apply" at bounding box center [854, 215] width 54 height 24
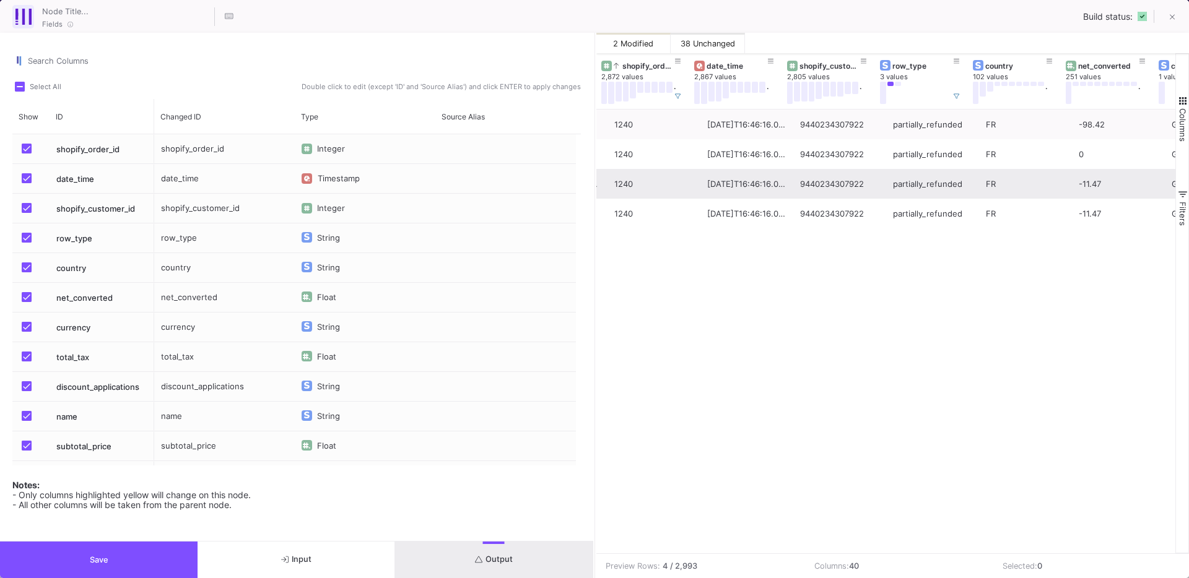
scroll to position [0, 188]
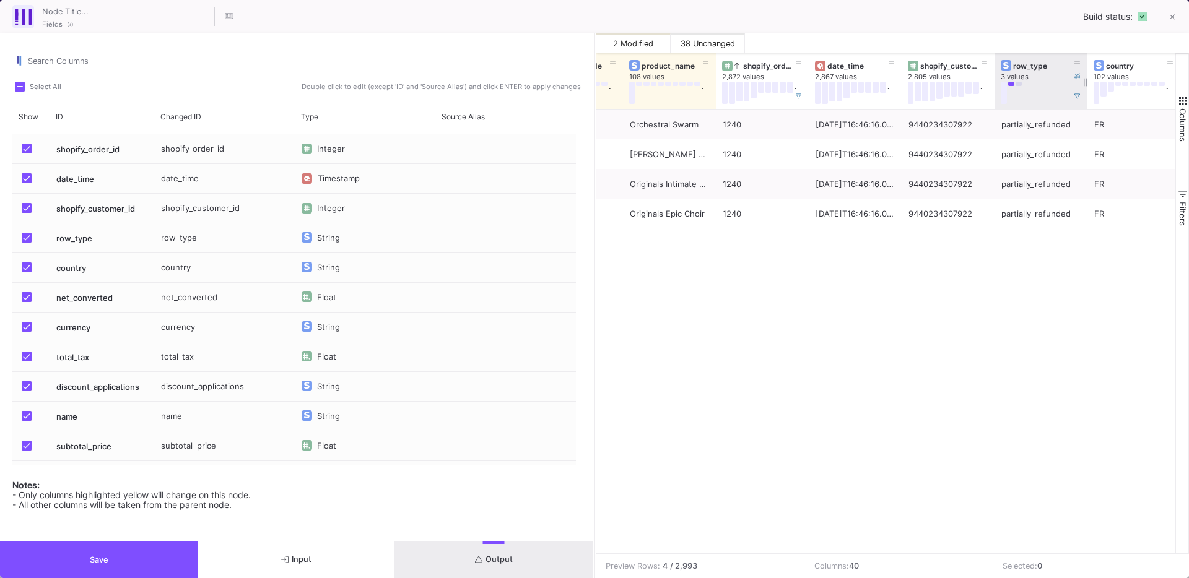
click at [1021, 85] on button at bounding box center [1019, 84] width 6 height 4
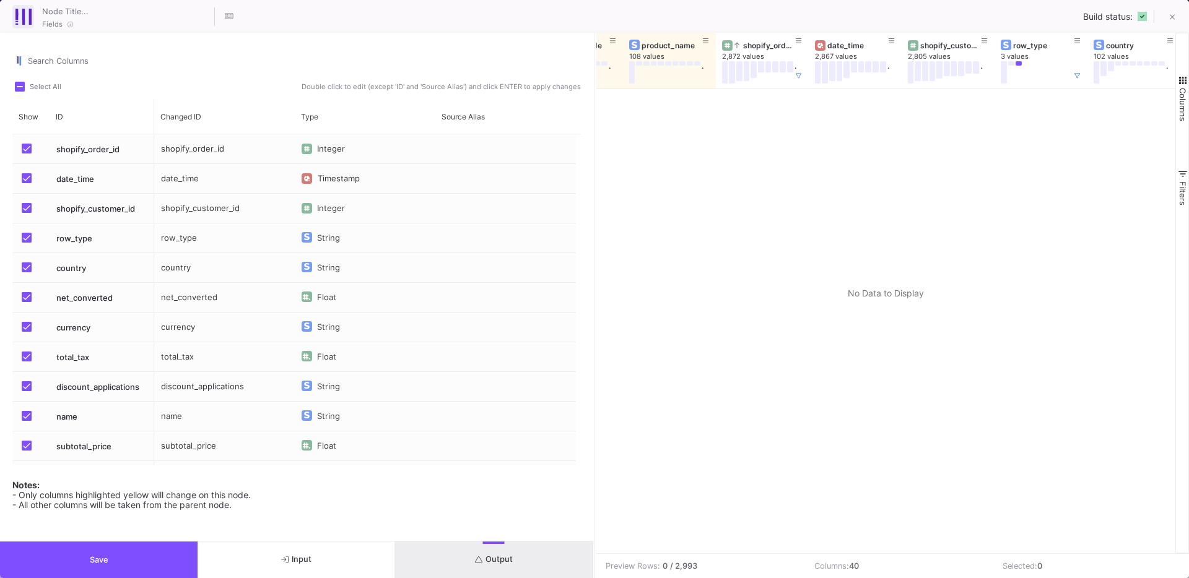
scroll to position [0, 0]
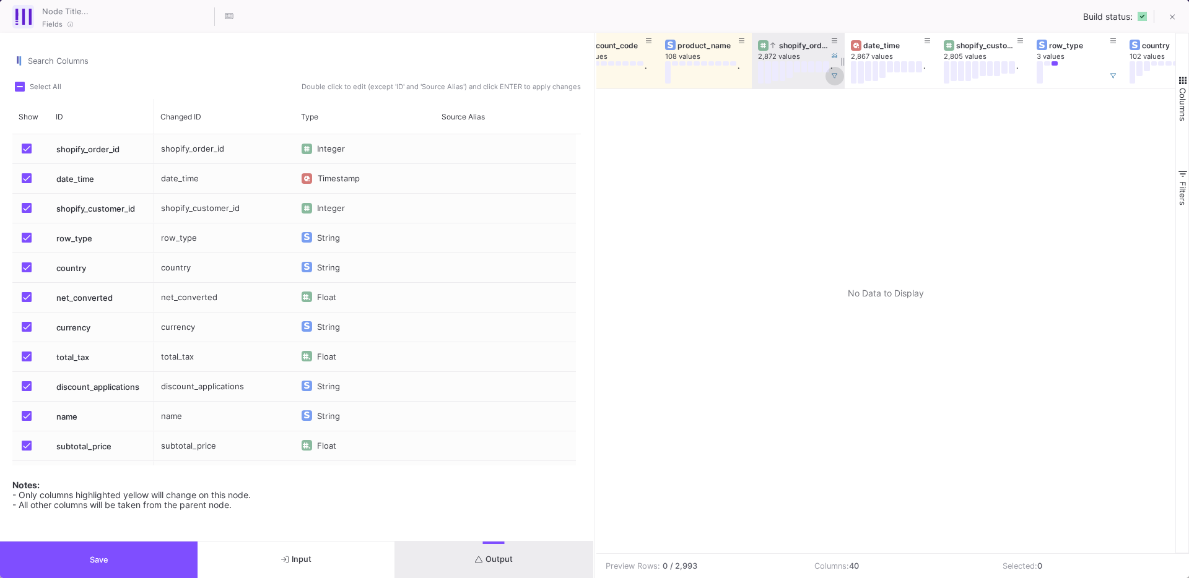
click at [835, 75] on icon at bounding box center [835, 76] width 6 height 6
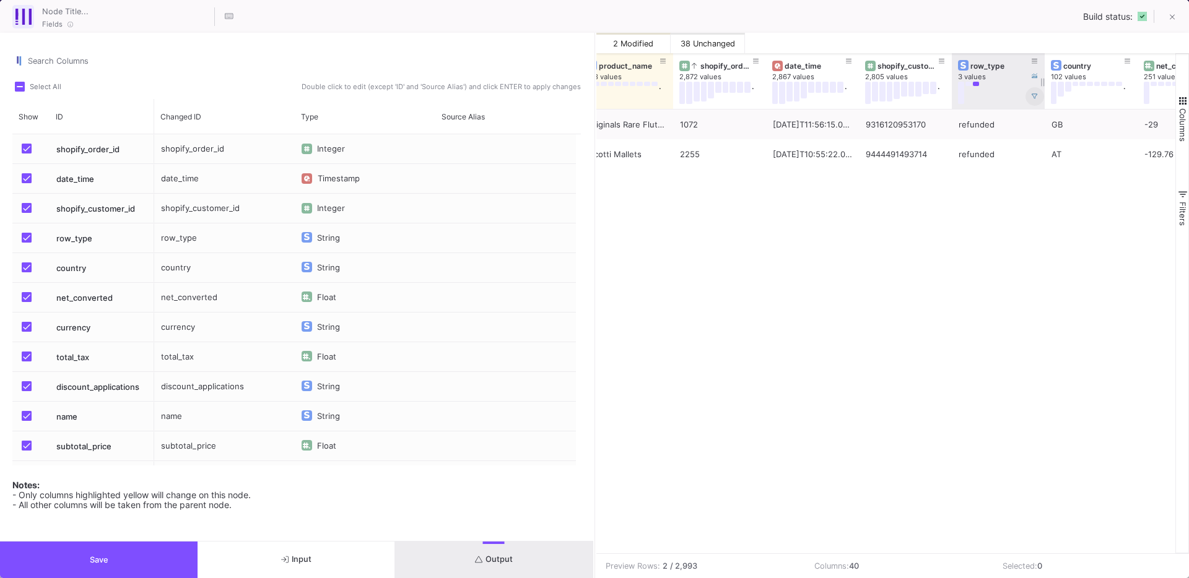
click at [1037, 99] on icon at bounding box center [1035, 97] width 6 height 6
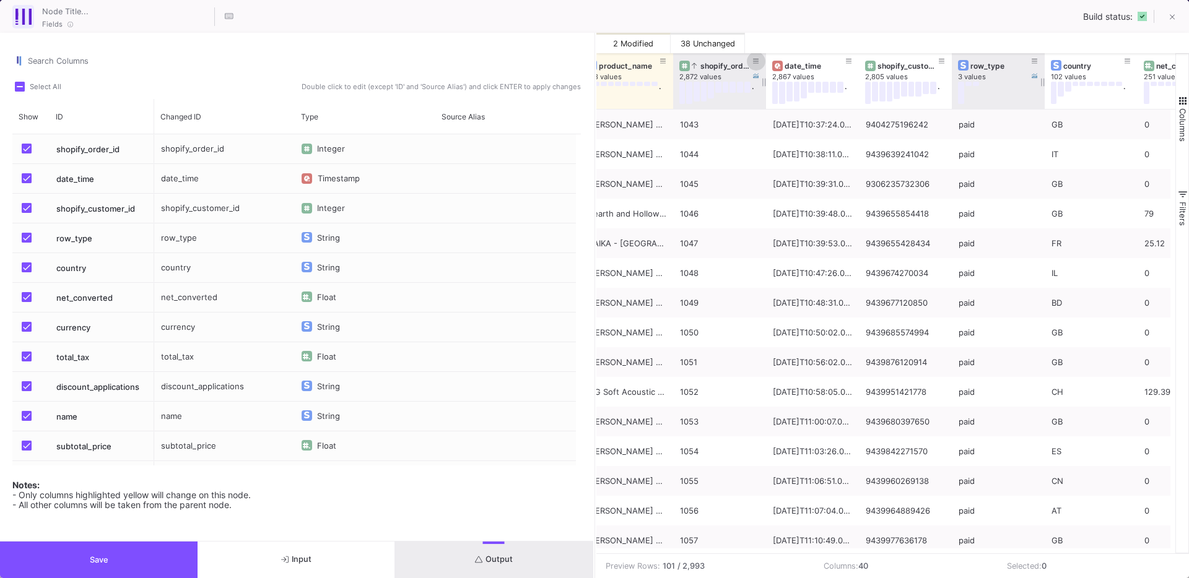
click at [756, 60] on icon at bounding box center [756, 61] width 6 height 7
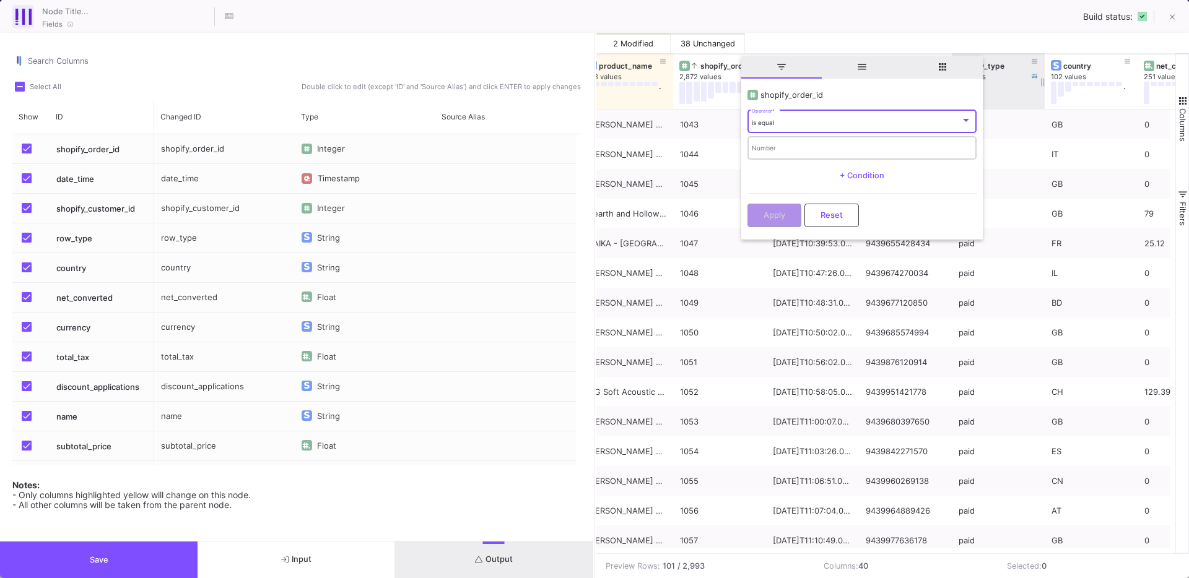
click at [770, 150] on input "Number" at bounding box center [862, 150] width 220 height 8
type input "1072"
click at [774, 217] on span "Apply" at bounding box center [775, 213] width 22 height 9
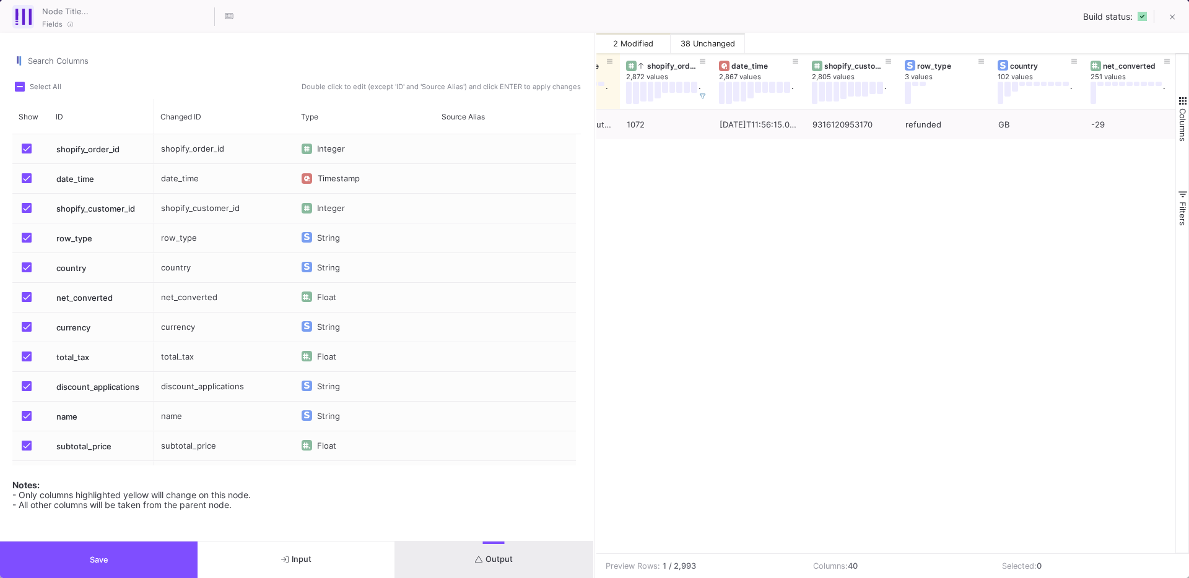
click at [94, 556] on span "Save" at bounding box center [99, 560] width 19 height 9
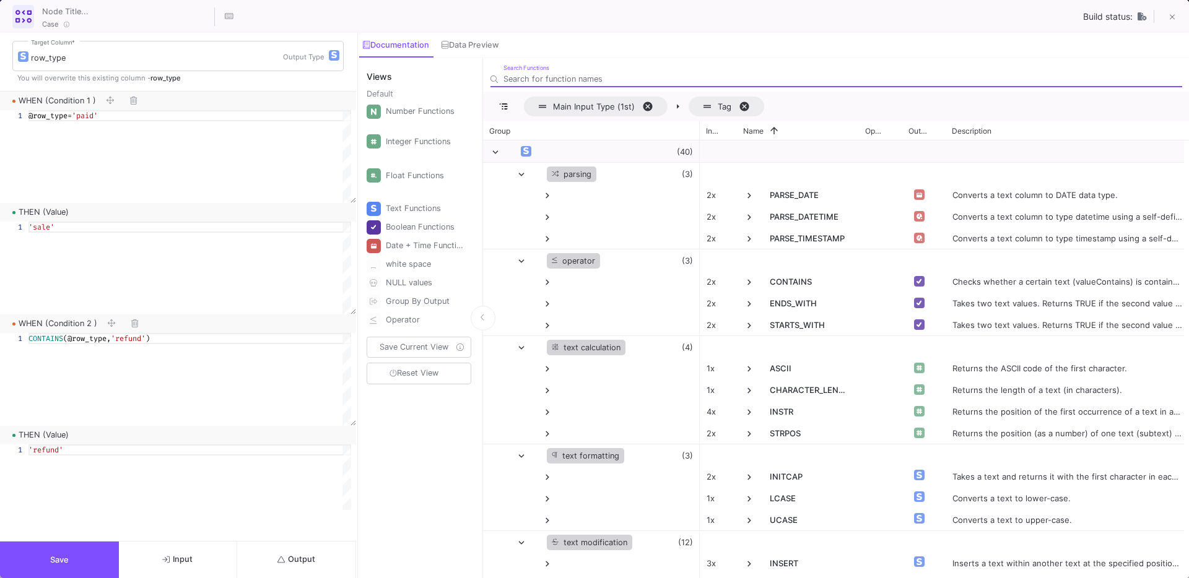
click at [64, 564] on span "Save" at bounding box center [59, 560] width 19 height 9
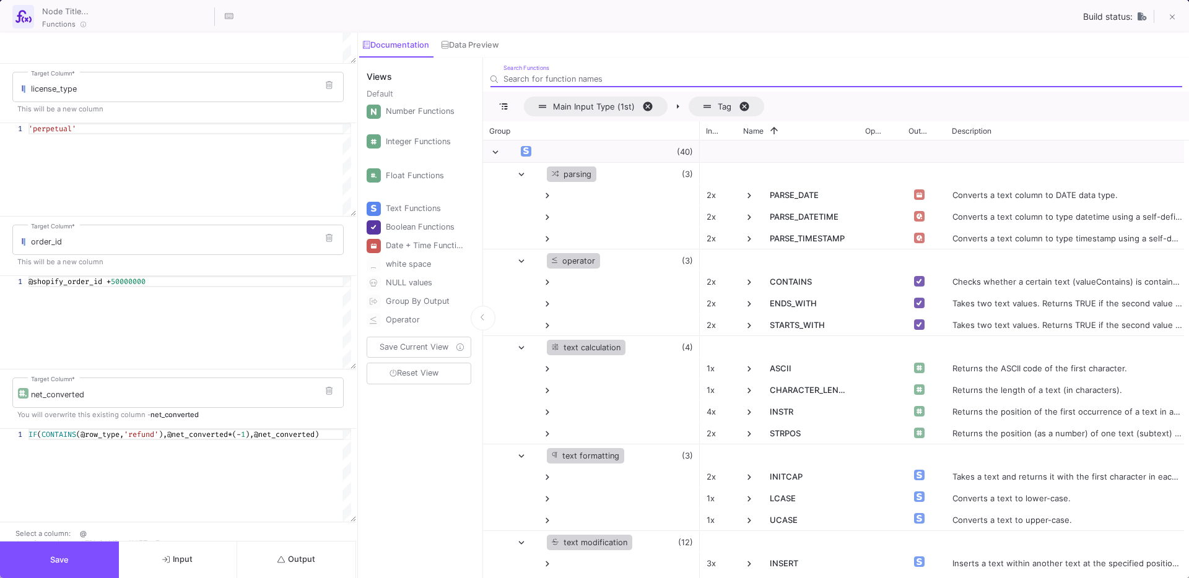
scroll to position [205, 0]
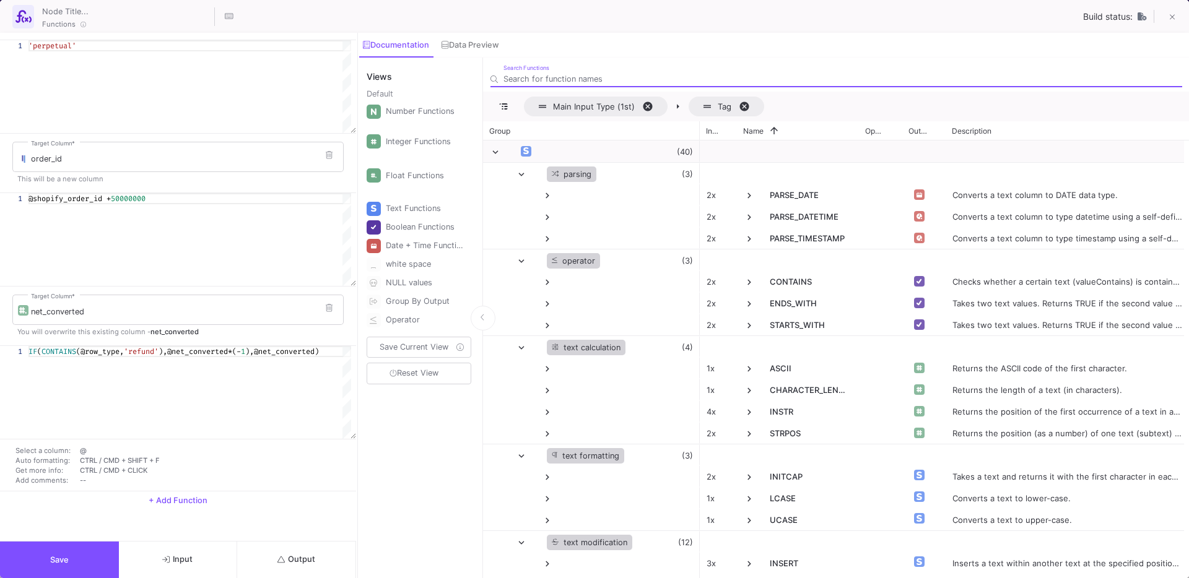
click at [157, 355] on div "1 IF ( CONTAINS (@row_type, 'refund' ),@net_converted*(- 1 ),@net_converted) IF…" at bounding box center [175, 392] width 351 height 93
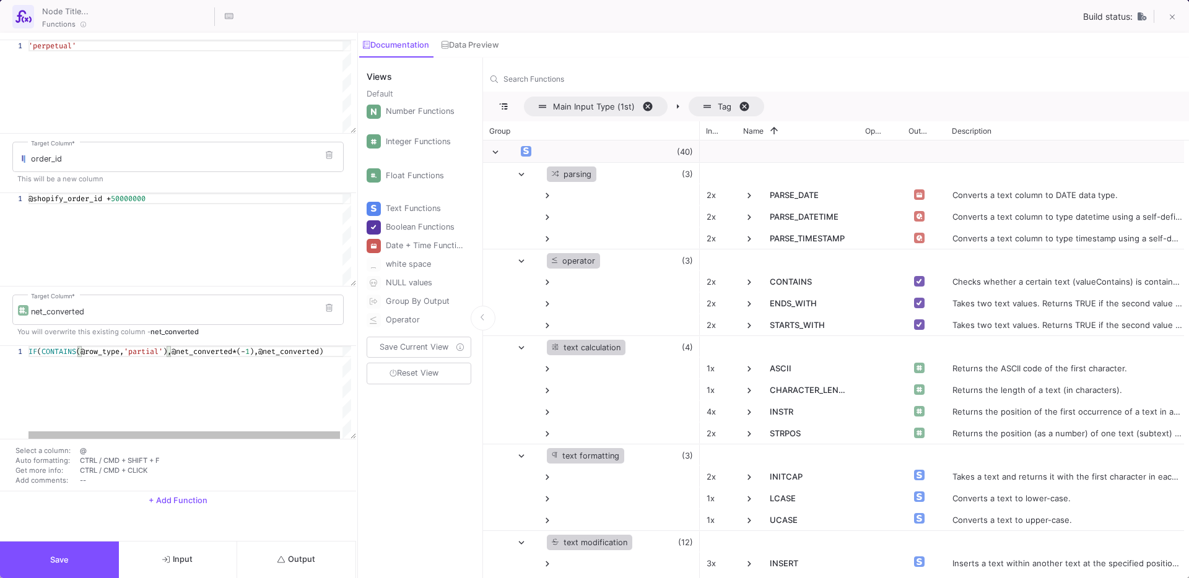
click at [257, 354] on span "),@net_converted)" at bounding box center [287, 352] width 74 height 10
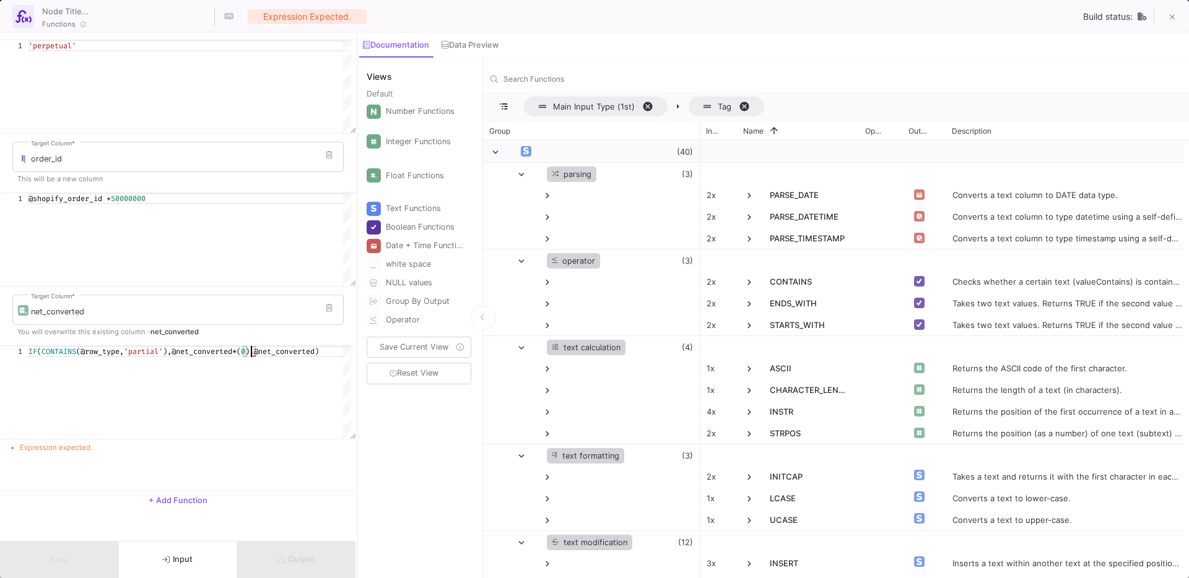
scroll to position [0, 223]
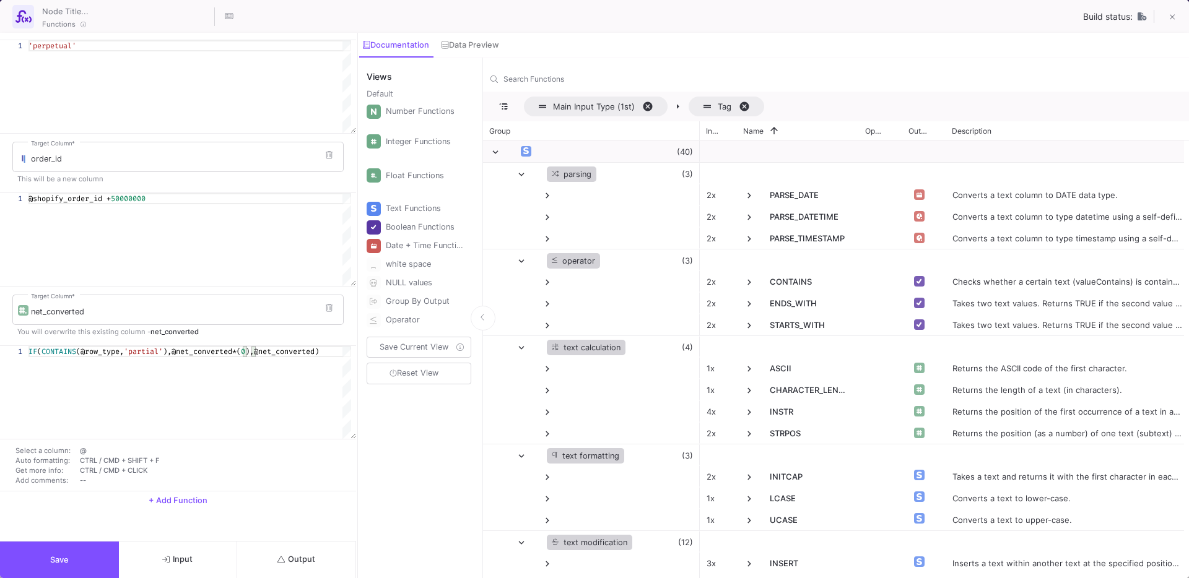
click at [161, 352] on span "'partial'" at bounding box center [143, 352] width 39 height 10
click at [318, 564] on button "Output" at bounding box center [296, 560] width 119 height 37
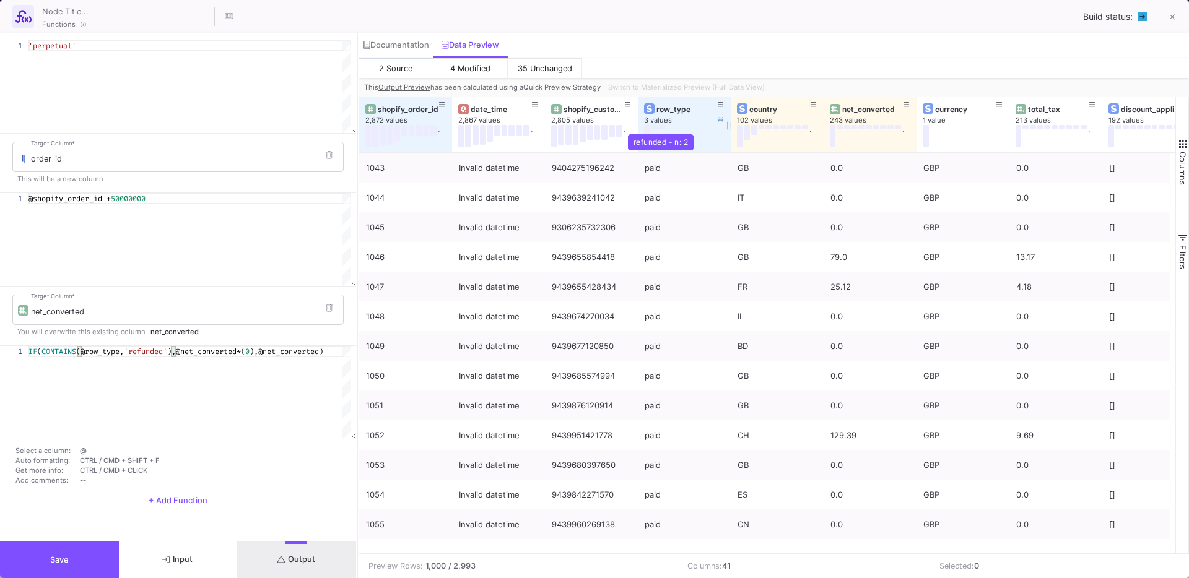
click at [662, 127] on button at bounding box center [662, 127] width 6 height 4
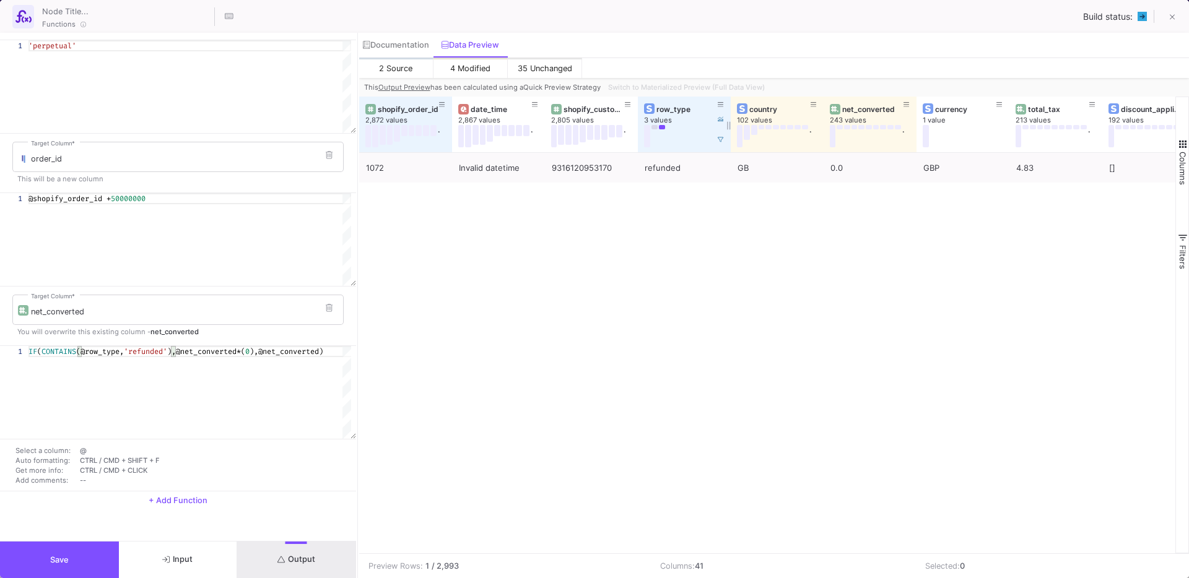
click at [656, 128] on button at bounding box center [655, 127] width 6 height 4
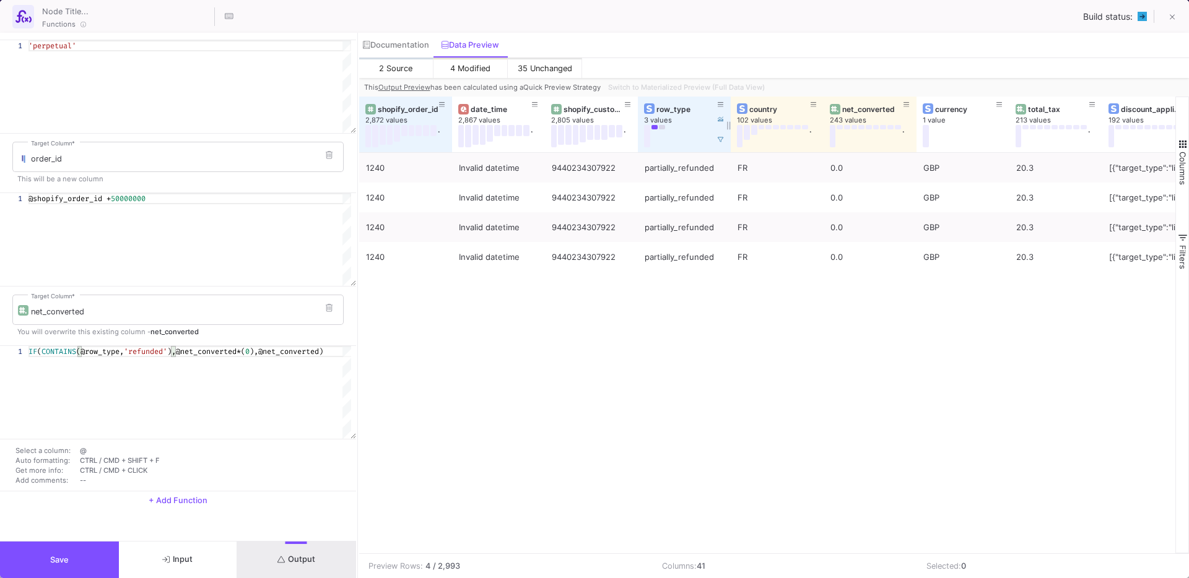
click at [663, 126] on button at bounding box center [662, 127] width 6 height 4
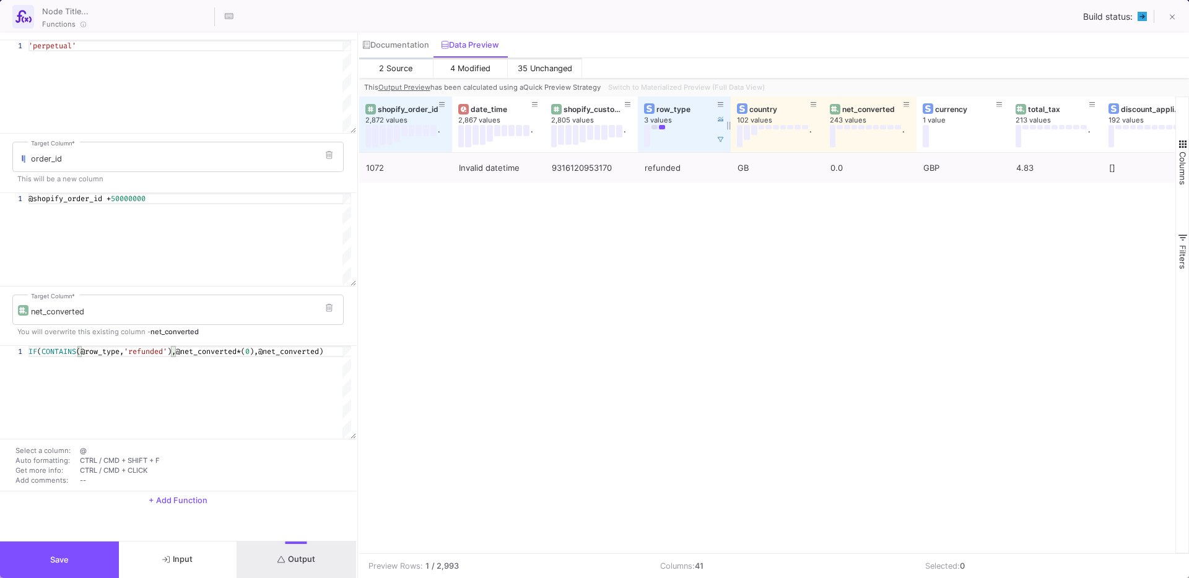
click at [656, 127] on button at bounding box center [655, 127] width 6 height 4
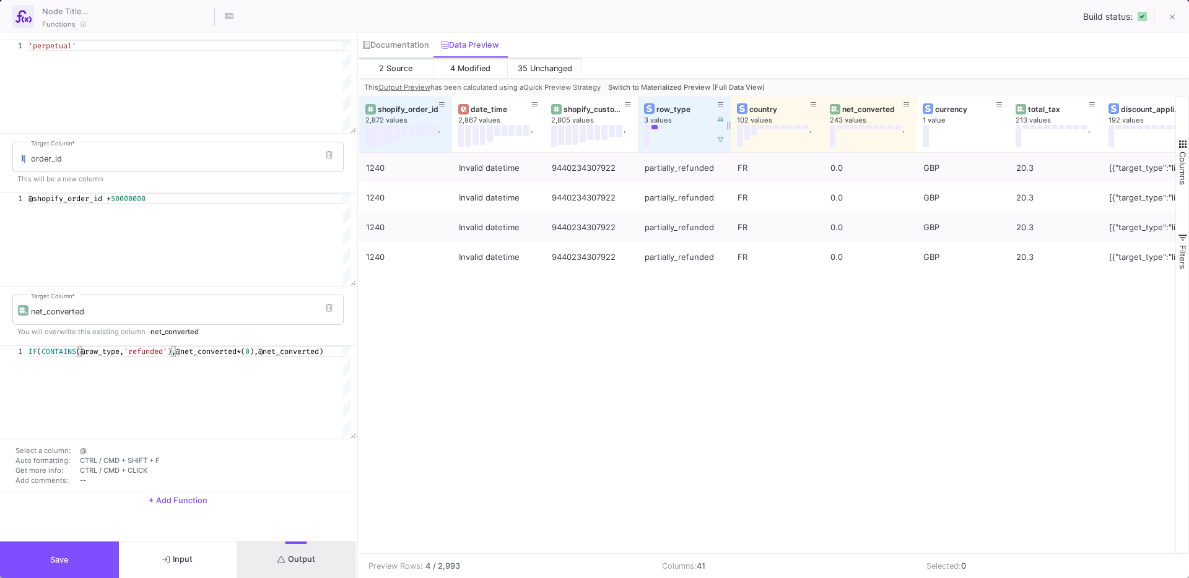
click at [663, 125] on button at bounding box center [662, 127] width 6 height 4
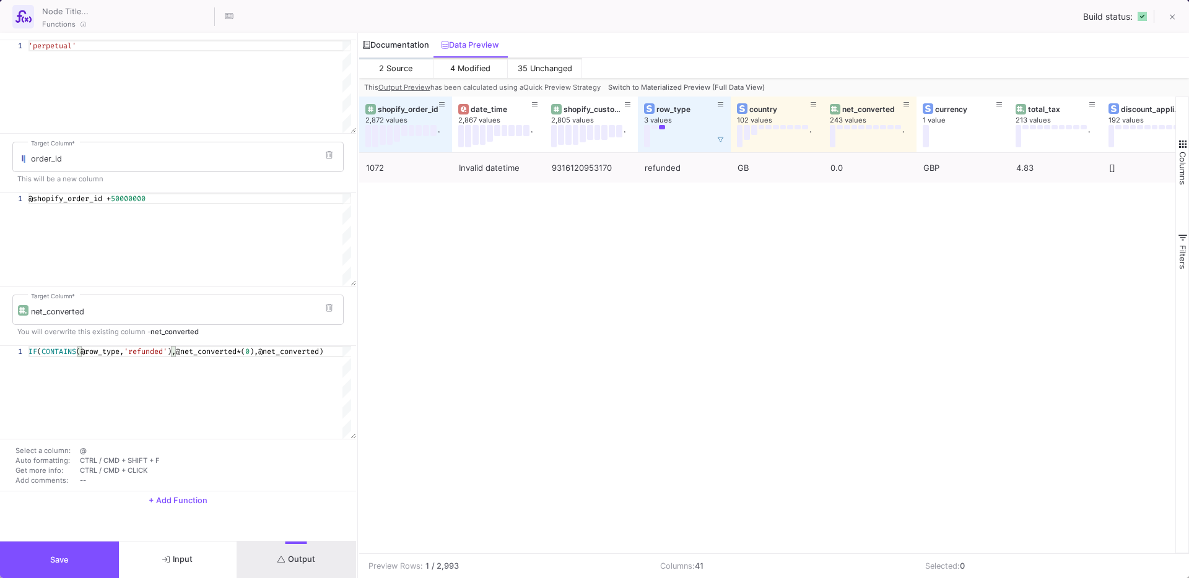
click at [403, 47] on div "Documentation" at bounding box center [396, 45] width 66 height 10
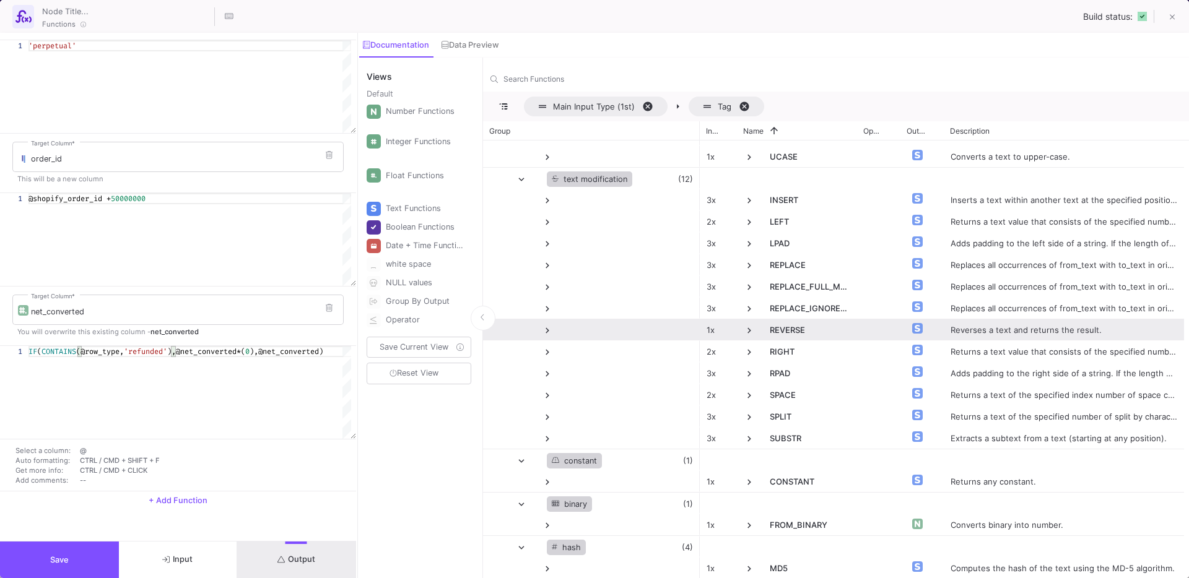
scroll to position [498, 0]
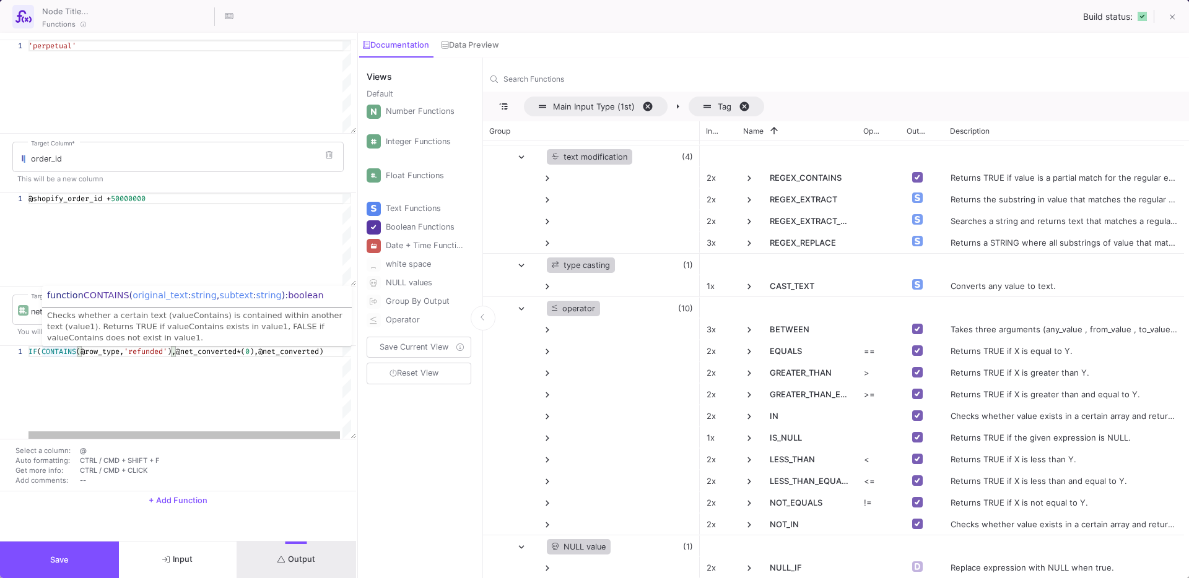
click at [75, 350] on span "CONTAINS" at bounding box center [58, 352] width 35 height 10
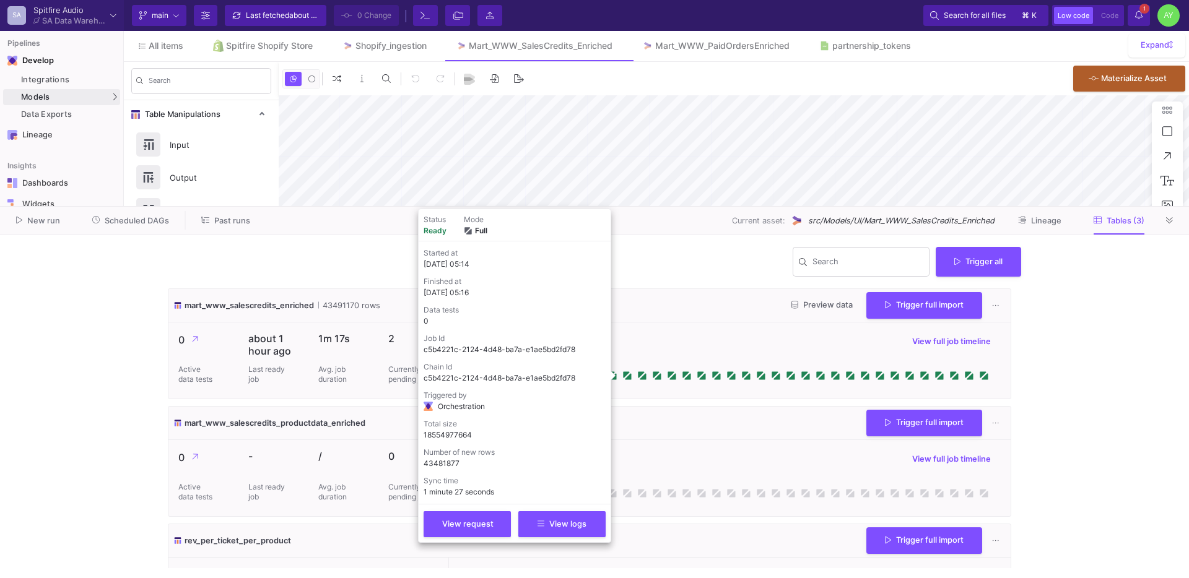
click at [744, 314] on div "mart_www_salescredits_enriched 43491170 rows Preview data Trigger full import" at bounding box center [589, 305] width 842 height 33
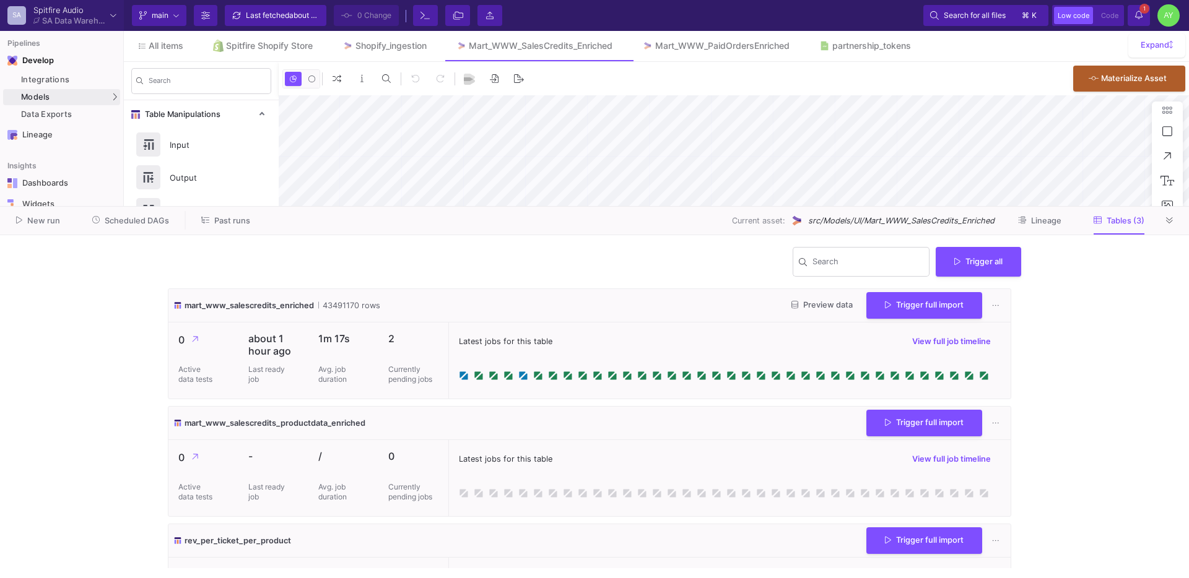
click at [1136, 22] on y42-notifications-label "1 1 Notifications" at bounding box center [1138, 15] width 7 height 19
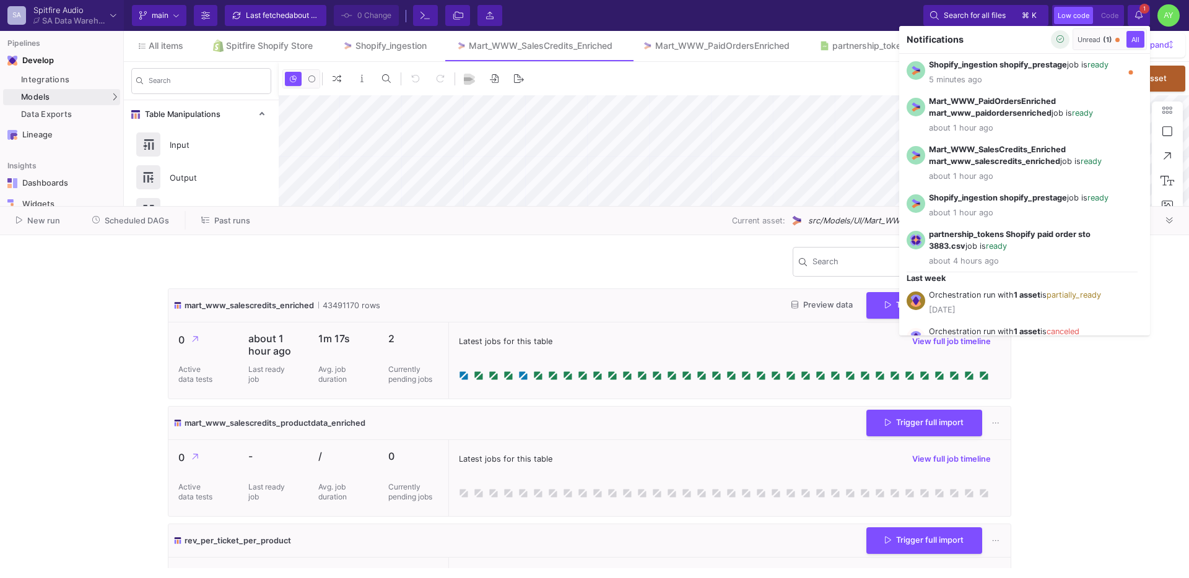
click at [1064, 41] on button "button" at bounding box center [1060, 39] width 19 height 19
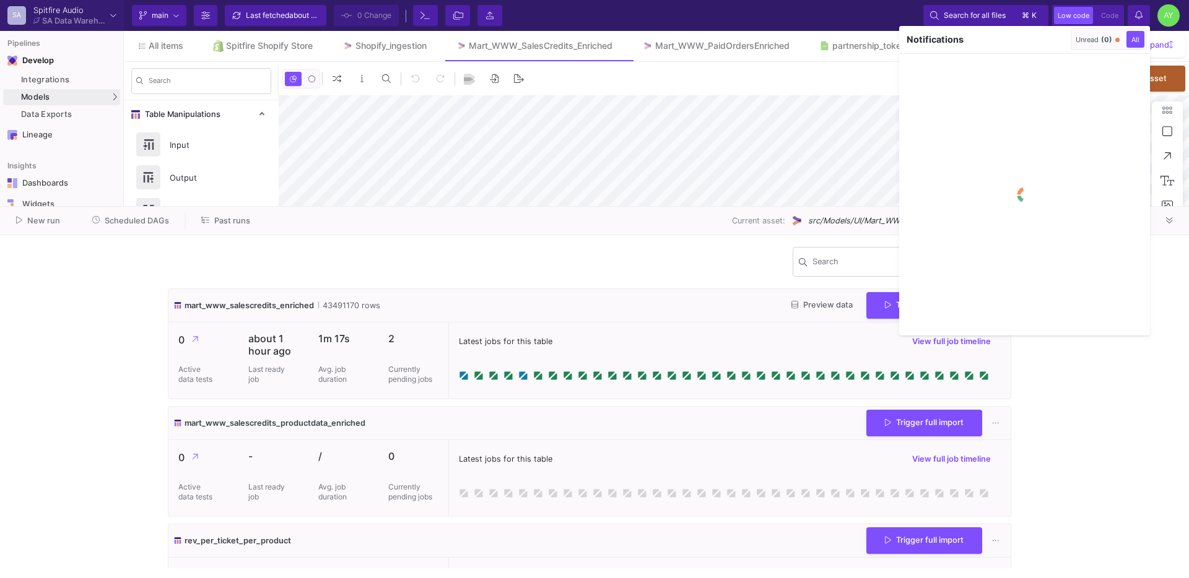
click at [864, 12] on div at bounding box center [594, 289] width 1189 height 578
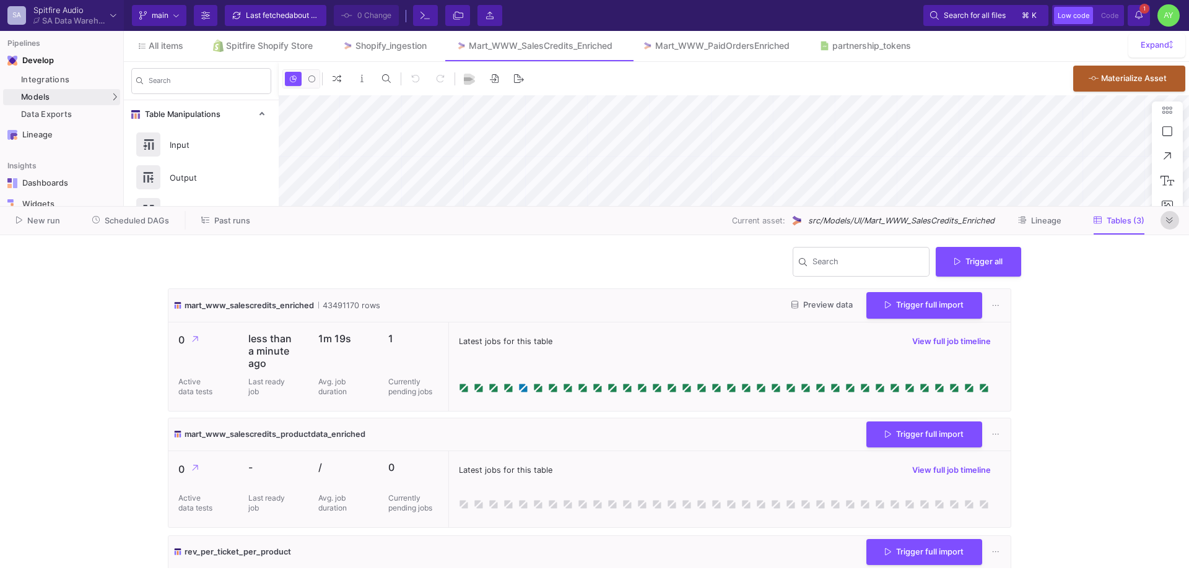
click at [1170, 217] on icon at bounding box center [1169, 221] width 7 height 8
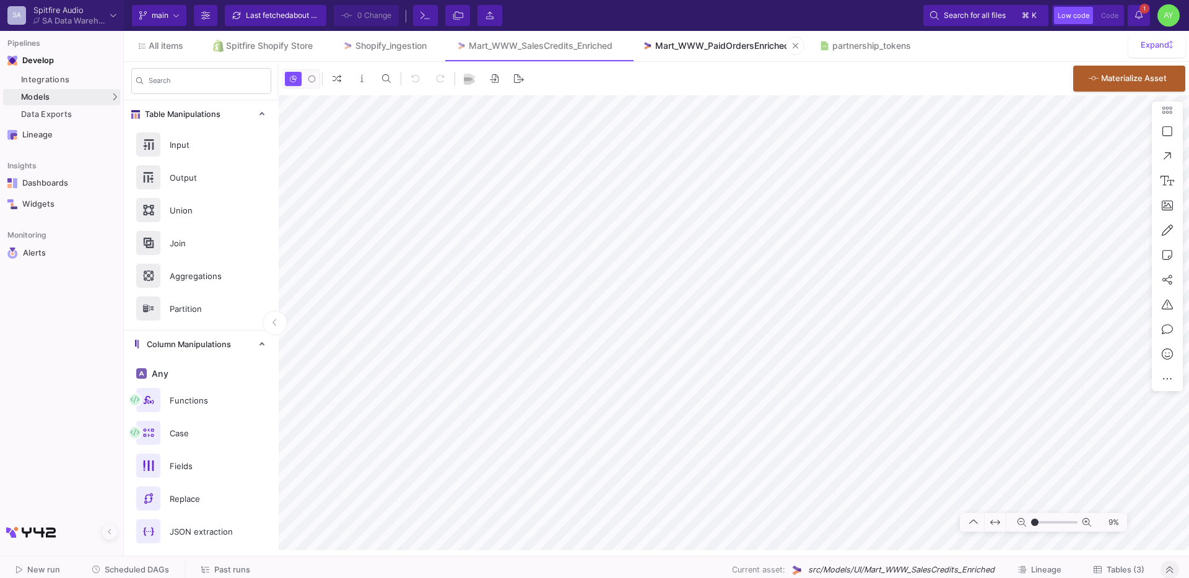
click at [765, 32] on link "Mart_WWW_PaidOrdersEnriched" at bounding box center [715, 46] width 177 height 30
click at [1122, 571] on span "Tables (3)" at bounding box center [1126, 569] width 38 height 9
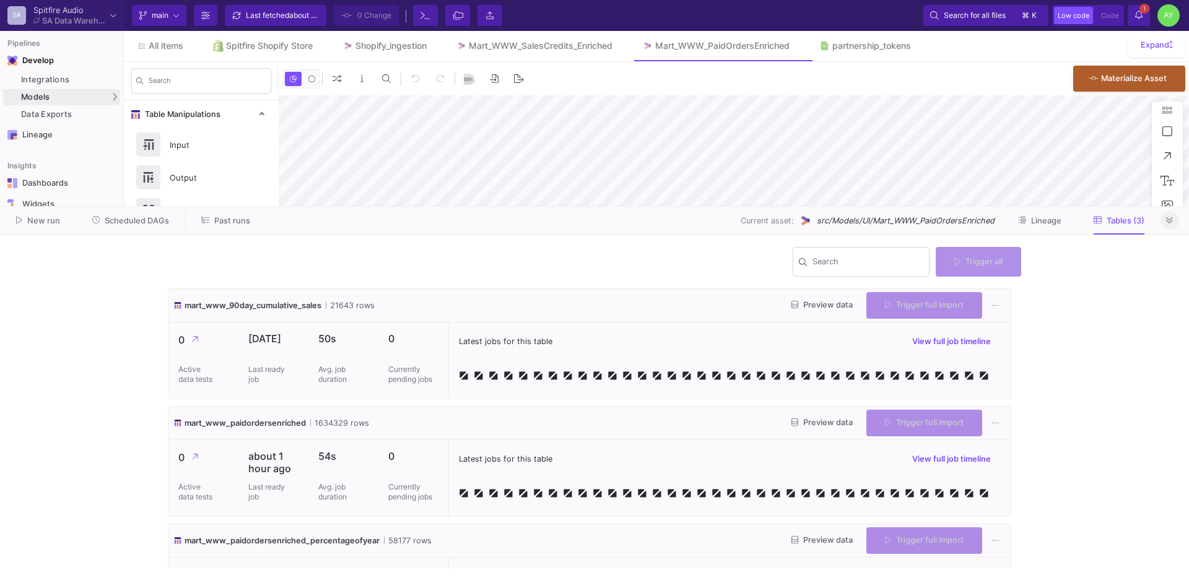
type input "-41"
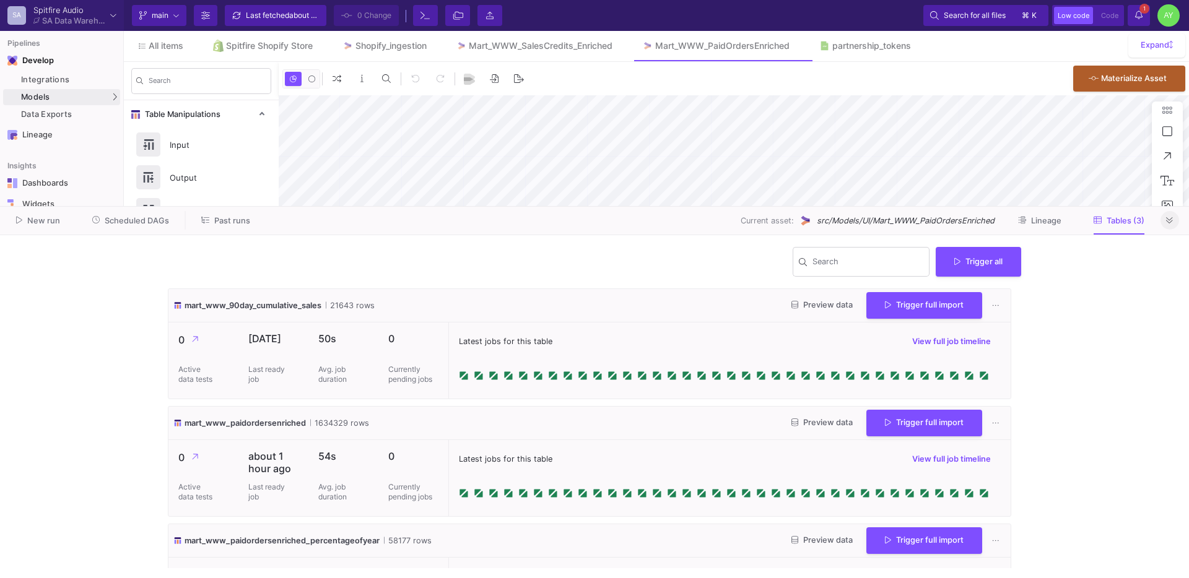
click at [893, 424] on span "Trigger full import" at bounding box center [924, 422] width 79 height 9
click at [1136, 12] on icon at bounding box center [1138, 15] width 7 height 9
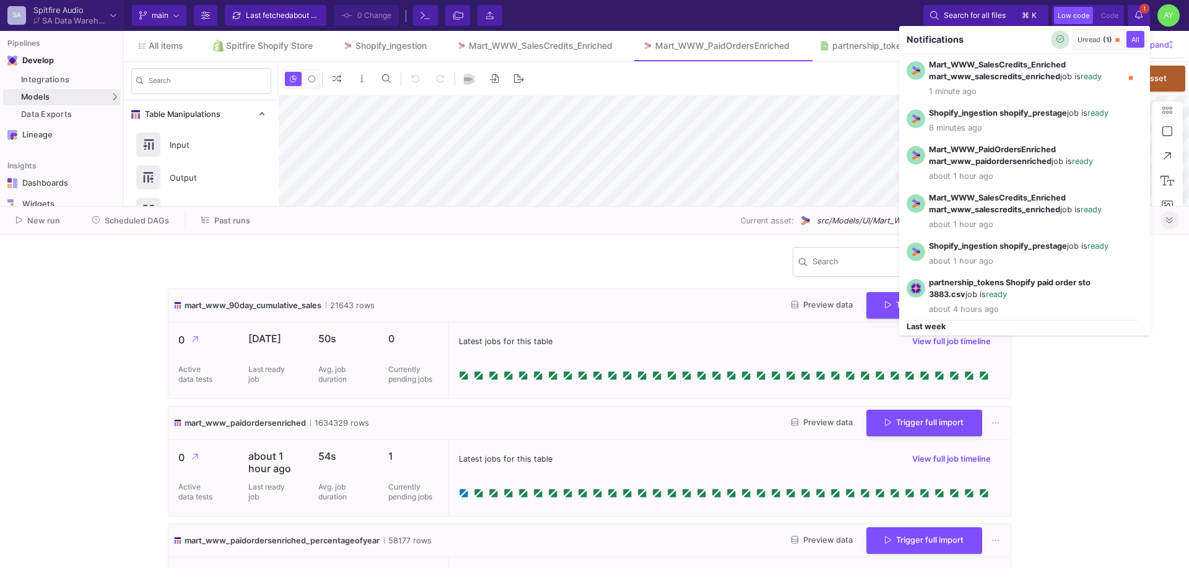
click at [1058, 45] on button "button" at bounding box center [1060, 39] width 19 height 19
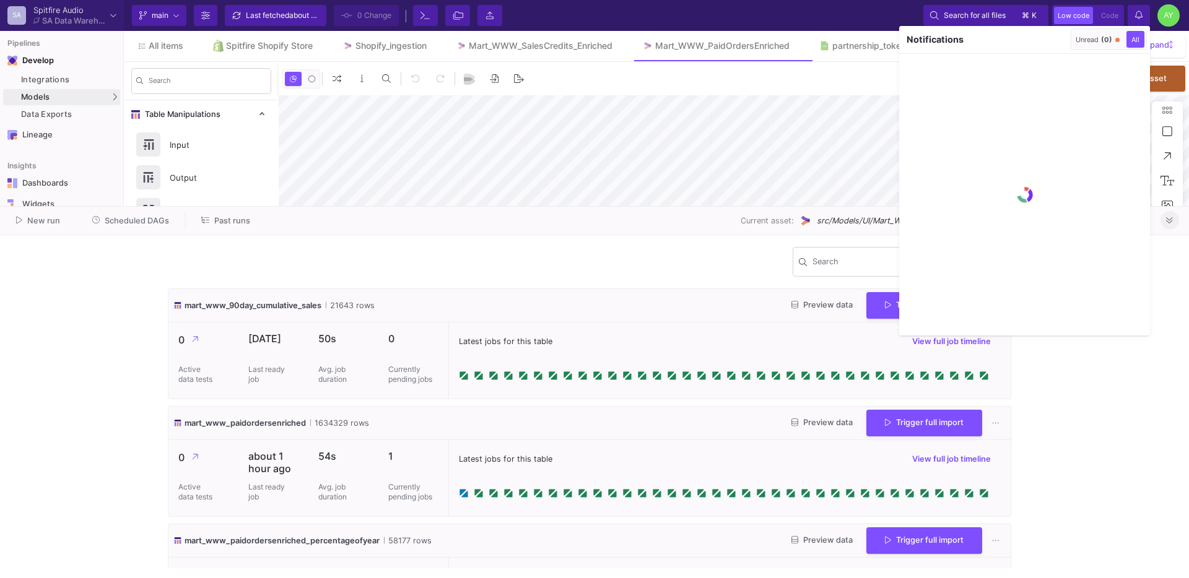
click at [839, 14] on div at bounding box center [594, 289] width 1189 height 578
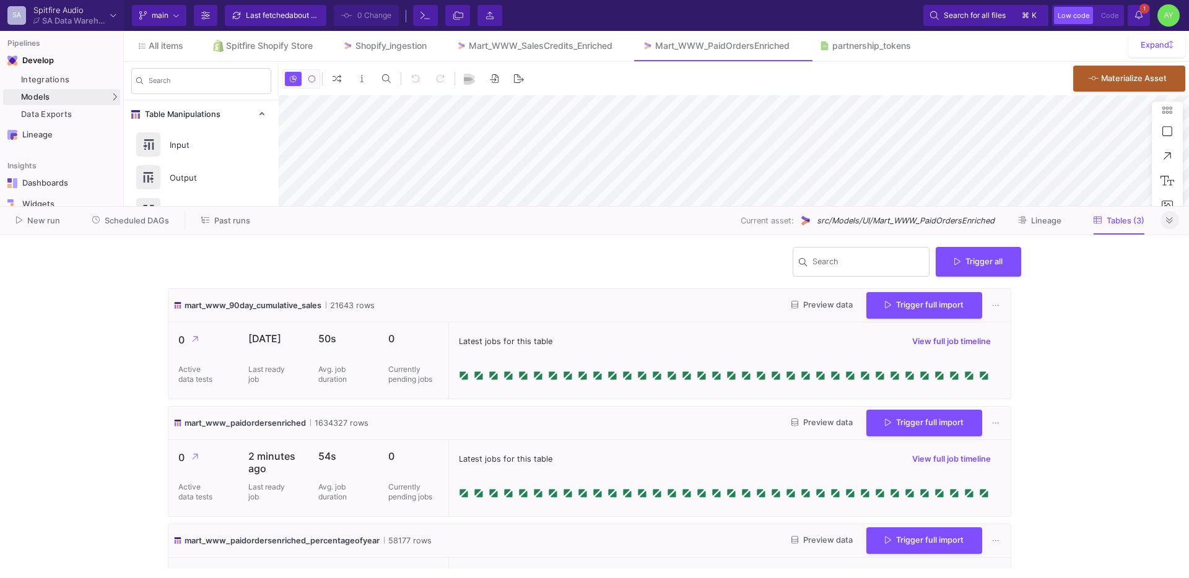
click at [1172, 224] on icon at bounding box center [1169, 221] width 7 height 8
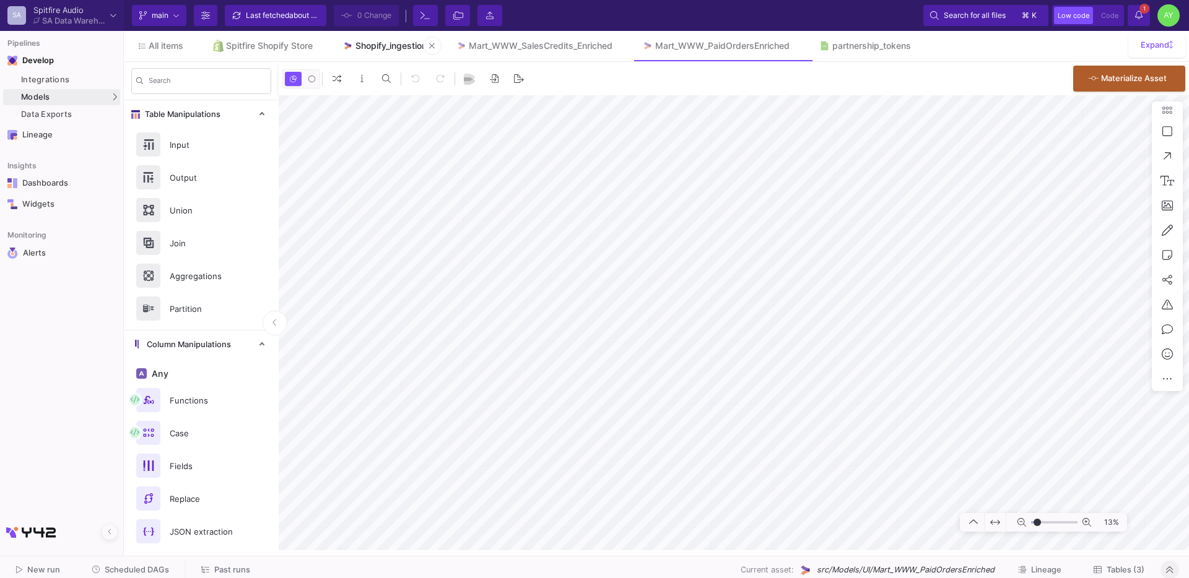
click at [382, 51] on link "Shopify_ingestion" at bounding box center [385, 46] width 114 height 30
type input "-7"
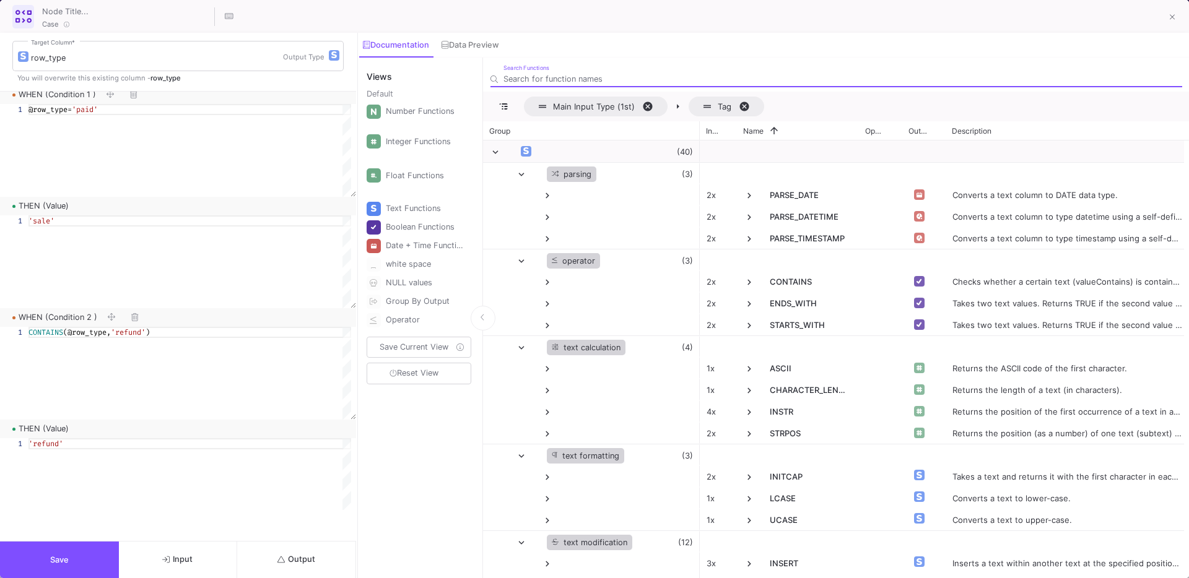
scroll to position [5, 0]
click at [81, 562] on button "Save" at bounding box center [59, 560] width 119 height 37
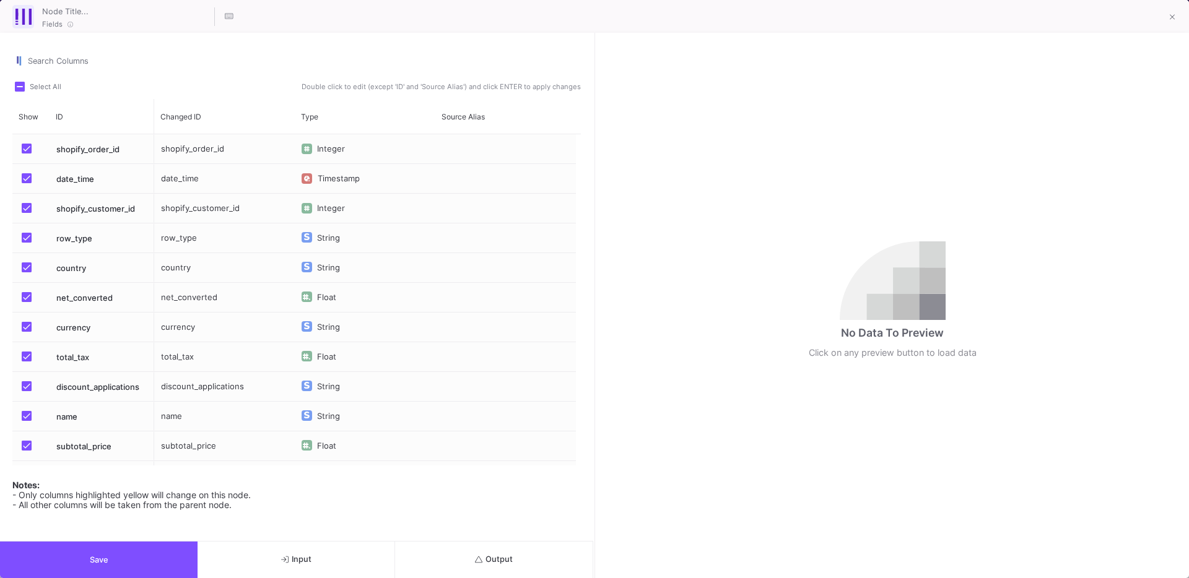
click at [528, 556] on button "Output" at bounding box center [494, 560] width 198 height 37
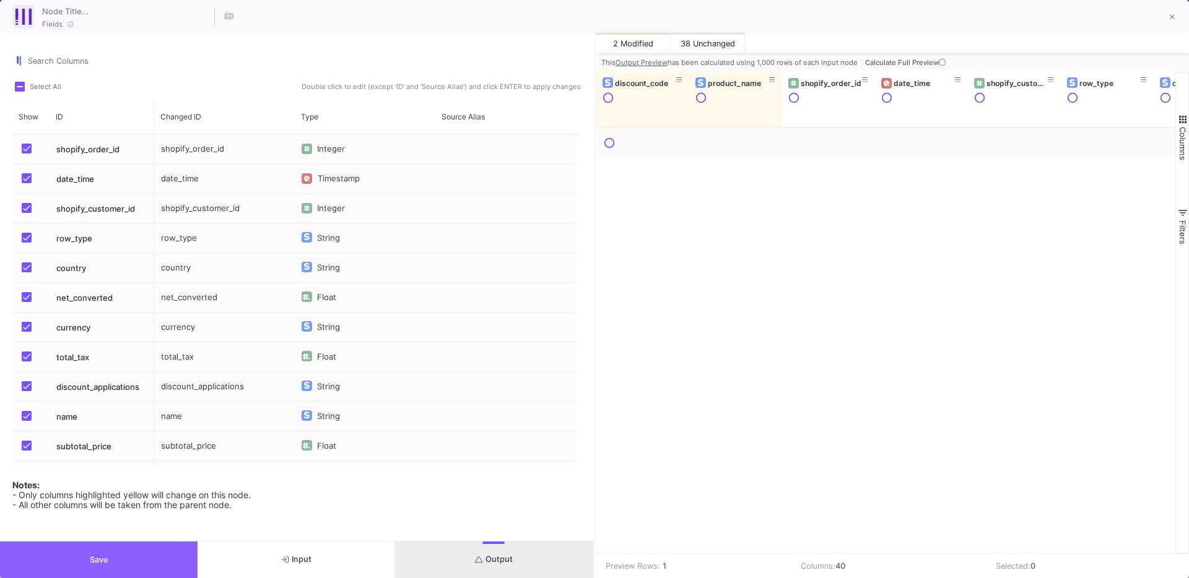
click at [150, 556] on button "Save" at bounding box center [99, 560] width 198 height 37
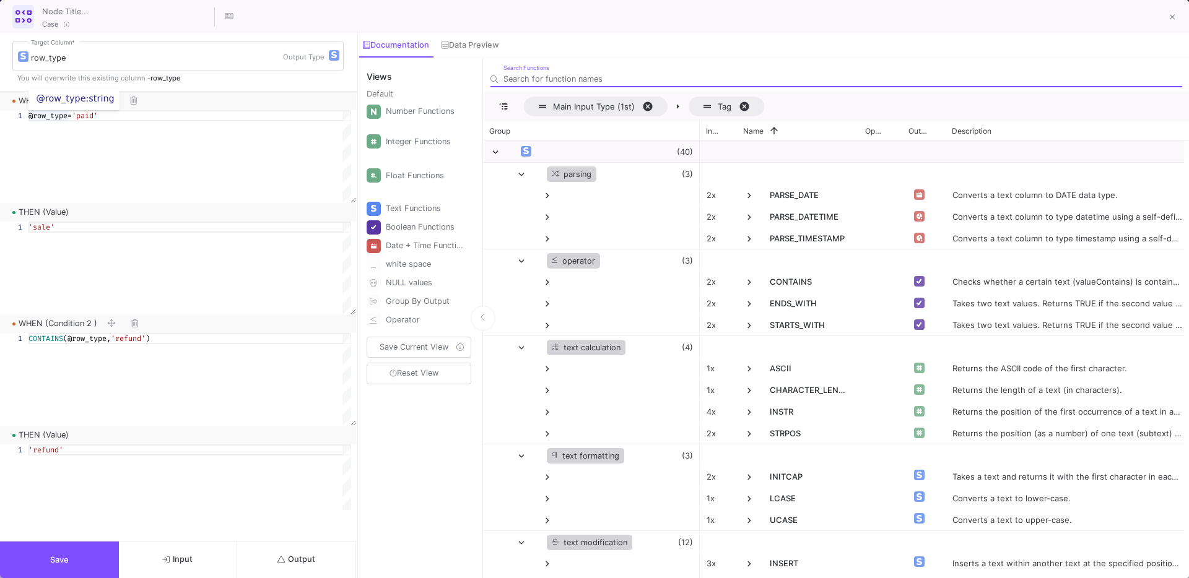
click at [28, 118] on textarea "@row_type='paid'" at bounding box center [28, 115] width 1 height 11
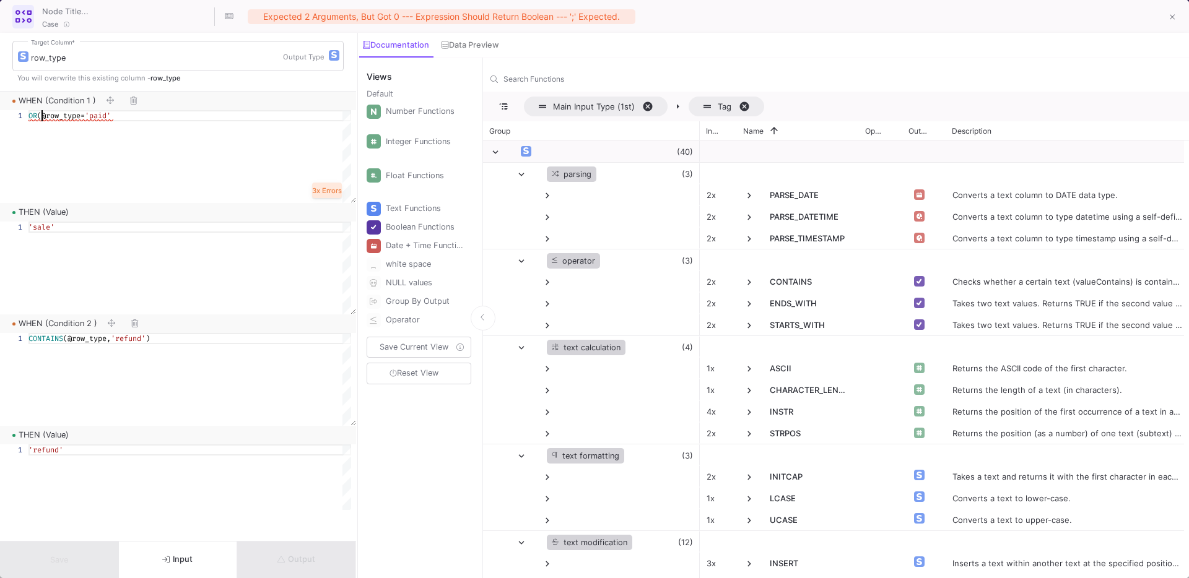
scroll to position [0, 13]
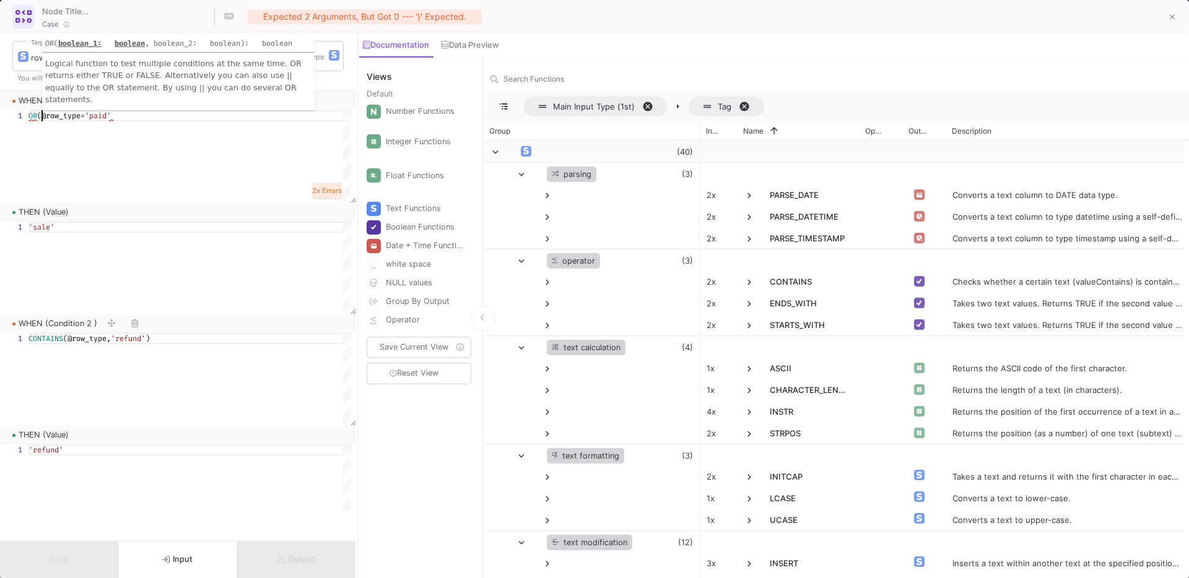
click at [137, 117] on div "OR (@row_type= 'paid'" at bounding box center [189, 115] width 323 height 11
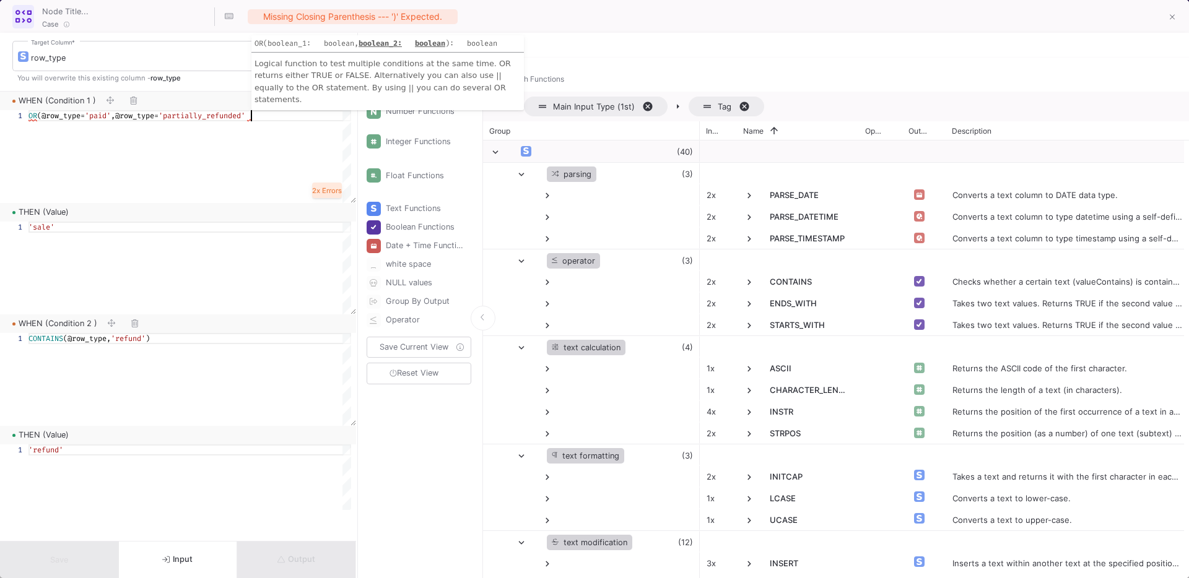
scroll to position [0, 227]
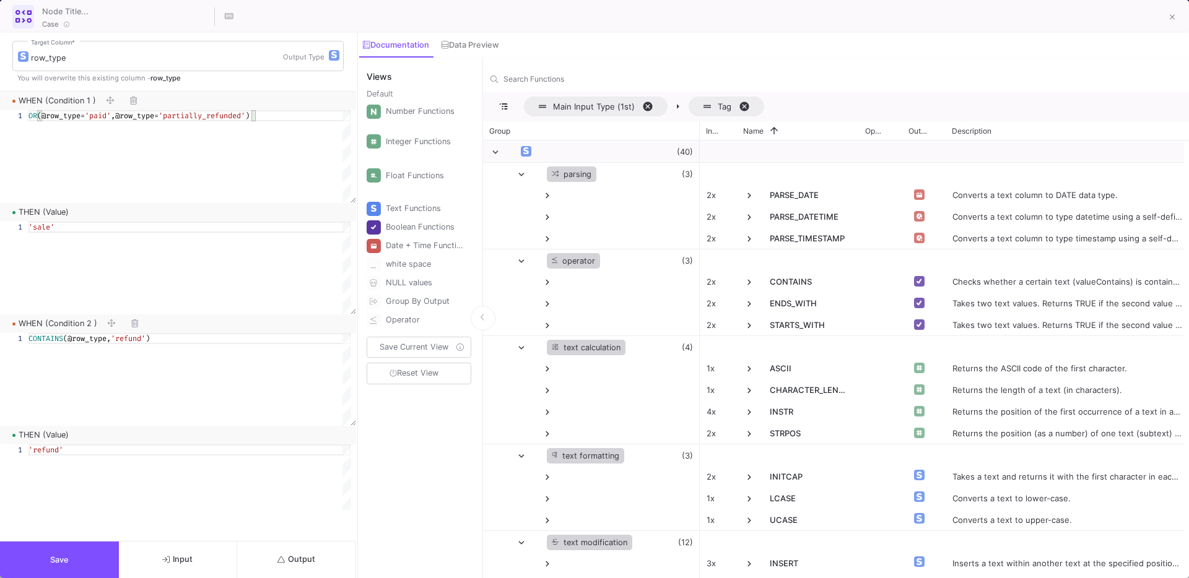
type textarea "OR(@row_type='paid',@row_type='partially_refunded')"
click at [164, 565] on button "Input" at bounding box center [178, 560] width 119 height 37
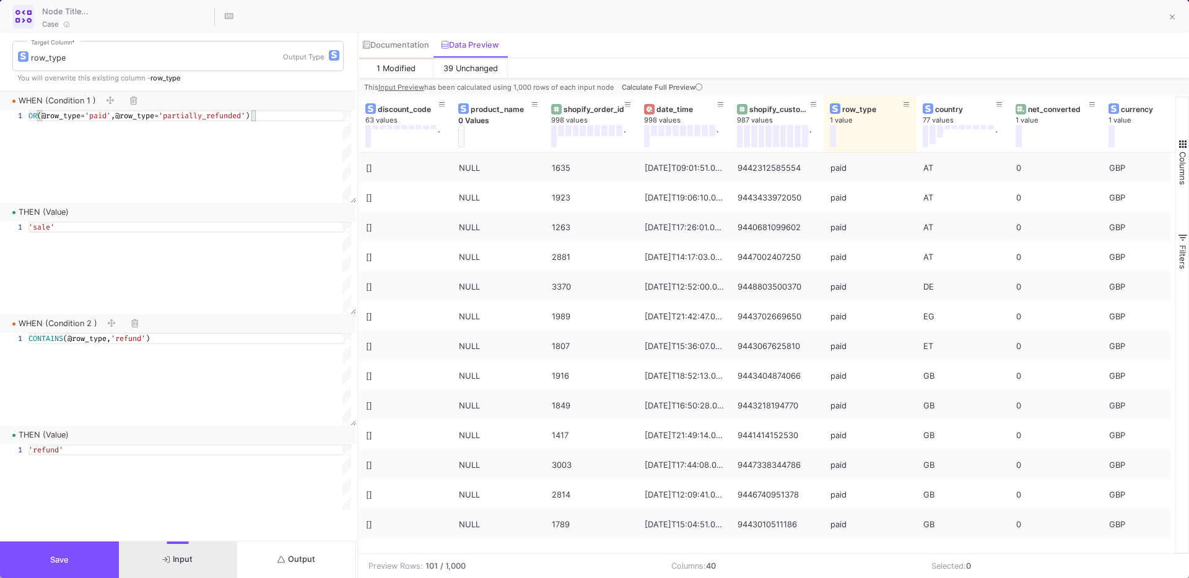
click at [686, 90] on span "Calculate Full Preview" at bounding box center [663, 87] width 83 height 9
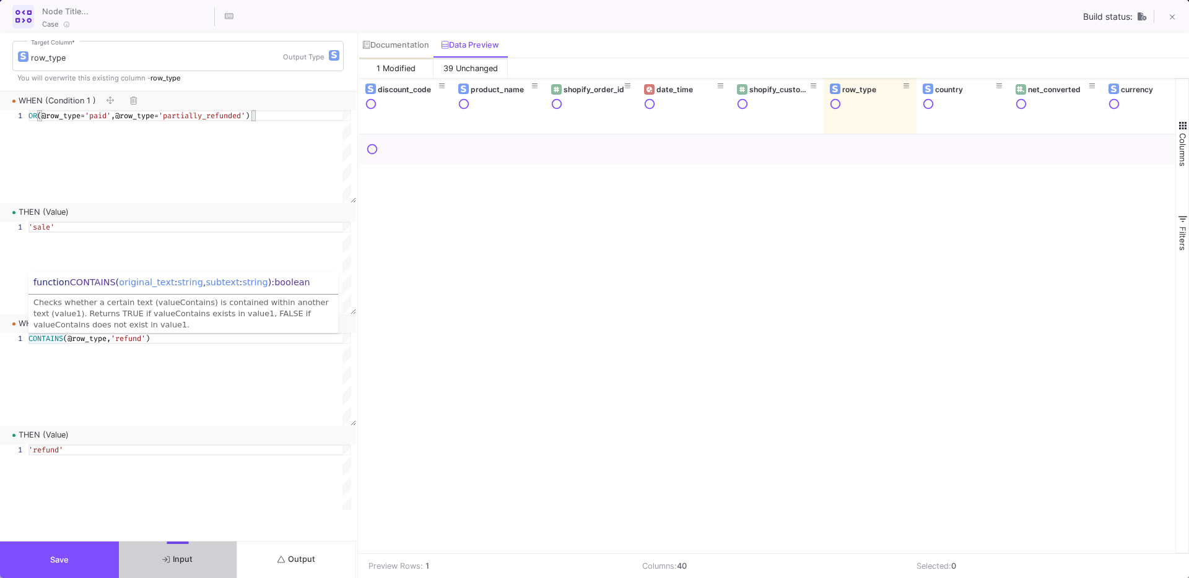
click at [66, 342] on span "(@row_type," at bounding box center [87, 339] width 48 height 10
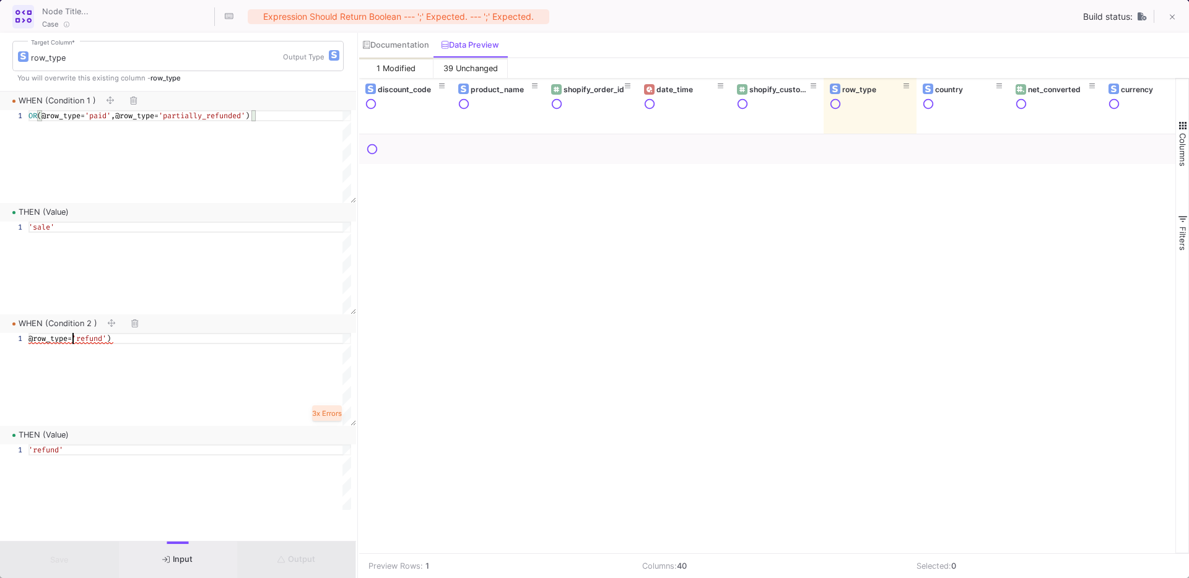
scroll to position [0, 45]
click at [152, 341] on div "@row_type= 'refund' )" at bounding box center [189, 338] width 323 height 11
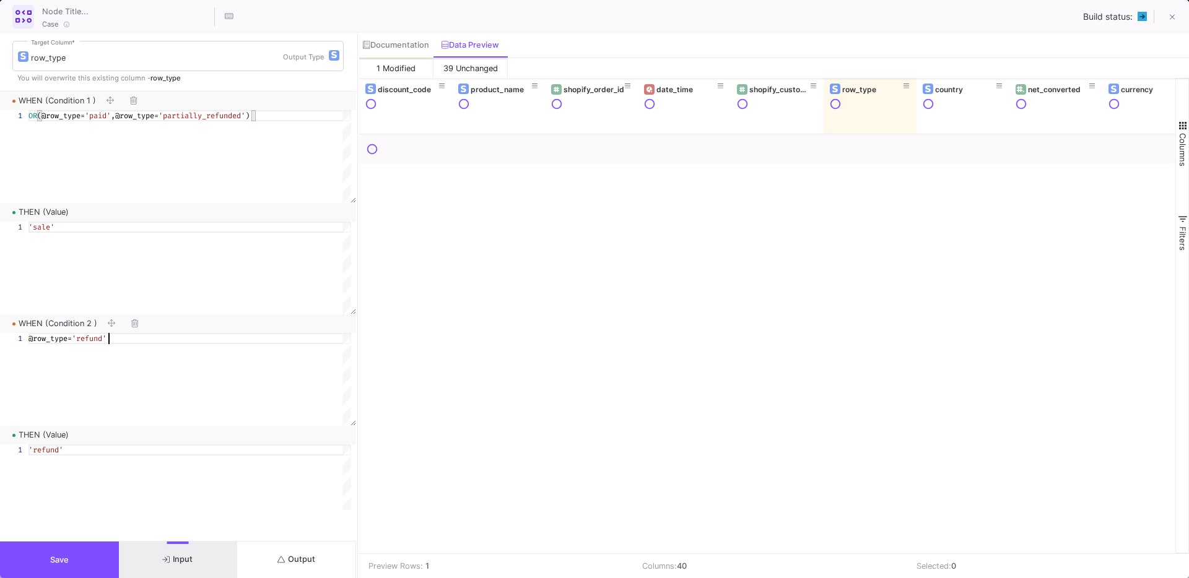
type textarea "@row_type='refund'"
click at [63, 564] on span "Save" at bounding box center [59, 560] width 19 height 9
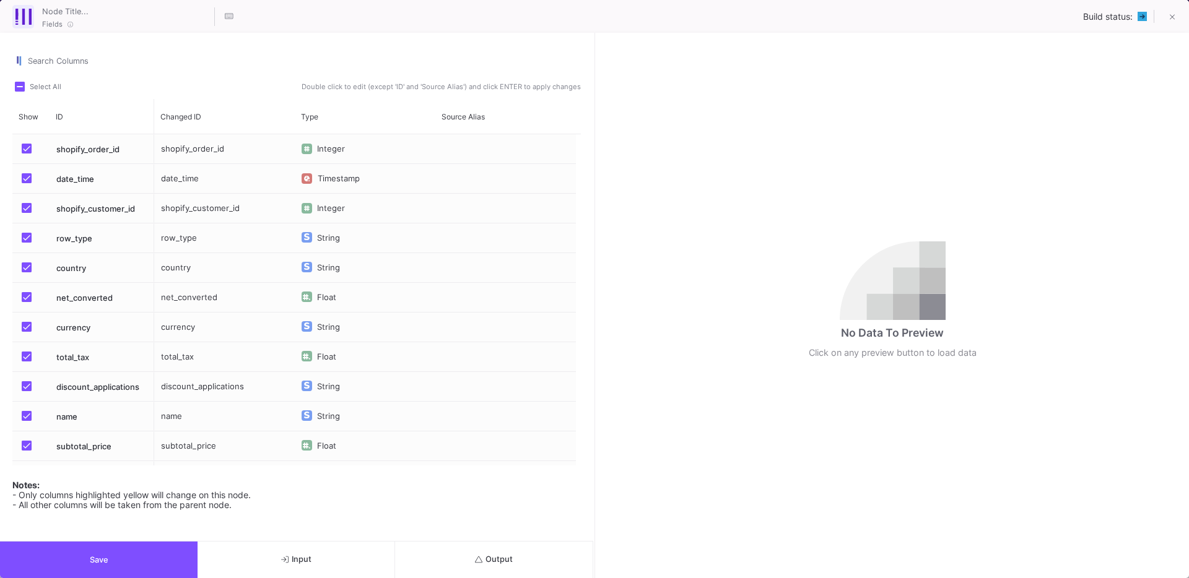
click at [35, 561] on button "Save" at bounding box center [99, 560] width 198 height 37
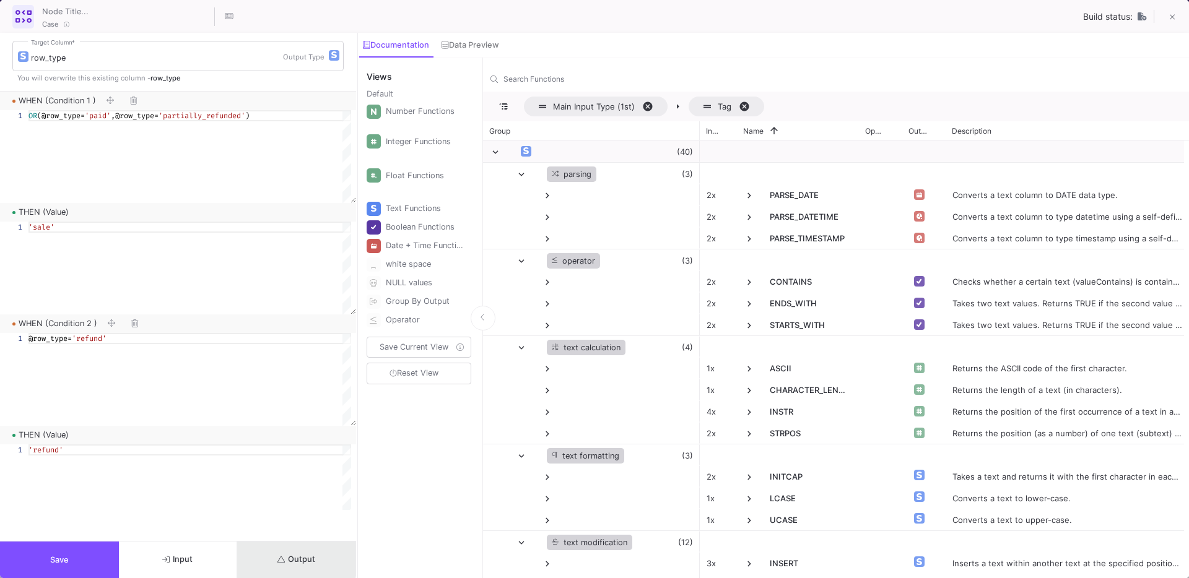
click at [273, 553] on button "Output" at bounding box center [296, 560] width 119 height 37
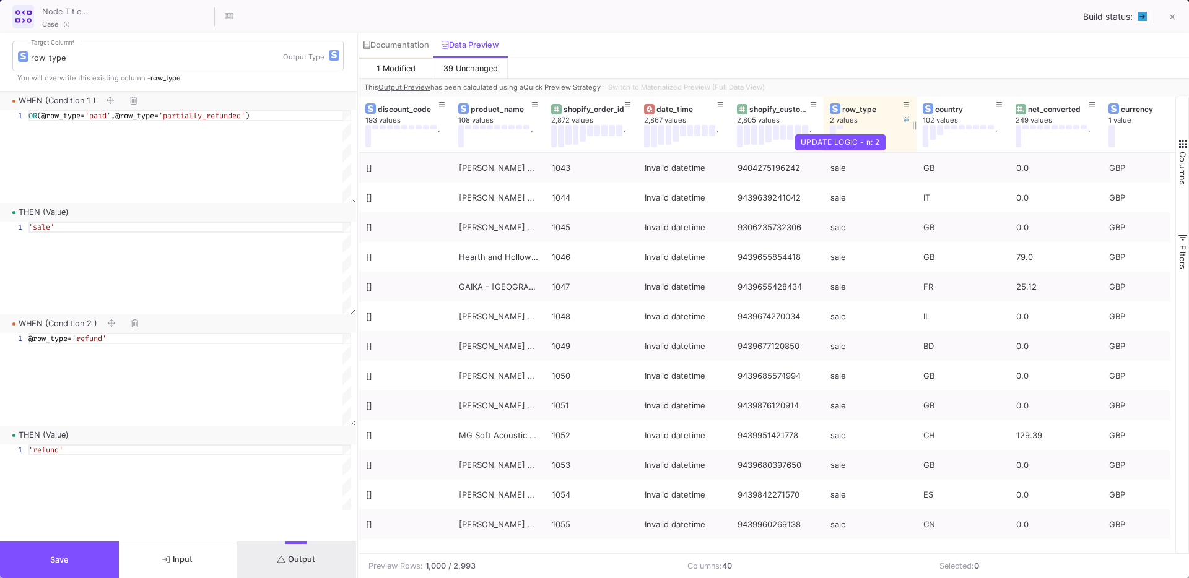
click at [840, 128] on button at bounding box center [840, 127] width 6 height 4
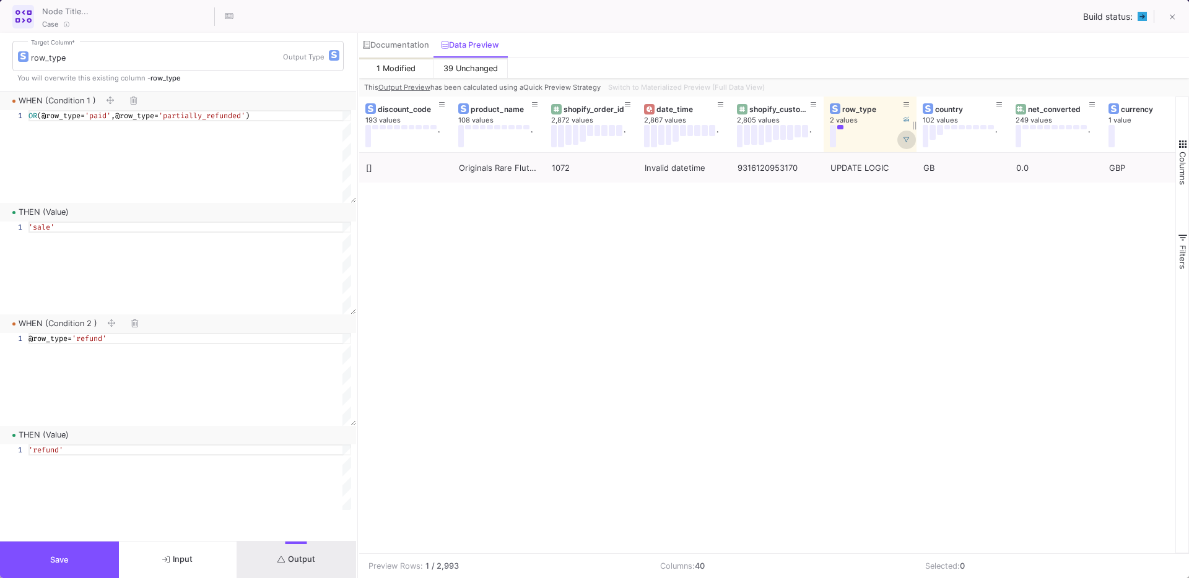
click at [908, 140] on icon at bounding box center [907, 140] width 6 height 6
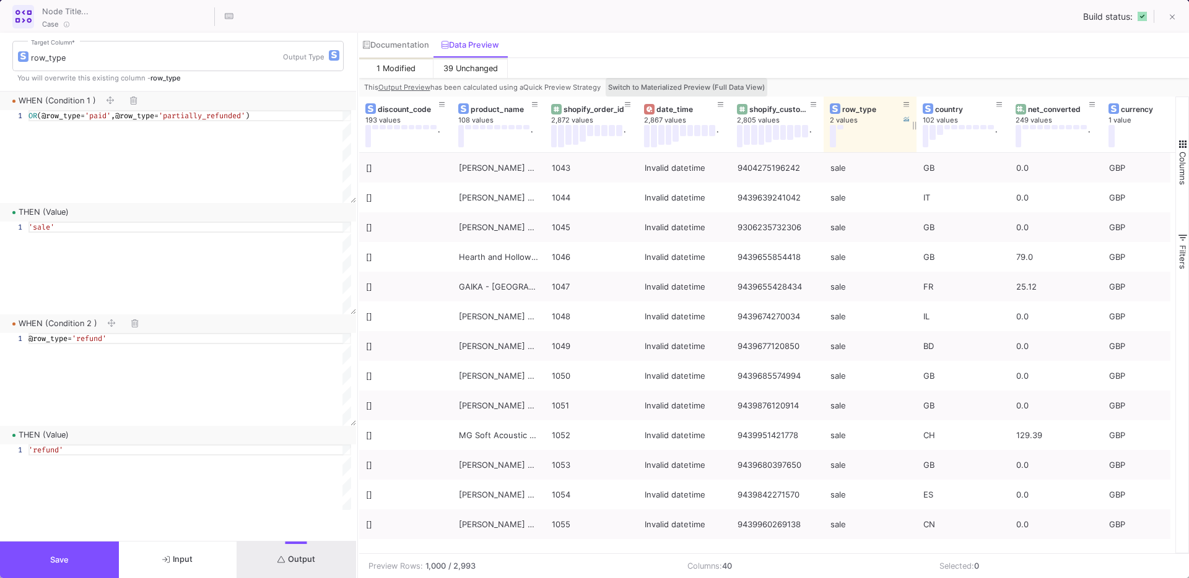
click at [726, 85] on span "Switch to Materialized Preview (Full Data View)" at bounding box center [686, 87] width 157 height 9
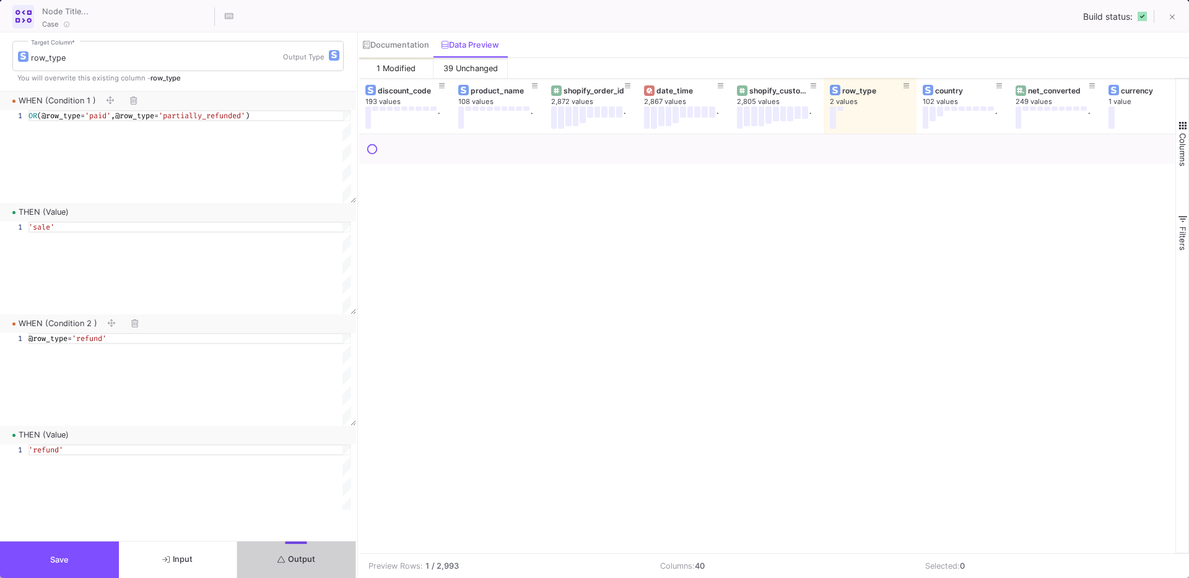
click at [172, 570] on button "Input" at bounding box center [178, 560] width 119 height 37
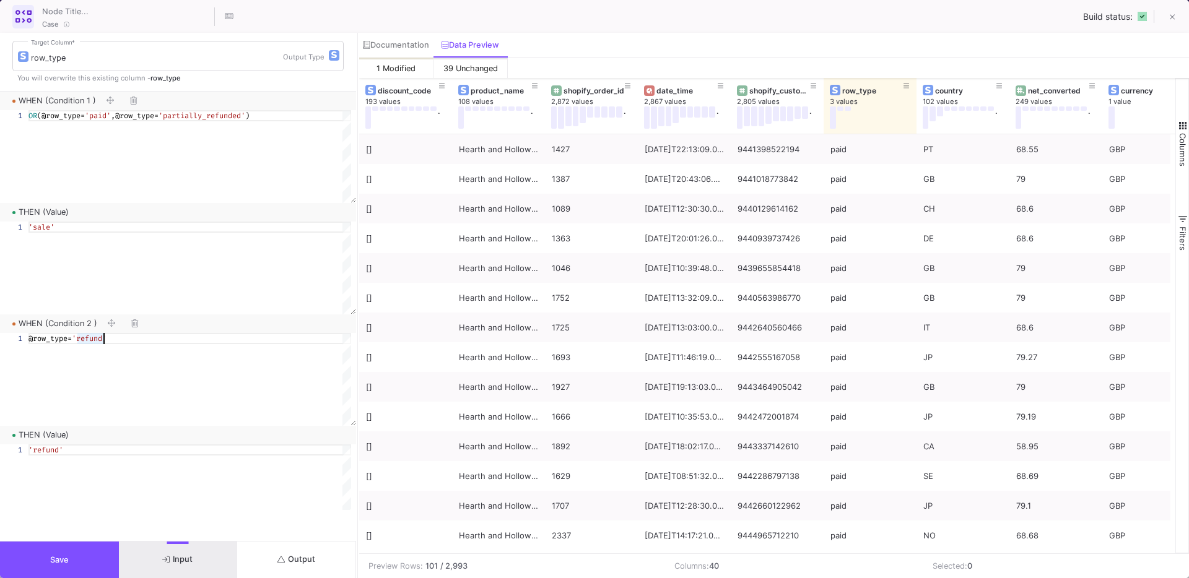
click at [105, 340] on span "'refund'" at bounding box center [89, 339] width 35 height 10
type textarea "@row_type='refunded'"
click at [59, 556] on span "Save" at bounding box center [59, 560] width 19 height 9
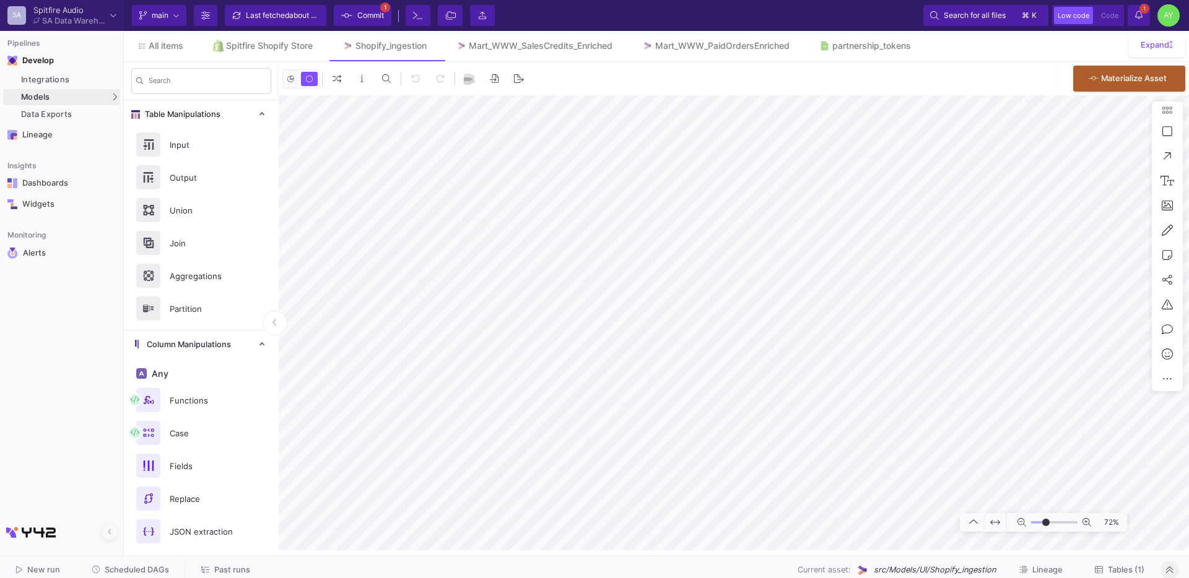
click at [361, 14] on span "Commit" at bounding box center [370, 15] width 27 height 19
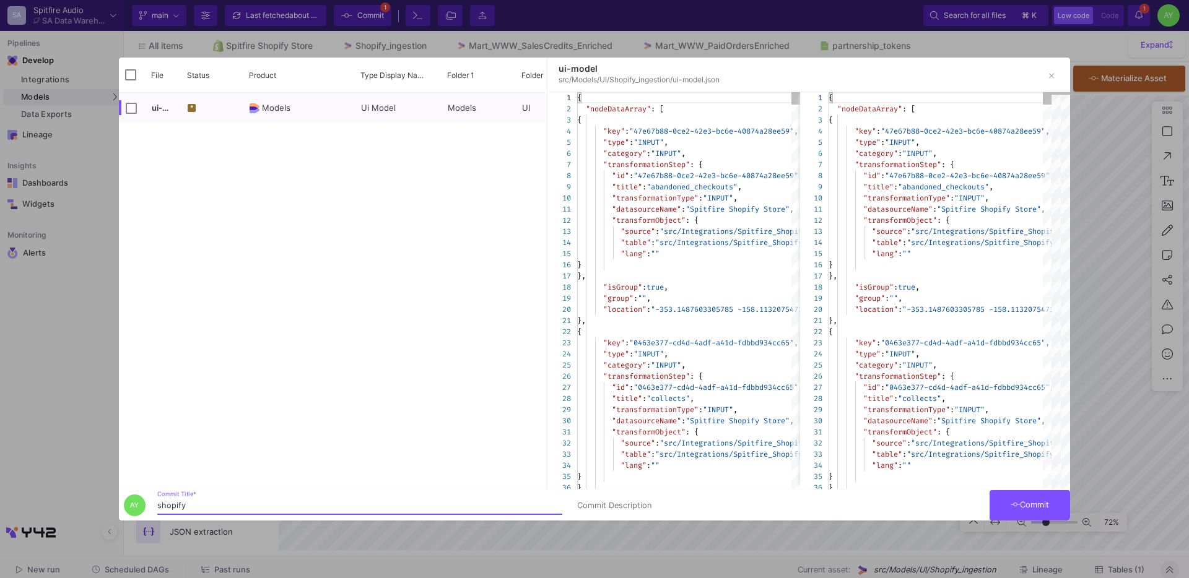
type input "shopify"
click at [988, 500] on mat-form-field "Commit Description" at bounding box center [780, 505] width 420 height 30
click at [1011, 503] on icon at bounding box center [1016, 505] width 10 height 8
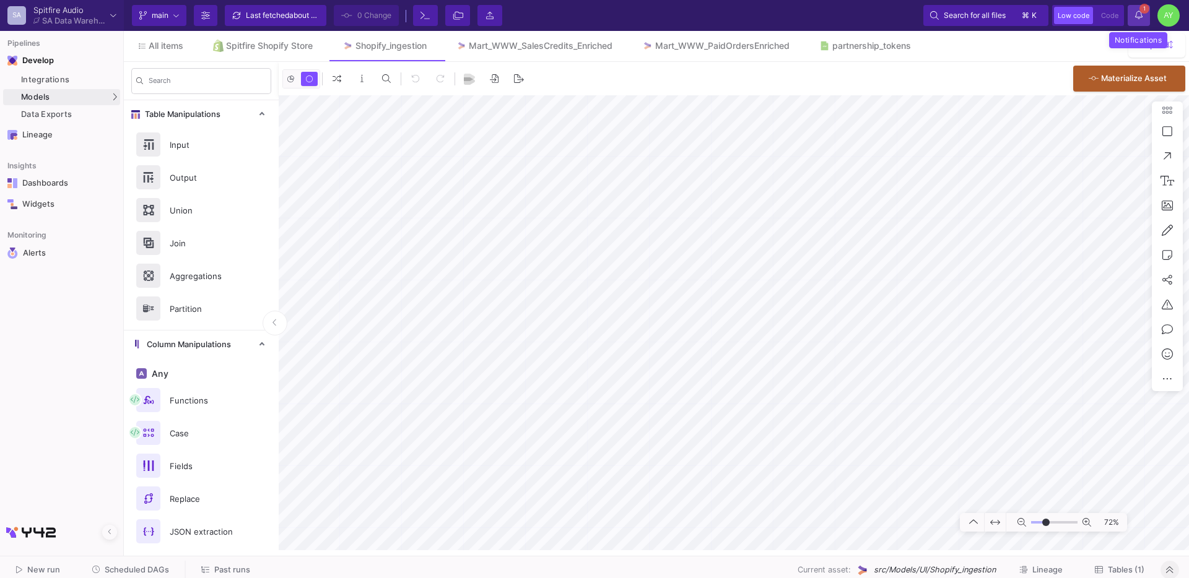
click at [1143, 12] on span "1" at bounding box center [1145, 9] width 10 height 10
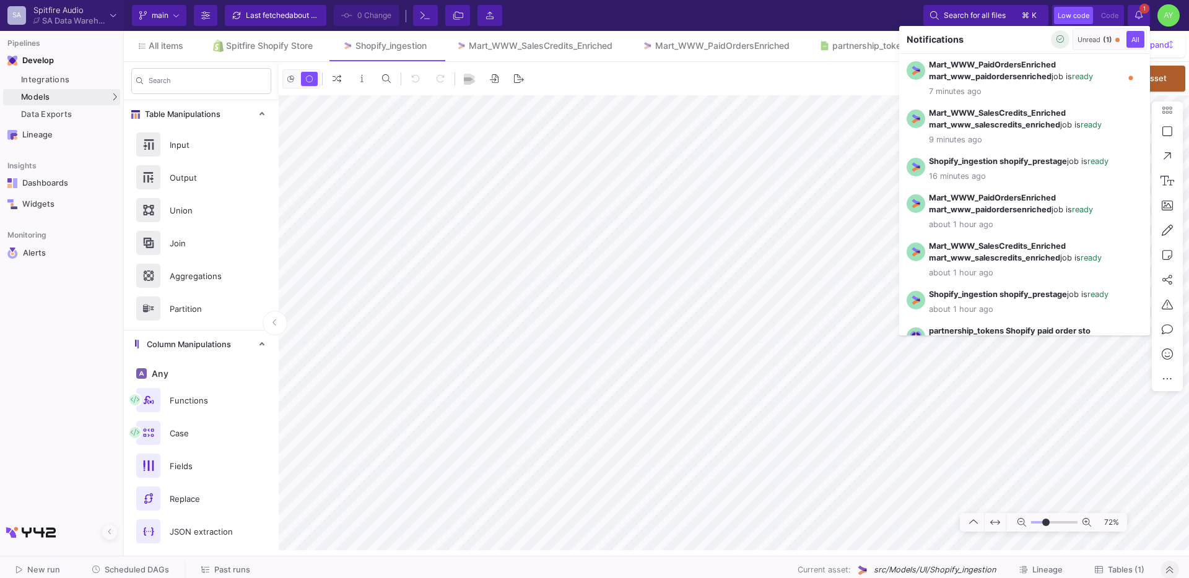
click at [1057, 37] on icon "button" at bounding box center [1061, 39] width 8 height 8
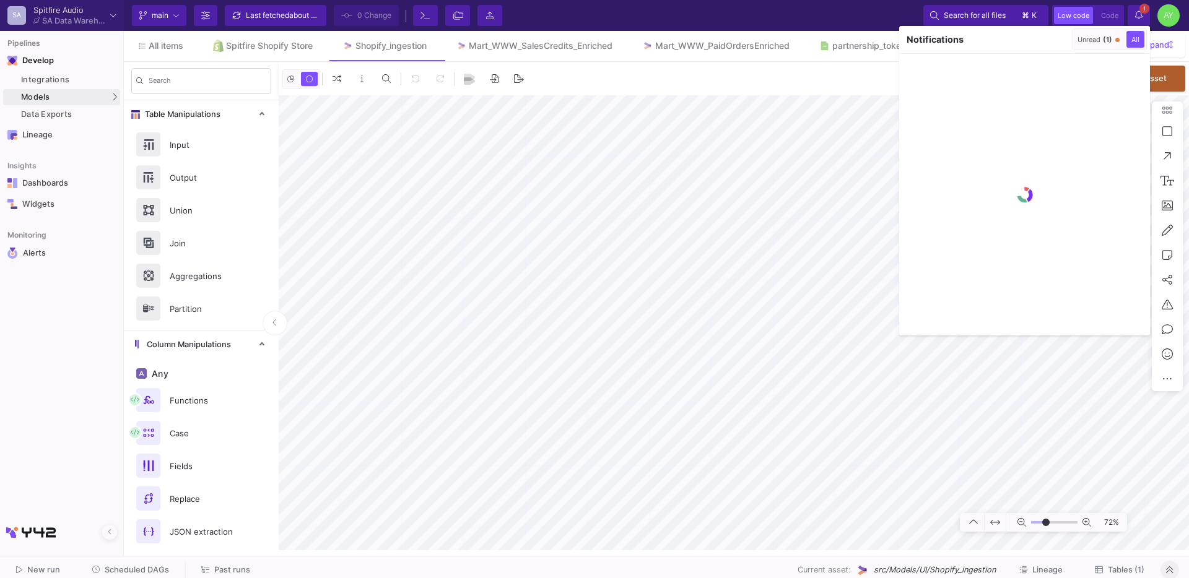
click at [650, 155] on div at bounding box center [594, 289] width 1189 height 578
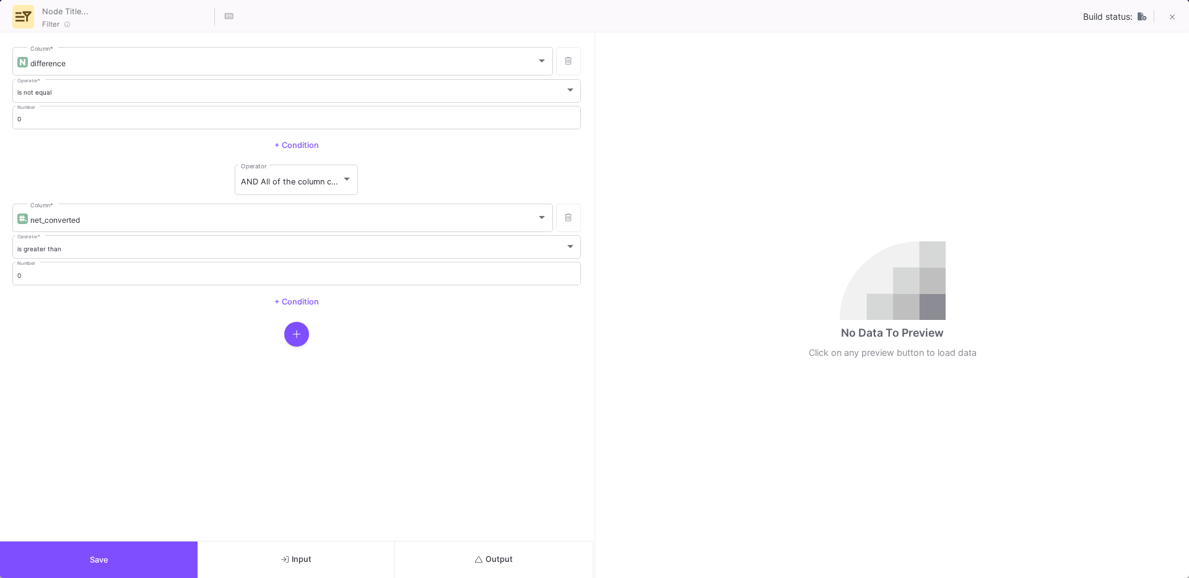
click at [501, 559] on span "Output" at bounding box center [494, 559] width 38 height 9
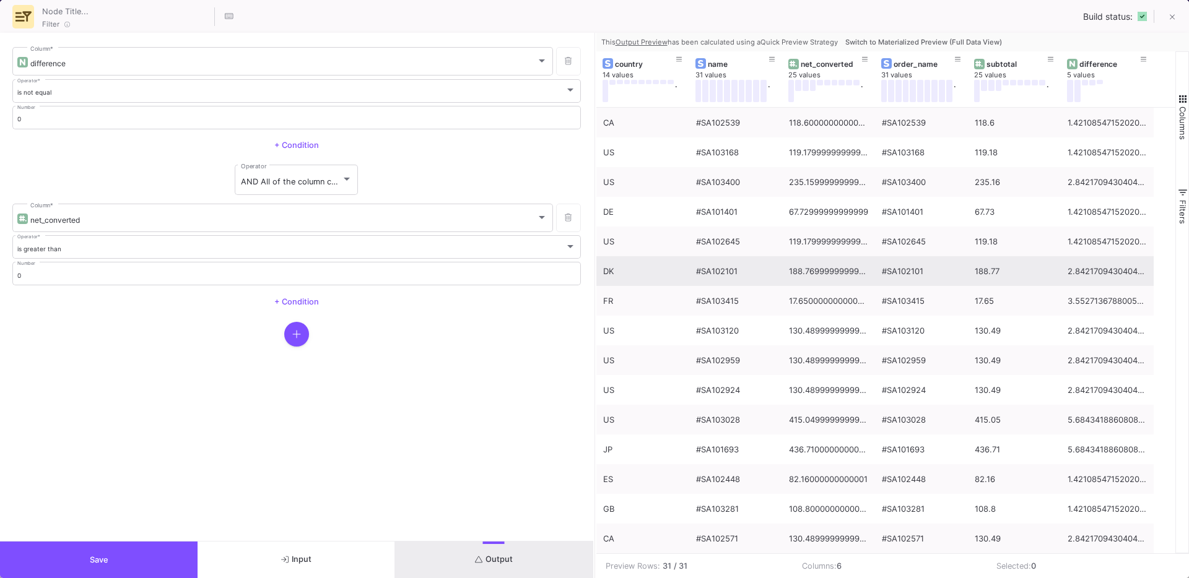
scroll to position [0, 0]
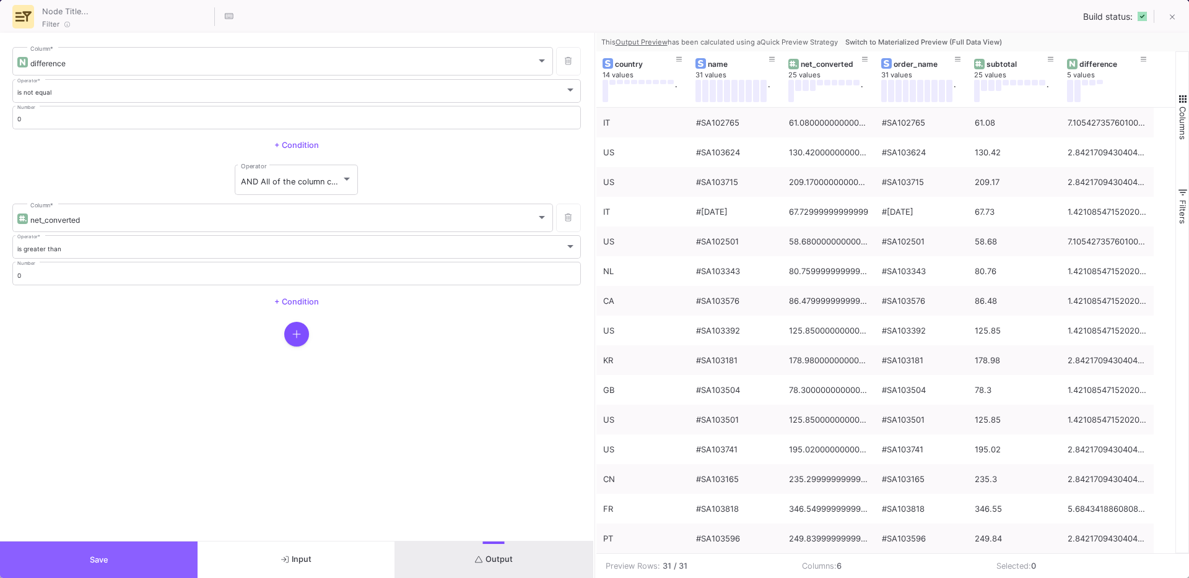
click at [113, 548] on button "Save" at bounding box center [99, 560] width 198 height 37
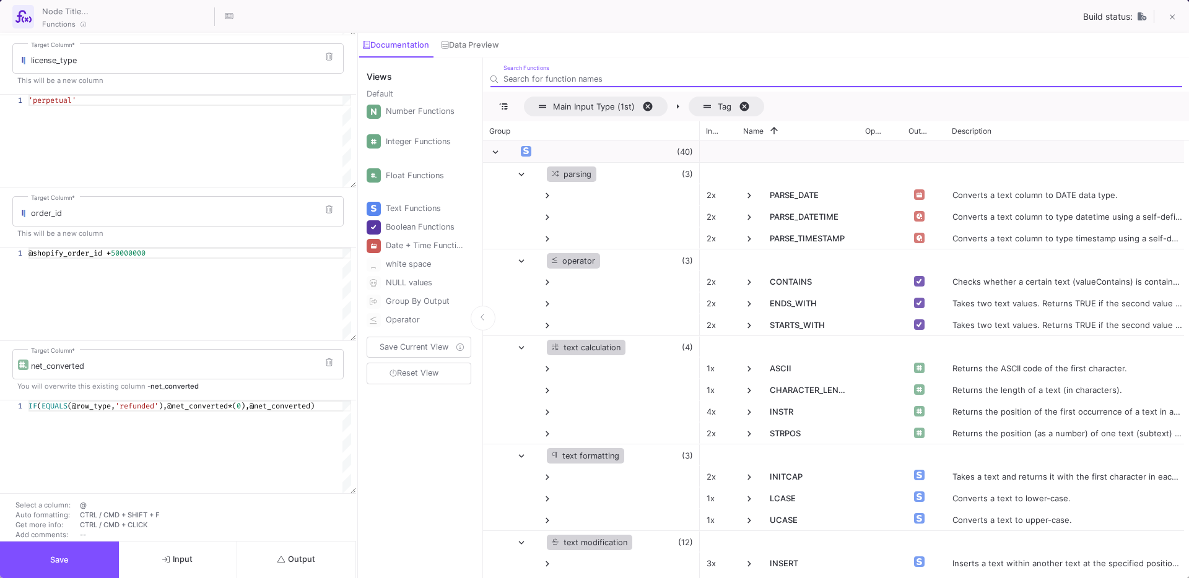
scroll to position [176, 0]
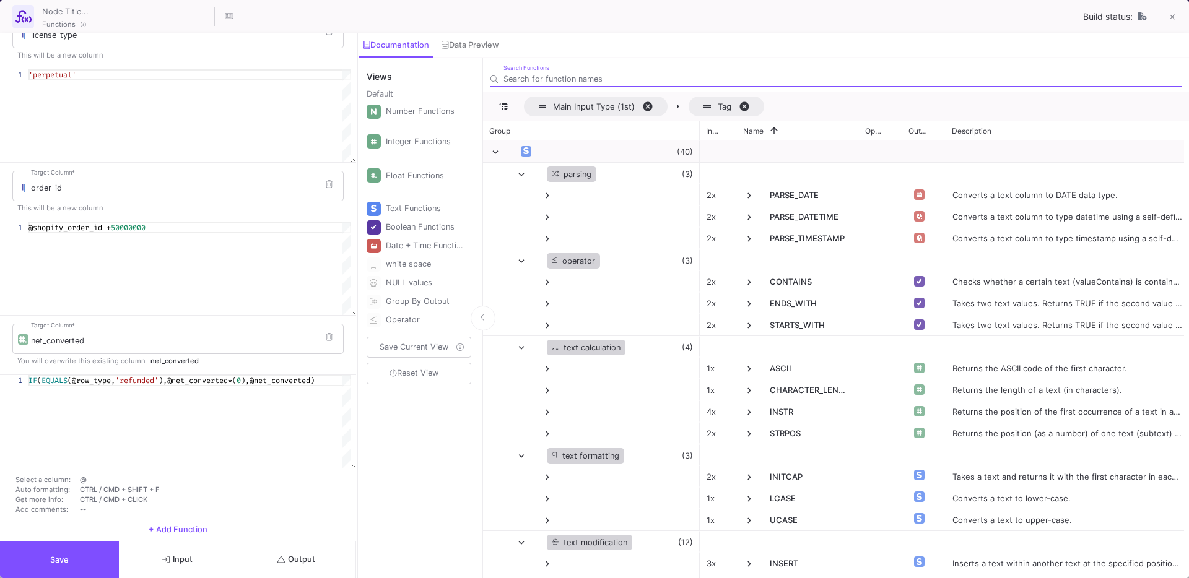
click at [256, 380] on div "1 IF ( EQUALS (@row_type, 'refunded' ),@net_converted*( 0 ),@net_converted) IF(…" at bounding box center [175, 421] width 351 height 93
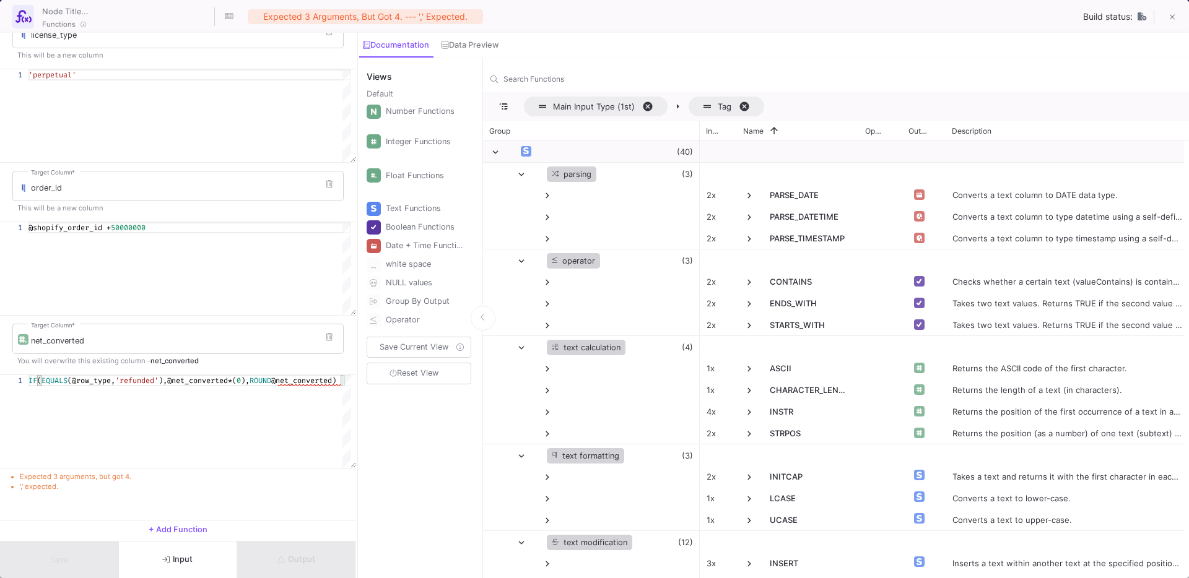
scroll to position [0, 254]
click at [321, 383] on span "(@net_converted)" at bounding box center [285, 381] width 69 height 10
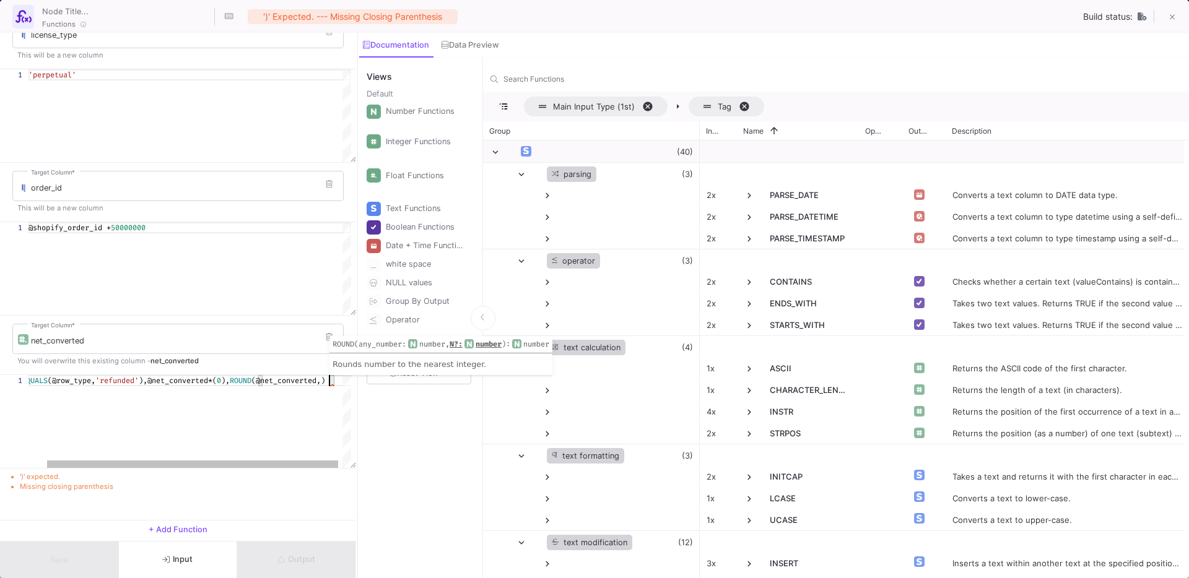
scroll to position [0, 320]
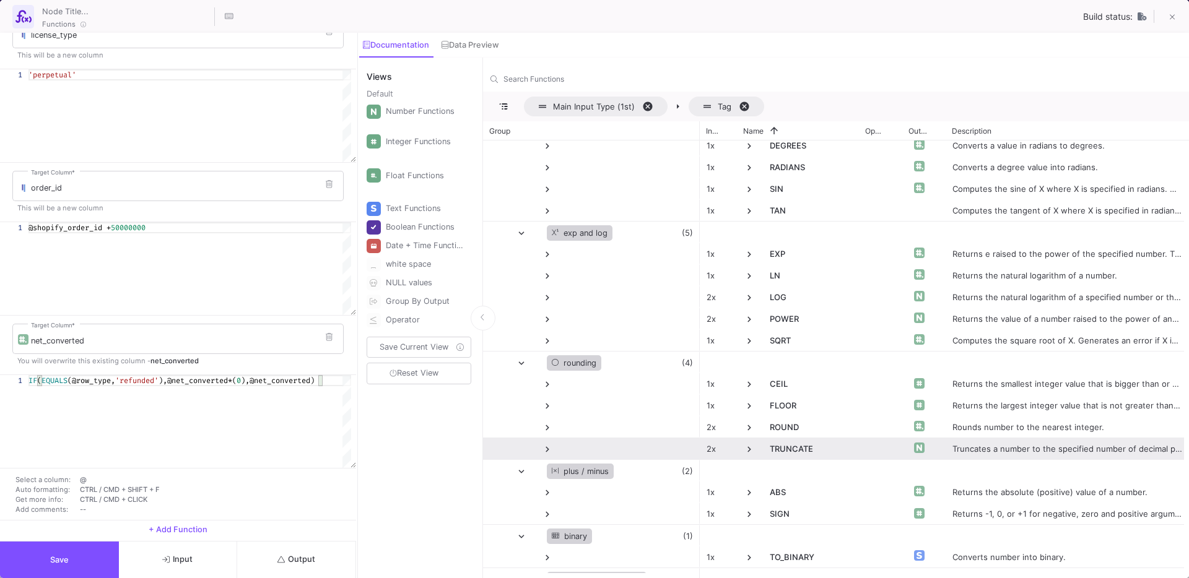
click at [747, 451] on span at bounding box center [749, 449] width 11 height 11
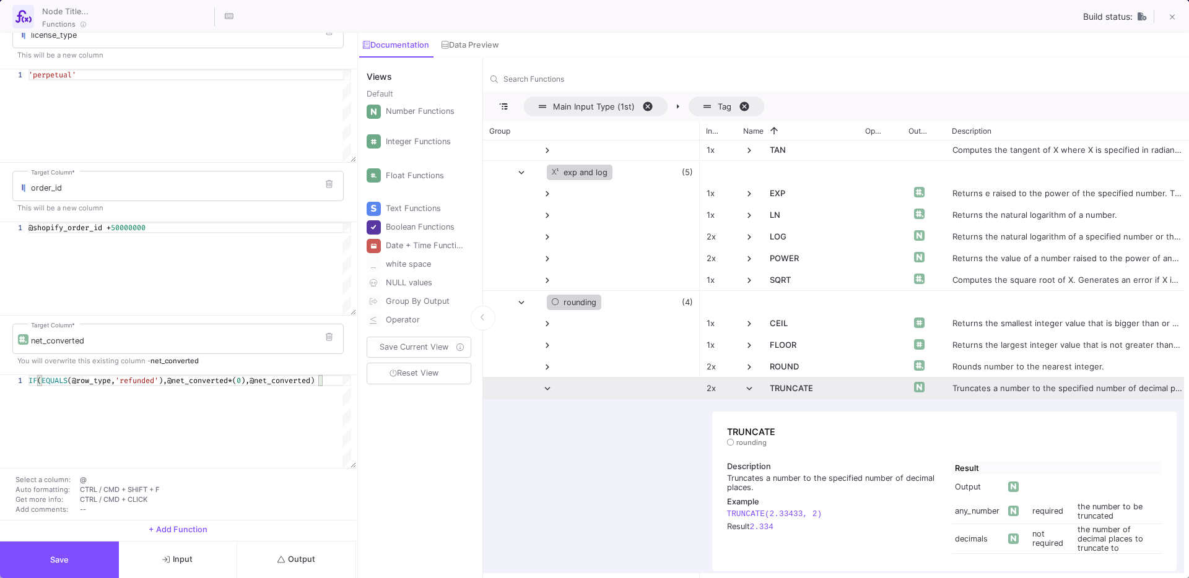
click at [750, 391] on span at bounding box center [749, 388] width 11 height 11
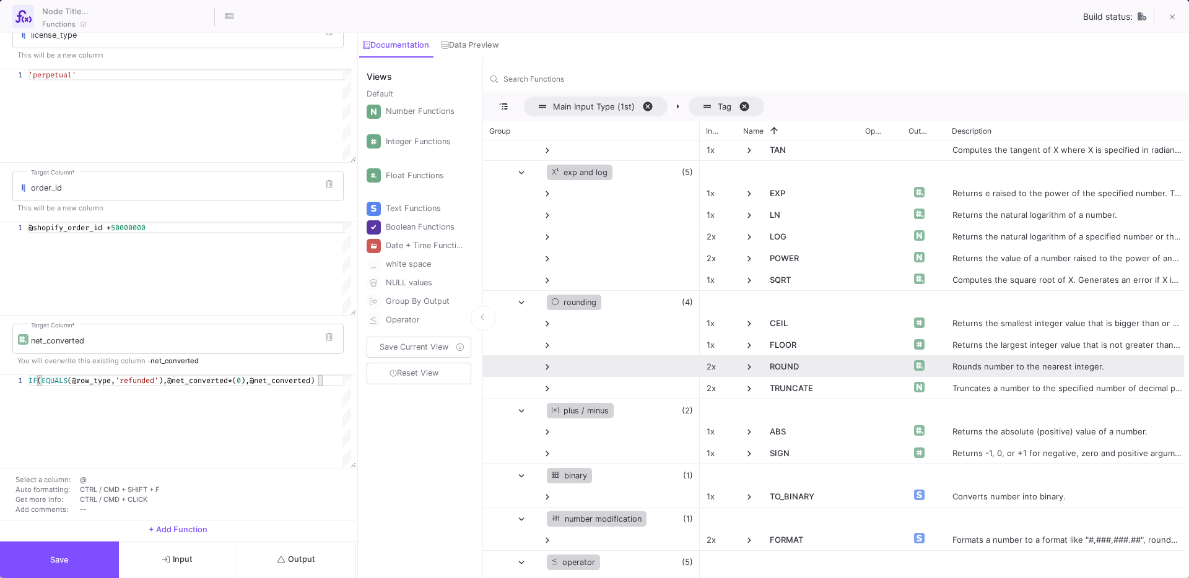
click at [749, 367] on span at bounding box center [749, 367] width 11 height 11
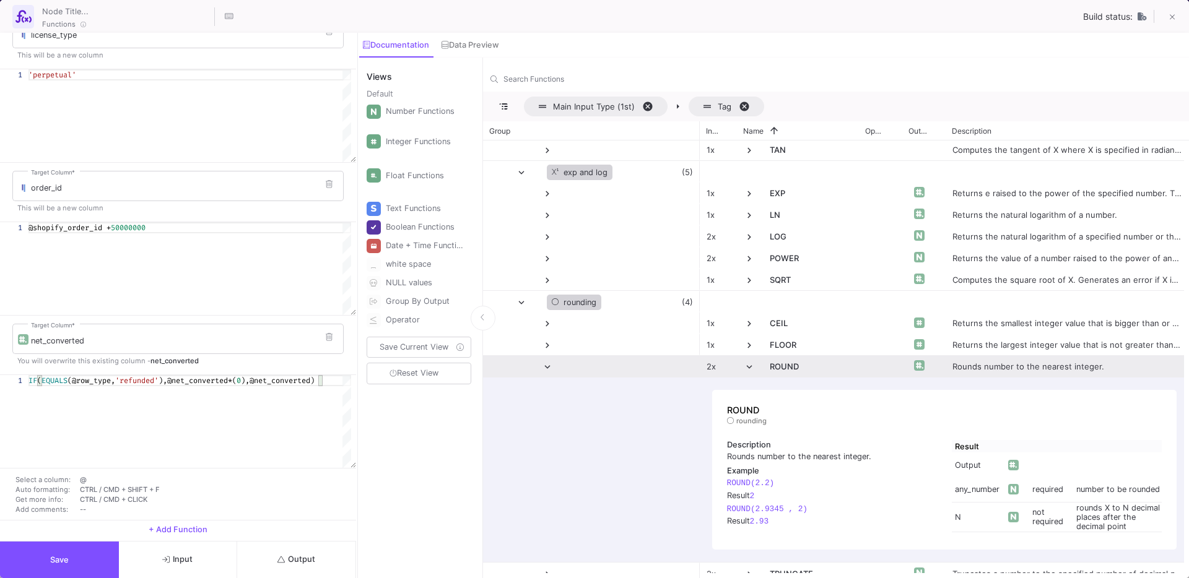
click at [750, 366] on span at bounding box center [749, 367] width 11 height 11
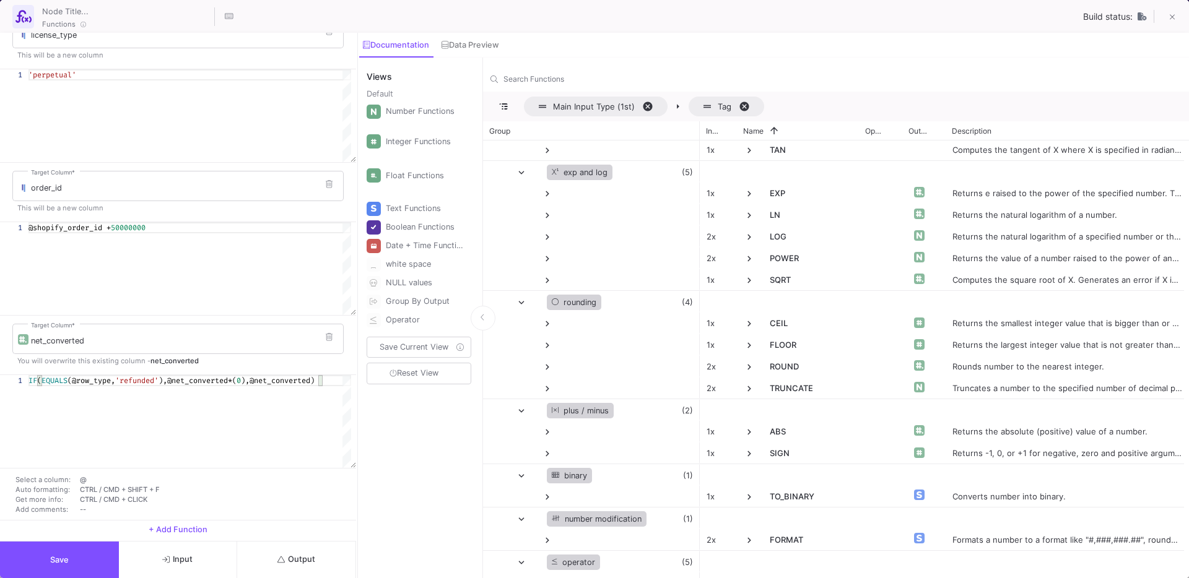
click at [256, 384] on span "),@net_converted)" at bounding box center [278, 381] width 74 height 10
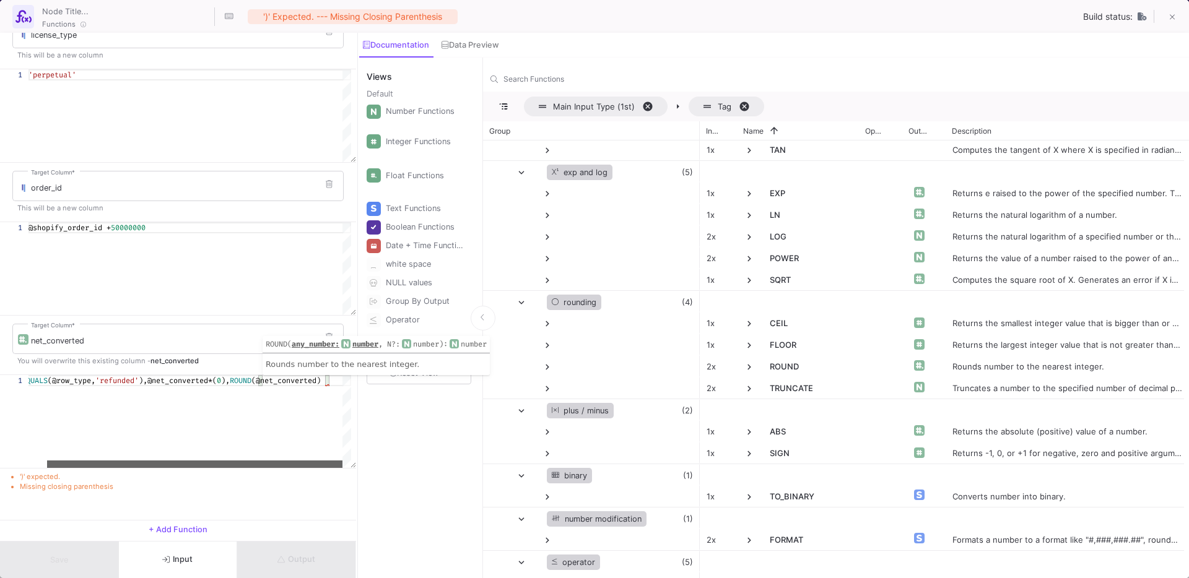
drag, startPoint x: 263, startPoint y: 464, endPoint x: 318, endPoint y: 455, distance: 55.9
click at [318, 455] on div "IF ( EQUALS (@row_type, 'refunded' ),@net_converted*( 0 ), ROUND (@net_converte…" at bounding box center [189, 421] width 323 height 93
click at [321, 383] on span "(@net_converted)" at bounding box center [285, 381] width 69 height 10
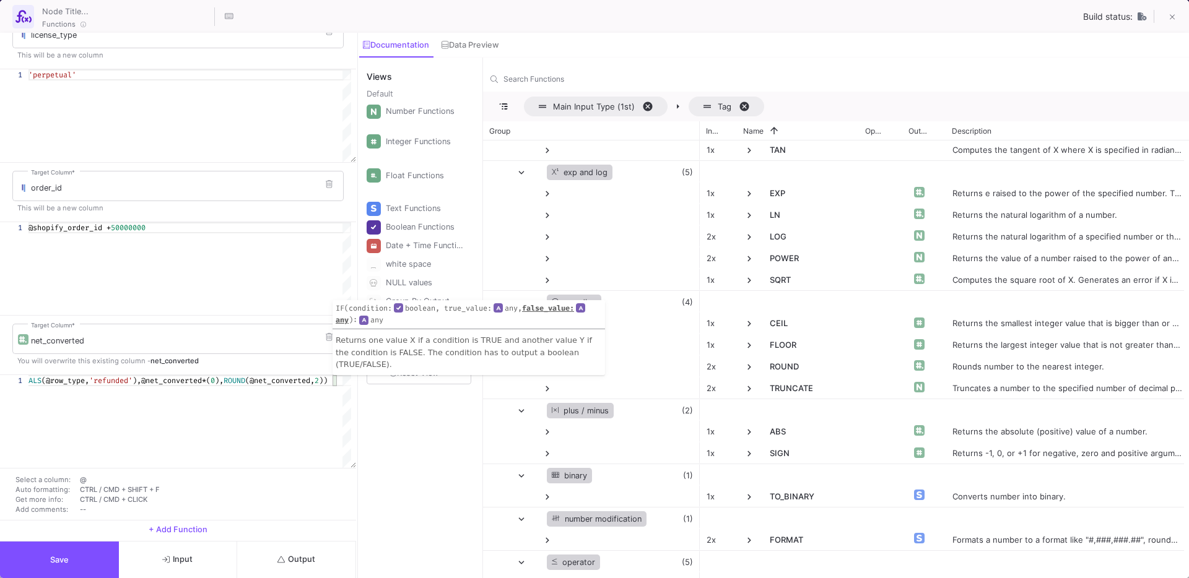
type textarea "IF(EQUALS(@row_type,'refunded'),@net_converted*(0),ROUND(@net_converted,2))"
click at [307, 549] on button "Output" at bounding box center [296, 560] width 119 height 37
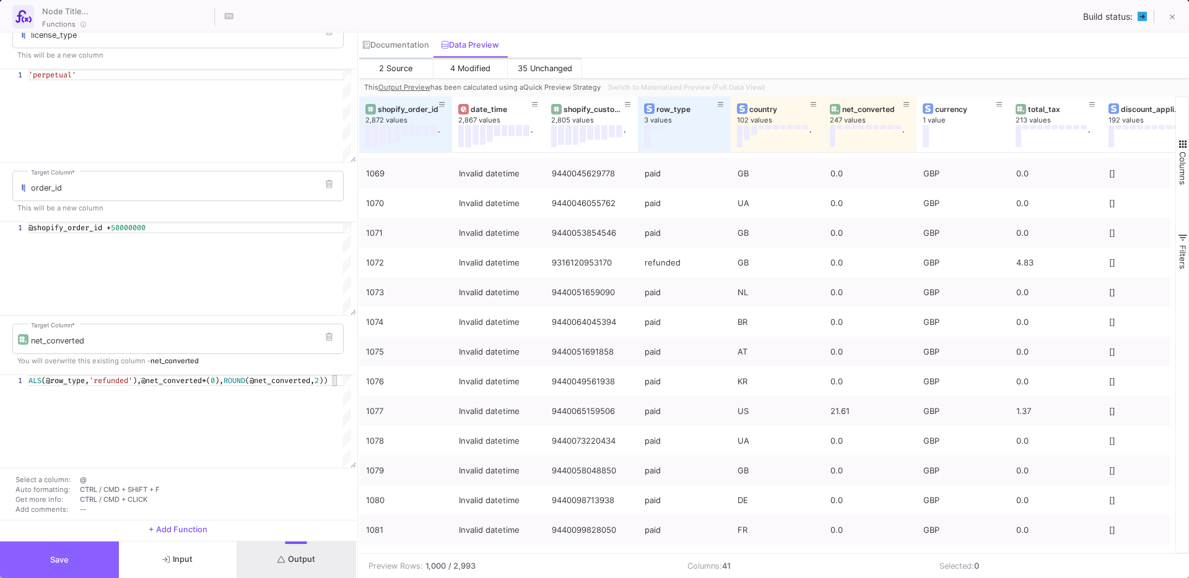
click at [56, 568] on button "Save" at bounding box center [59, 560] width 119 height 37
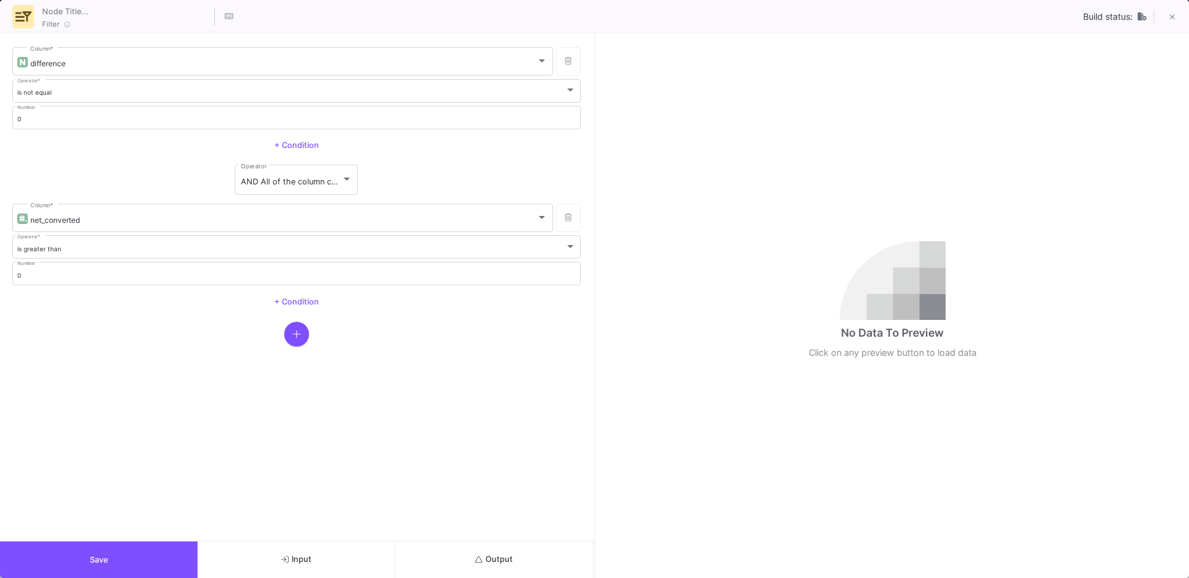
click at [509, 556] on span "Output" at bounding box center [494, 559] width 38 height 9
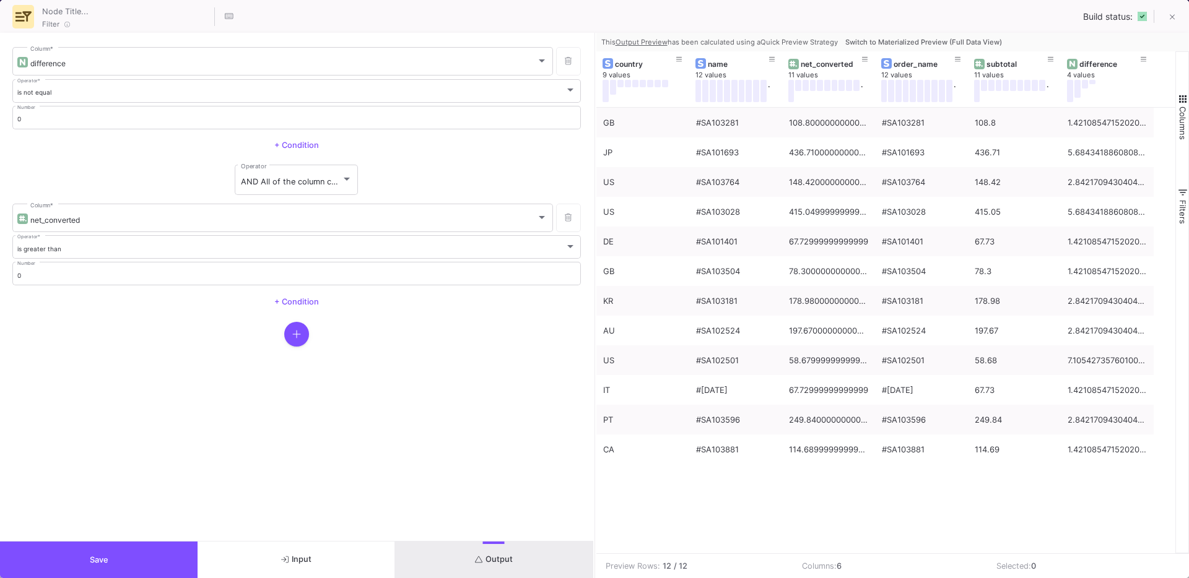
click at [104, 552] on button "Save" at bounding box center [99, 560] width 198 height 37
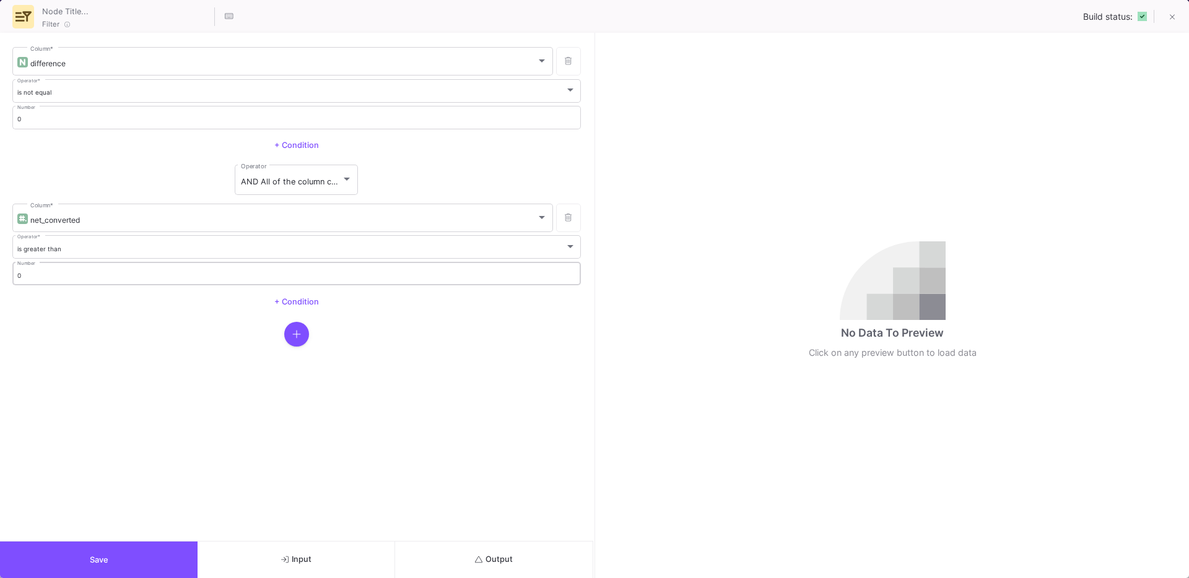
click at [120, 278] on input "0" at bounding box center [296, 276] width 559 height 8
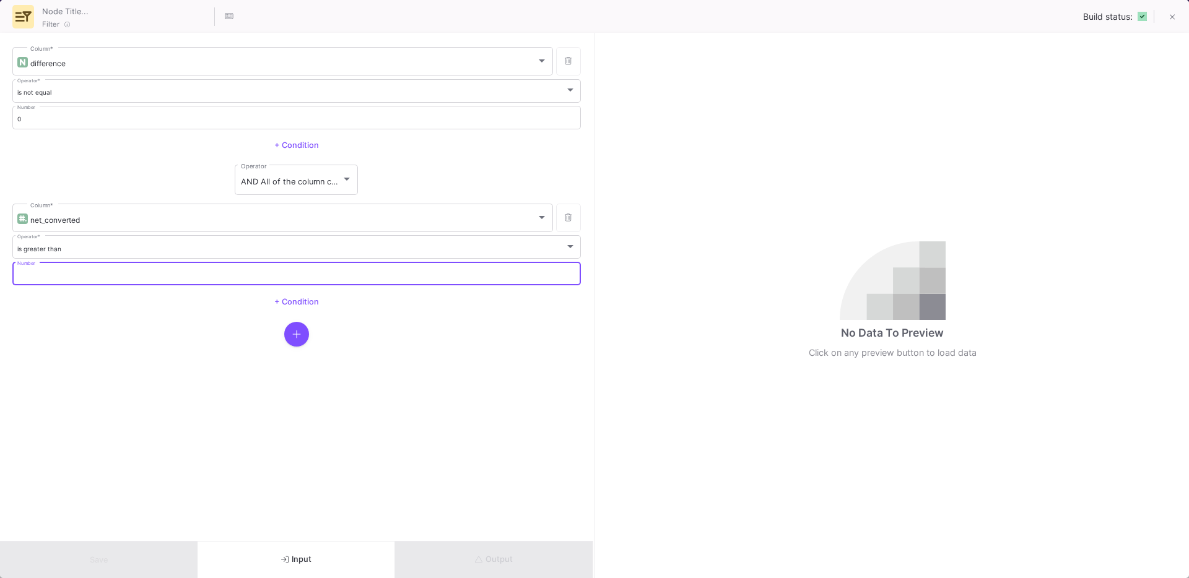
type input "1"
type input "0"
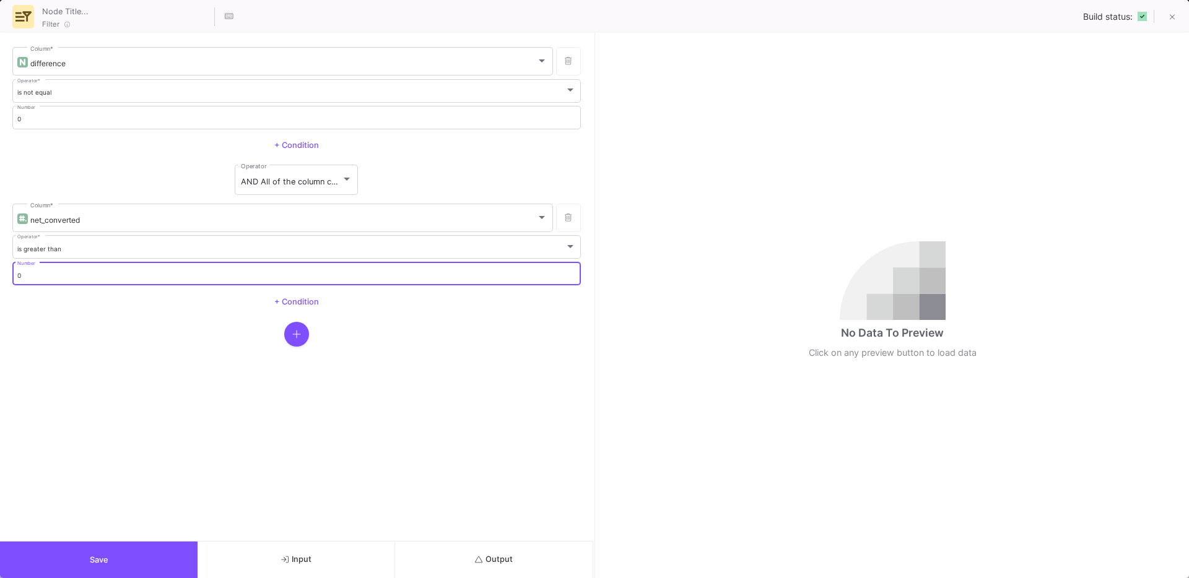
click at [306, 338] on button "button" at bounding box center [296, 334] width 25 height 25
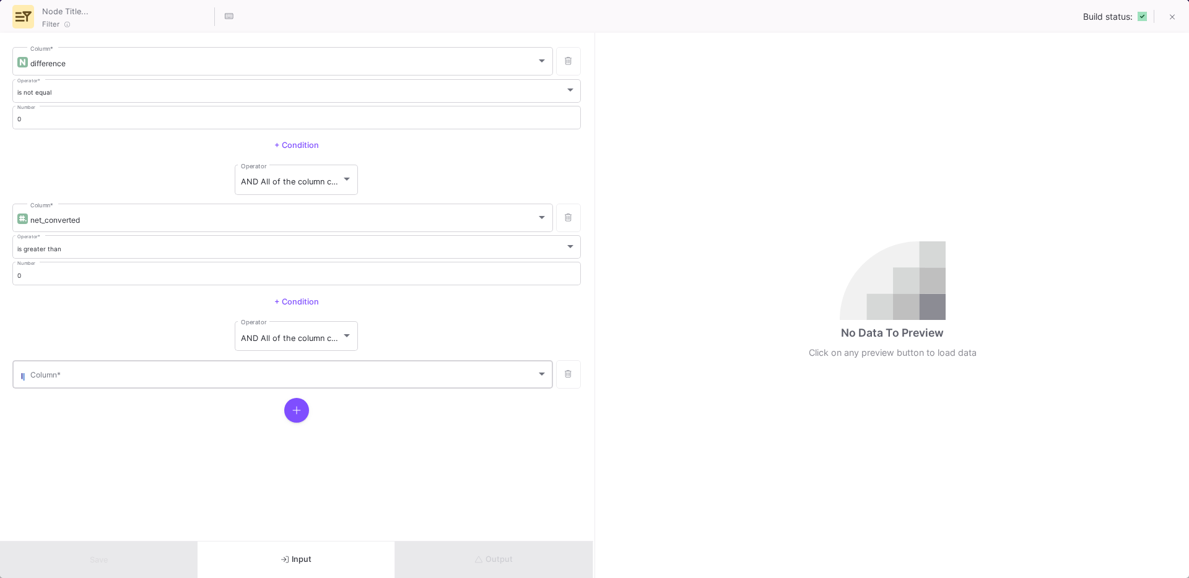
click at [222, 374] on span at bounding box center [283, 376] width 506 height 9
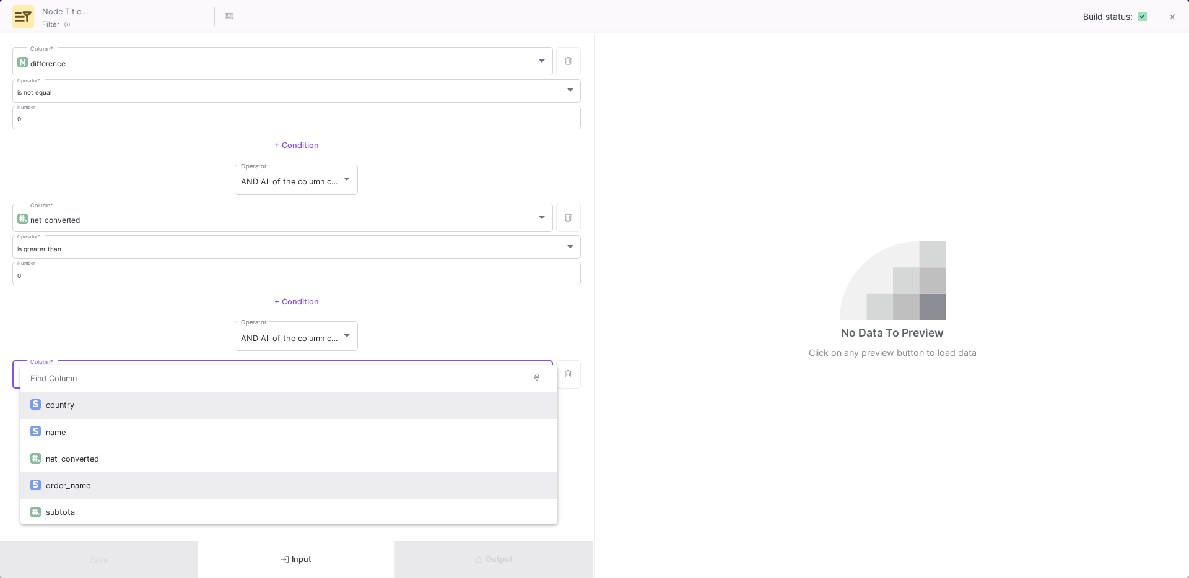
scroll to position [28, 0]
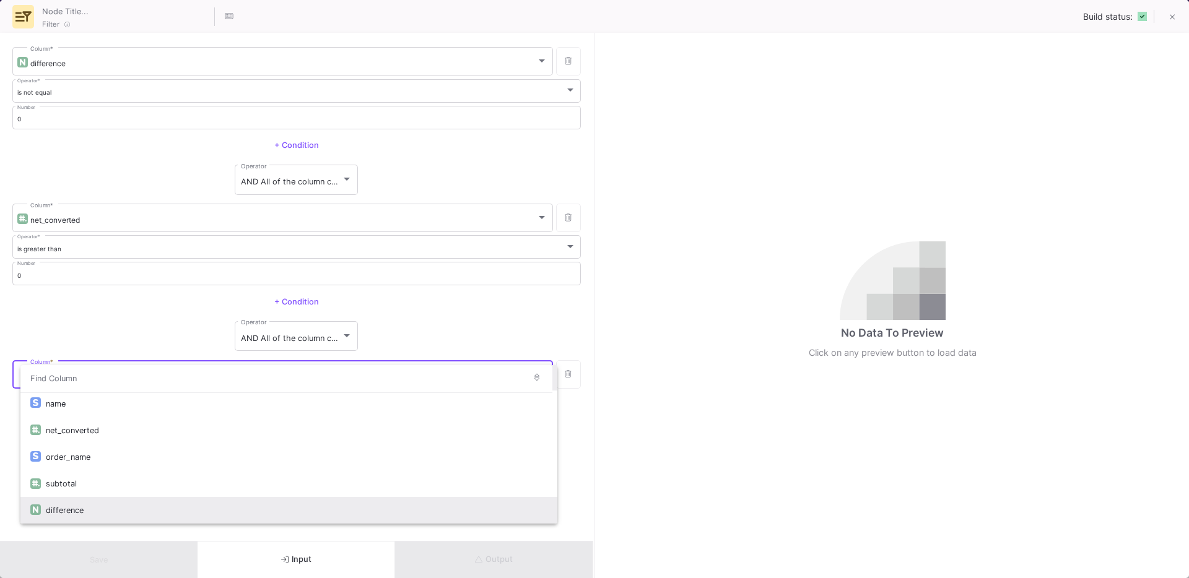
click at [82, 504] on div "difference" at bounding box center [297, 510] width 502 height 27
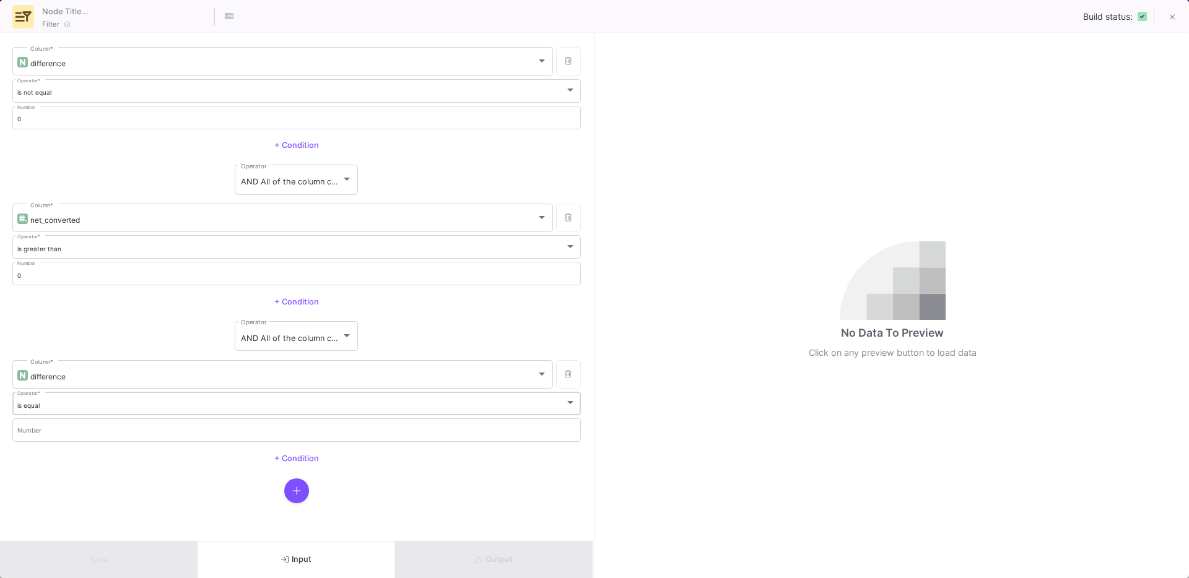
click at [48, 410] on div "is equal Operator *" at bounding box center [296, 403] width 559 height 25
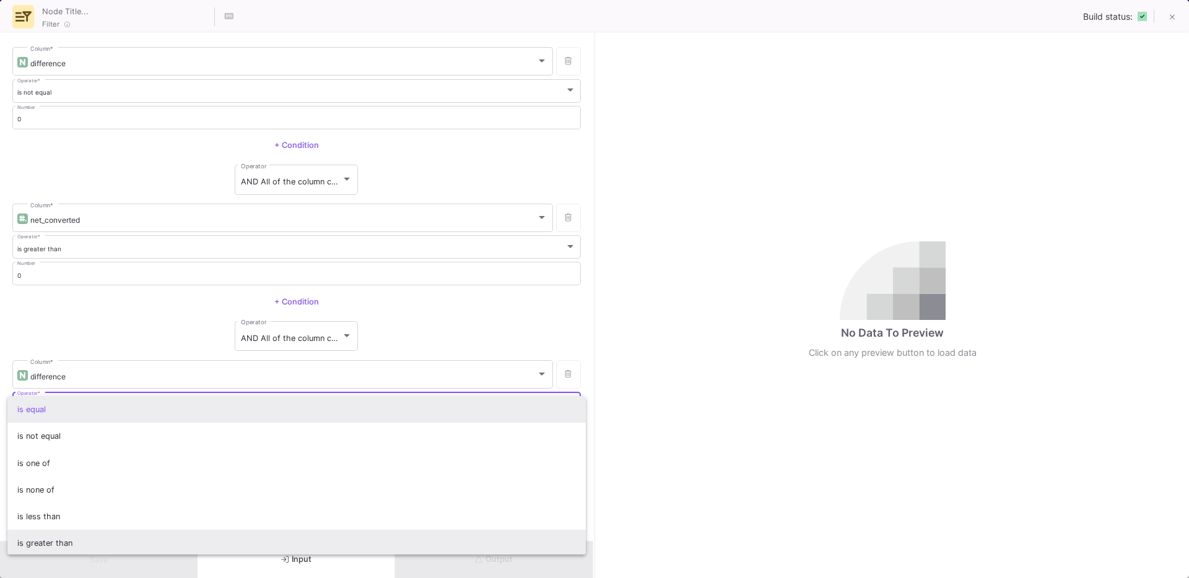
click at [56, 543] on span "is greater than" at bounding box center [296, 543] width 559 height 27
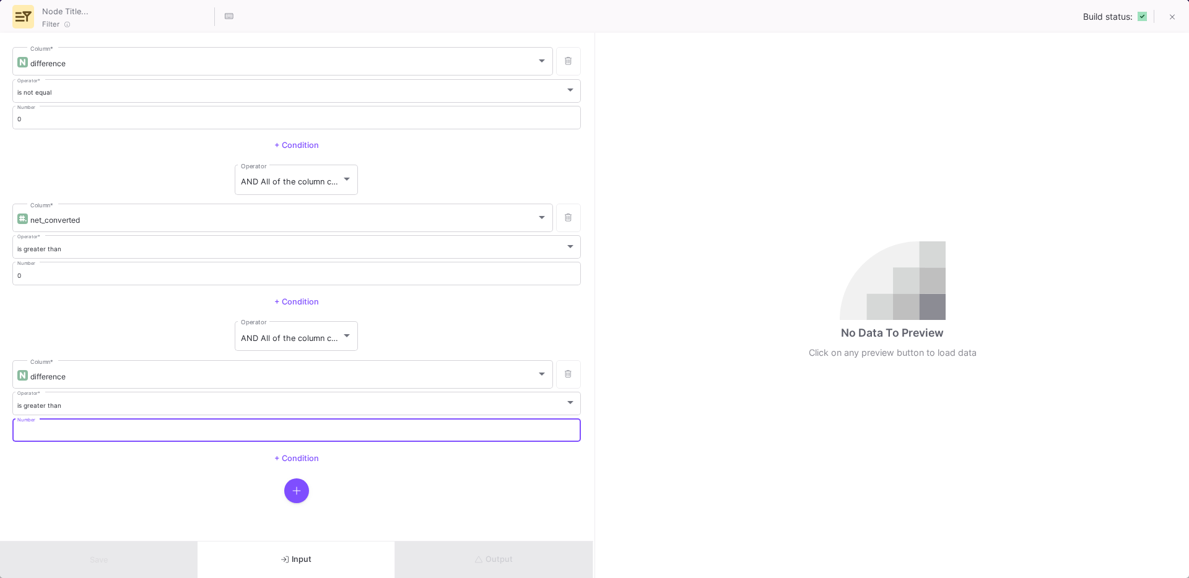
click at [38, 432] on input "Number" at bounding box center [296, 433] width 559 height 8
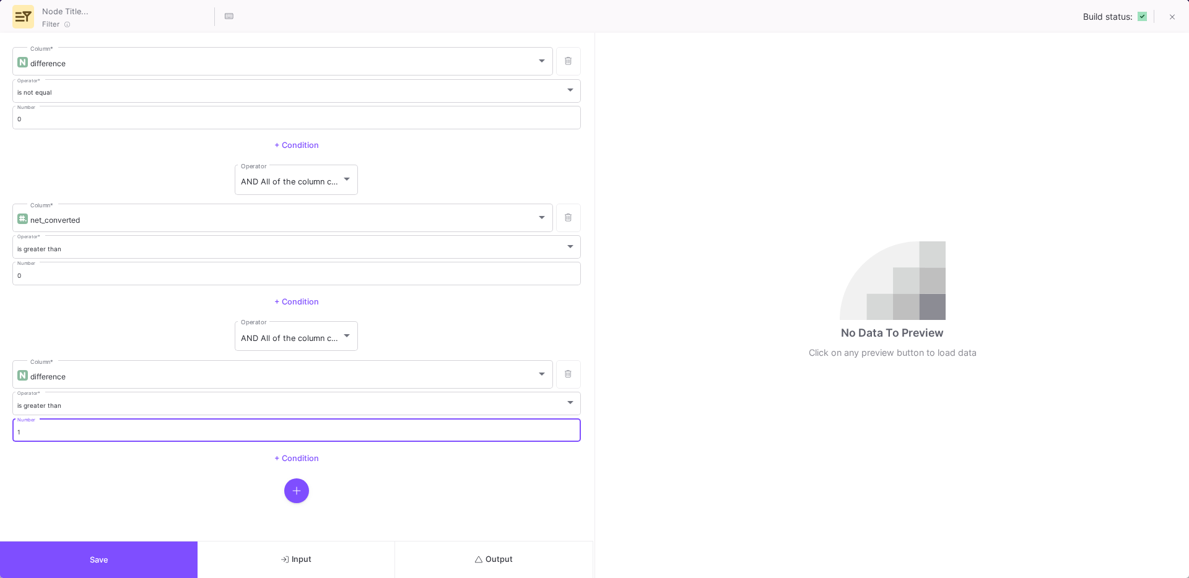
type input "1"
click at [118, 471] on y42-operation-input-add "+ Condition" at bounding box center [296, 459] width 569 height 25
click at [499, 543] on button "Output" at bounding box center [494, 560] width 198 height 37
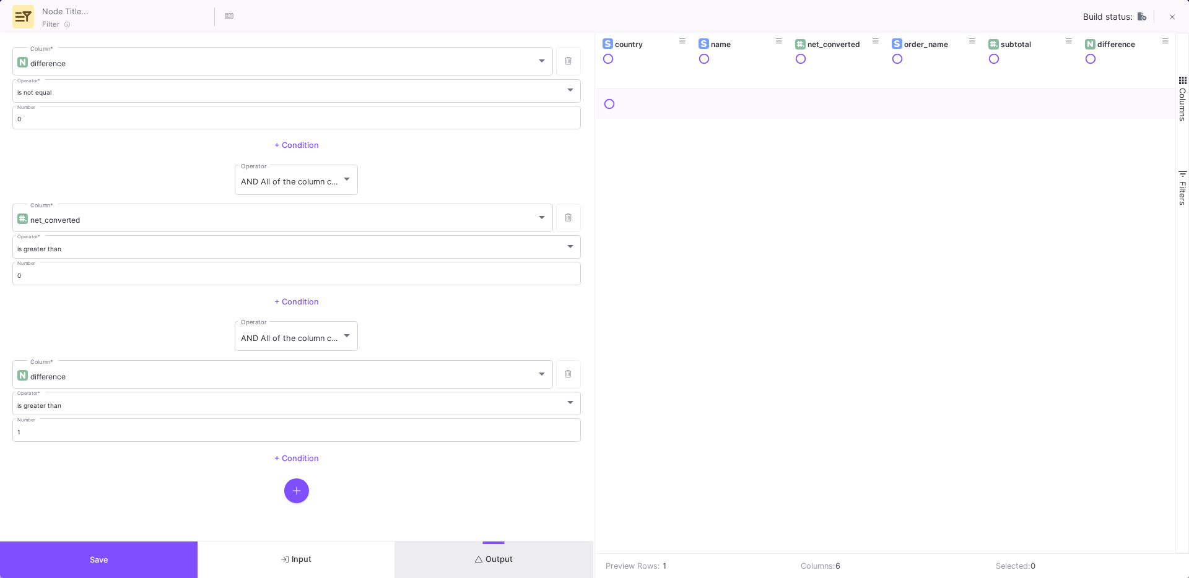
click at [505, 558] on span "Output" at bounding box center [494, 559] width 38 height 9
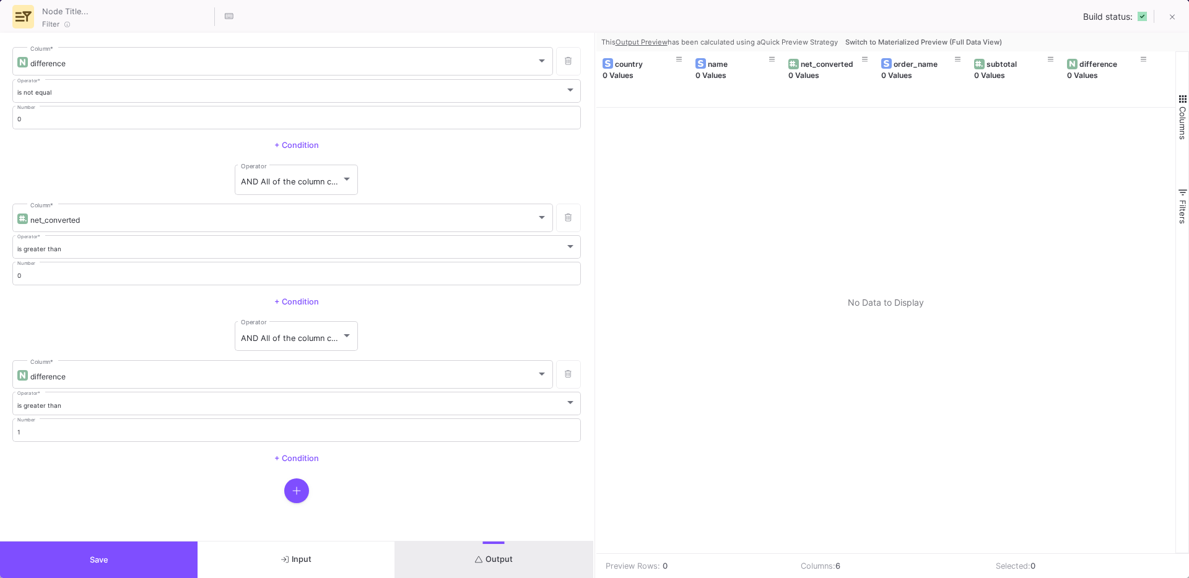
click at [255, 555] on button "Input" at bounding box center [297, 560] width 198 height 37
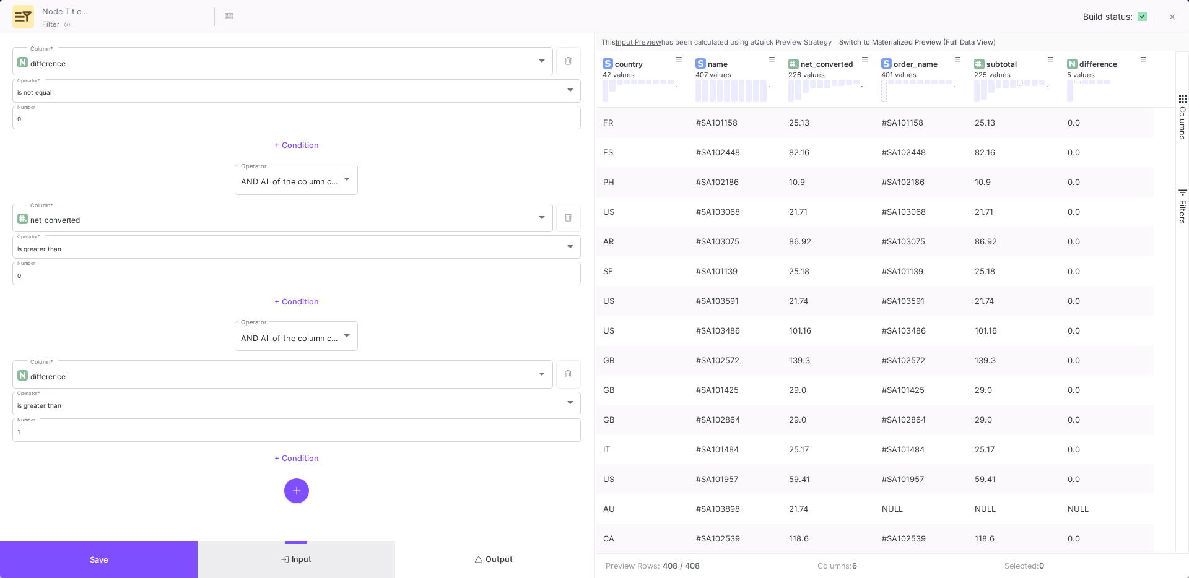
click at [84, 554] on button "Save" at bounding box center [99, 560] width 198 height 37
